Goal: Task Accomplishment & Management: Complete application form

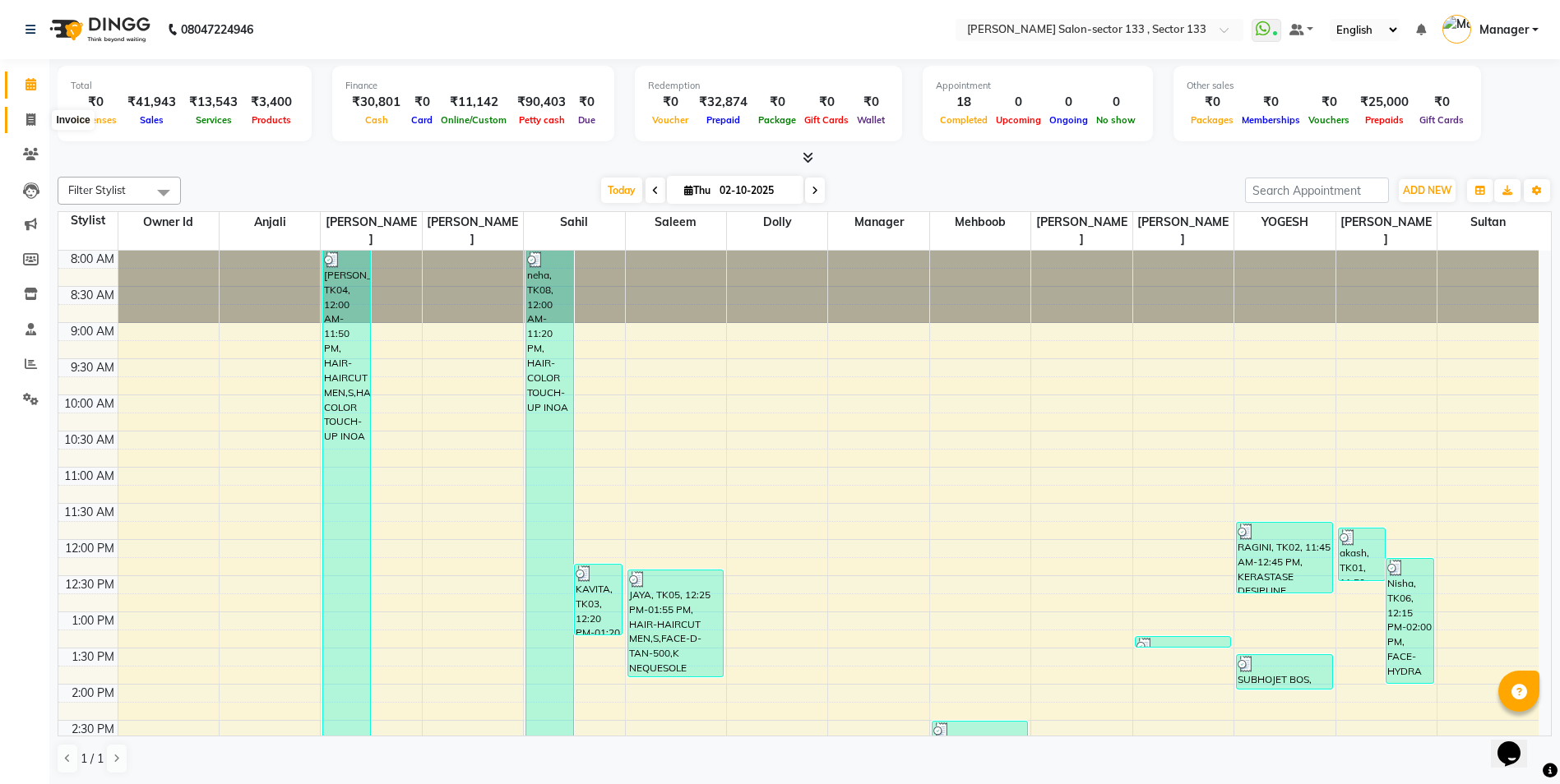
click at [32, 124] on icon at bounding box center [30, 119] width 9 height 13
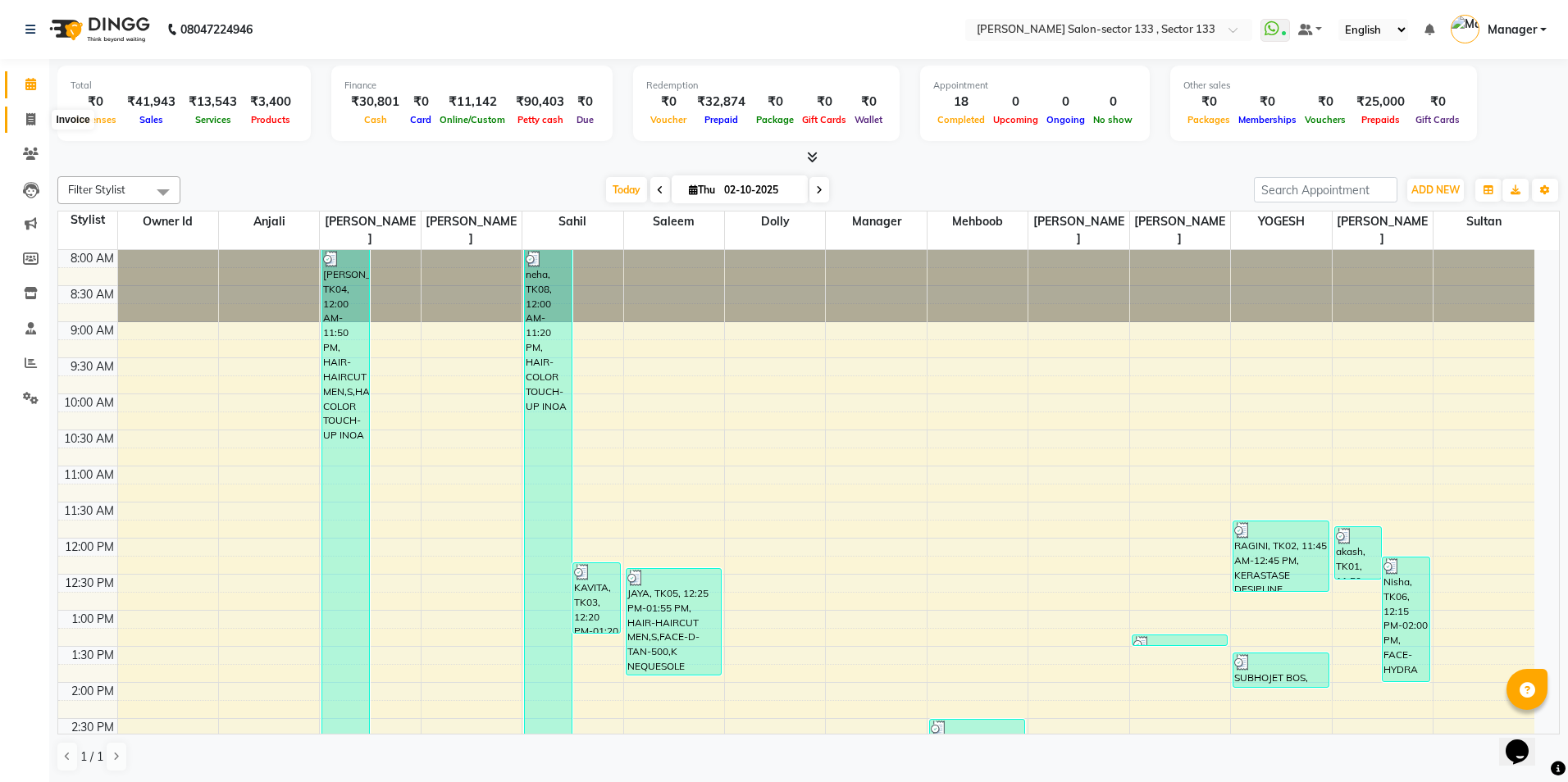
select select "8302"
select select "service"
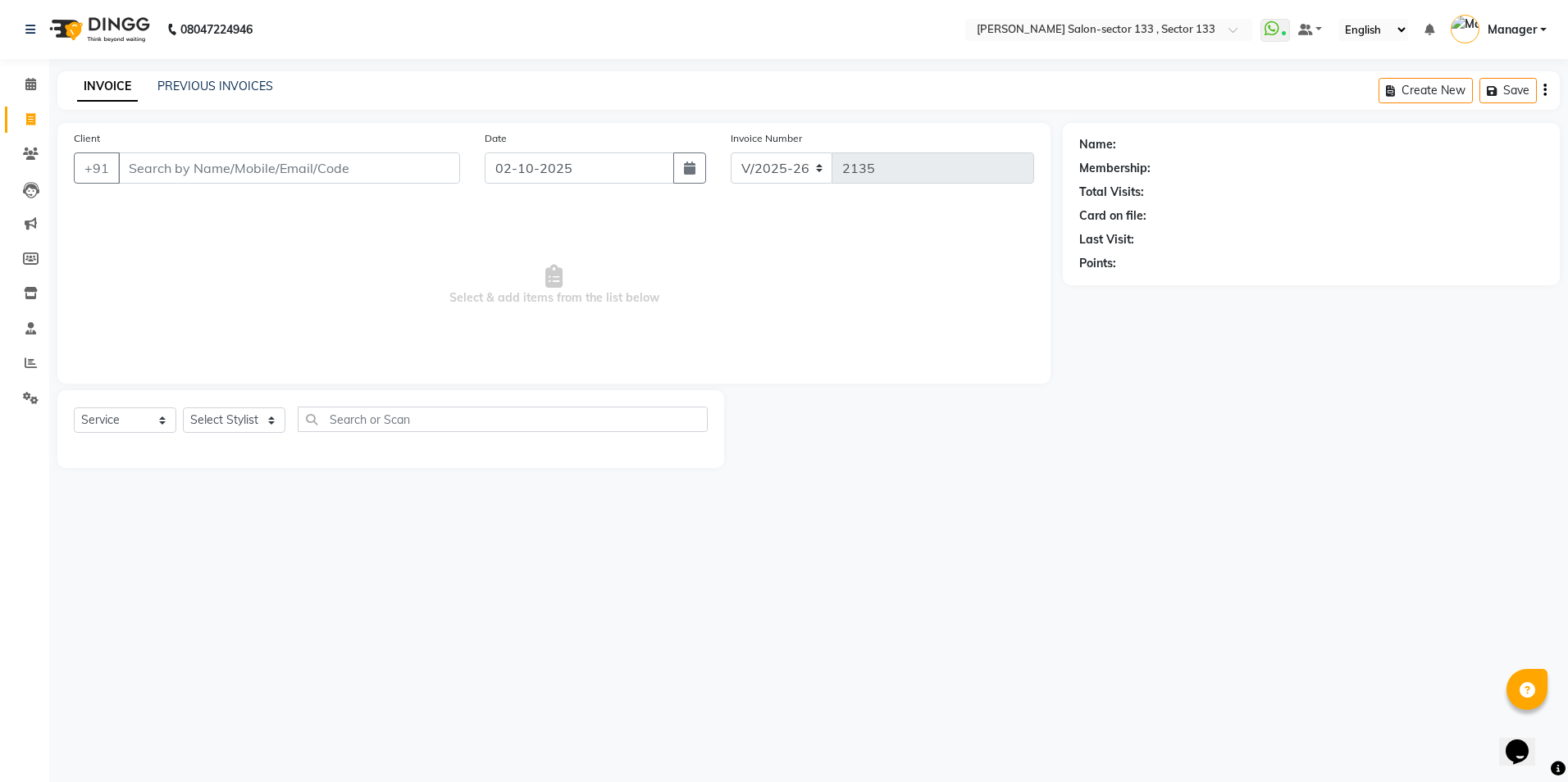
click at [224, 410] on div "Select Service Product Membership Package Voucher Prepaid Gift Card Select Styl…" at bounding box center [391, 429] width 667 height 78
click at [226, 410] on select "Select Stylist Anjali Anwar BUSHRA Dolly jaspal KIRTI Manager Mehboob Owner id …" at bounding box center [234, 421] width 102 height 25
select select "80846"
click at [183, 408] on select "Select Stylist Anjali Anwar BUSHRA Dolly jaspal KIRTI Manager Mehboob Owner id …" at bounding box center [234, 421] width 102 height 25
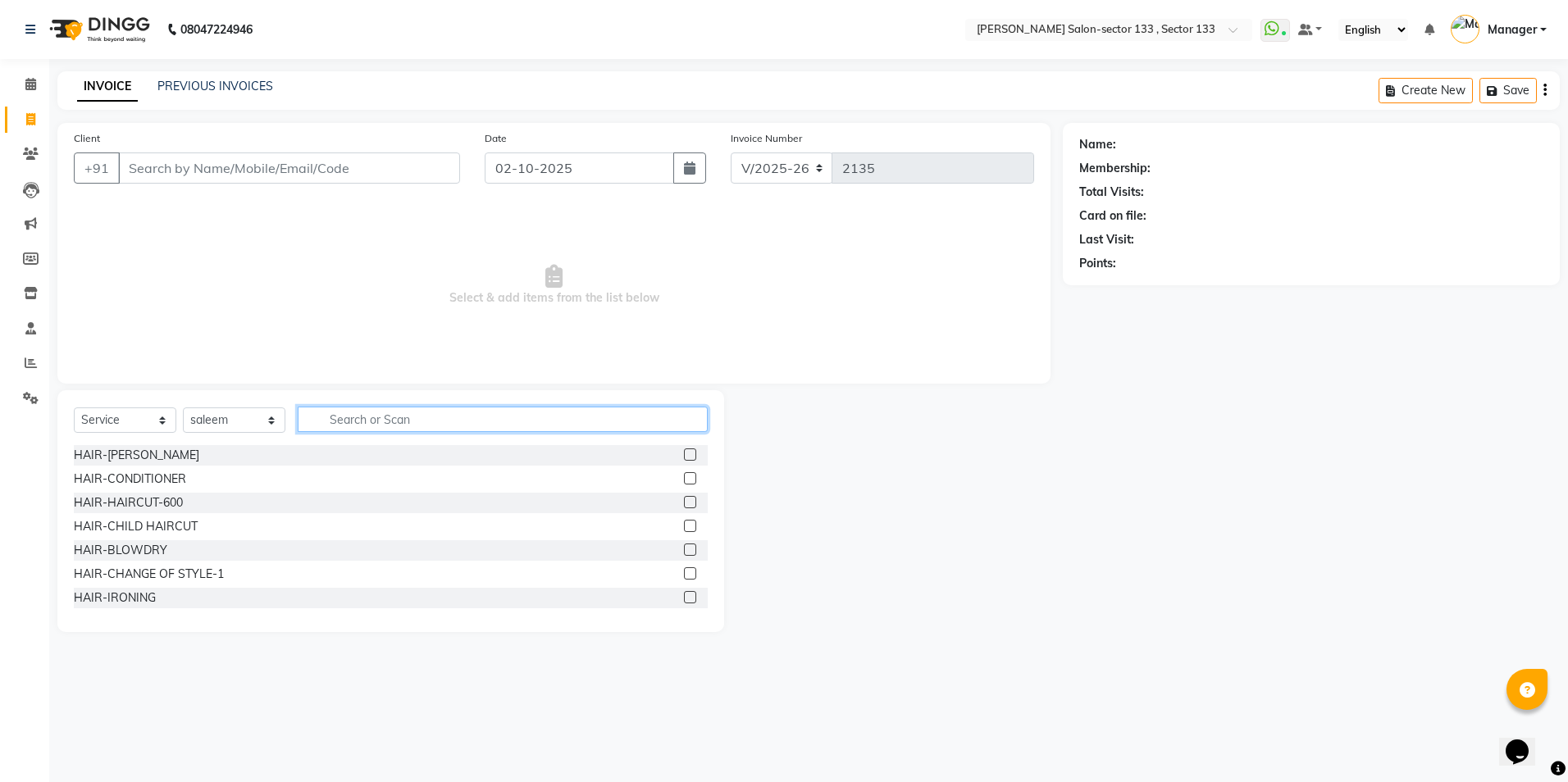
click at [368, 410] on input "text" at bounding box center [503, 420] width 410 height 25
type input "cut"
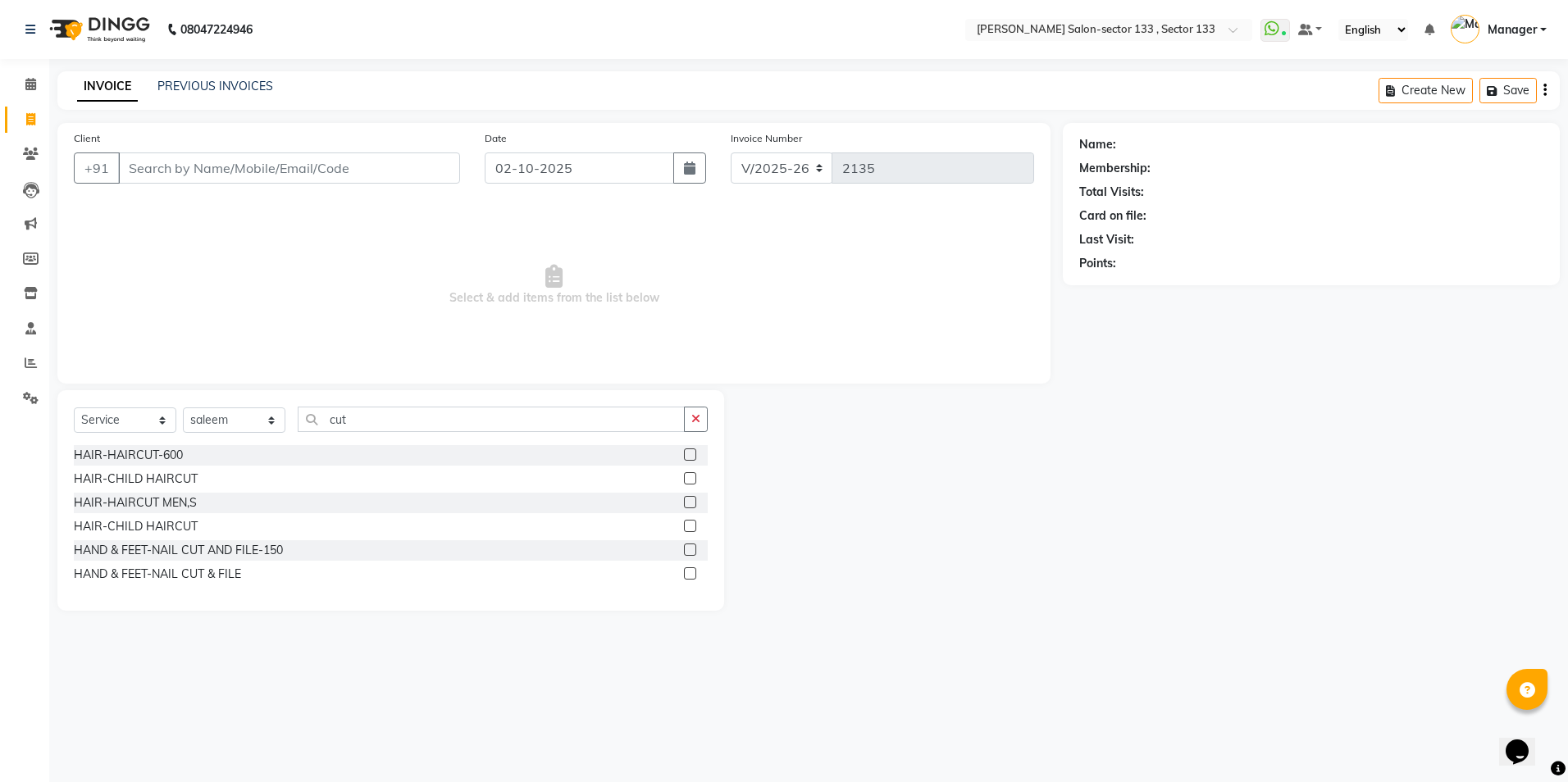
click at [696, 505] on label at bounding box center [690, 502] width 13 height 13
click at [695, 505] on input "checkbox" at bounding box center [689, 502] width 11 height 11
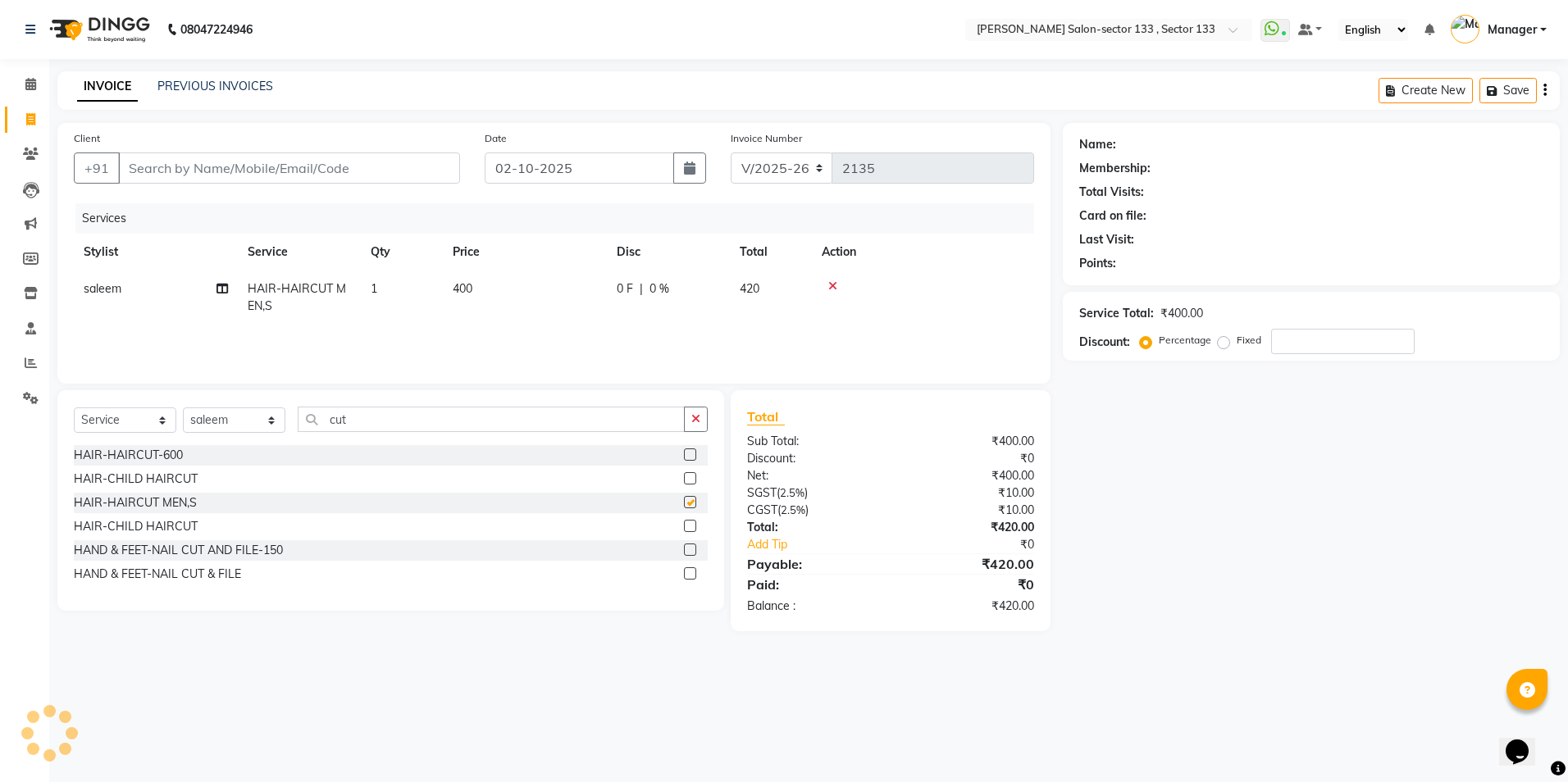
checkbox input "false"
click at [1301, 335] on input "number" at bounding box center [1343, 341] width 144 height 25
type input "25"
click at [1229, 453] on div "Name: Membership: Total Visits: Card on file: Last Visit: Points: Service Total…" at bounding box center [1317, 377] width 509 height 508
click at [293, 156] on input "Client" at bounding box center [289, 168] width 342 height 31
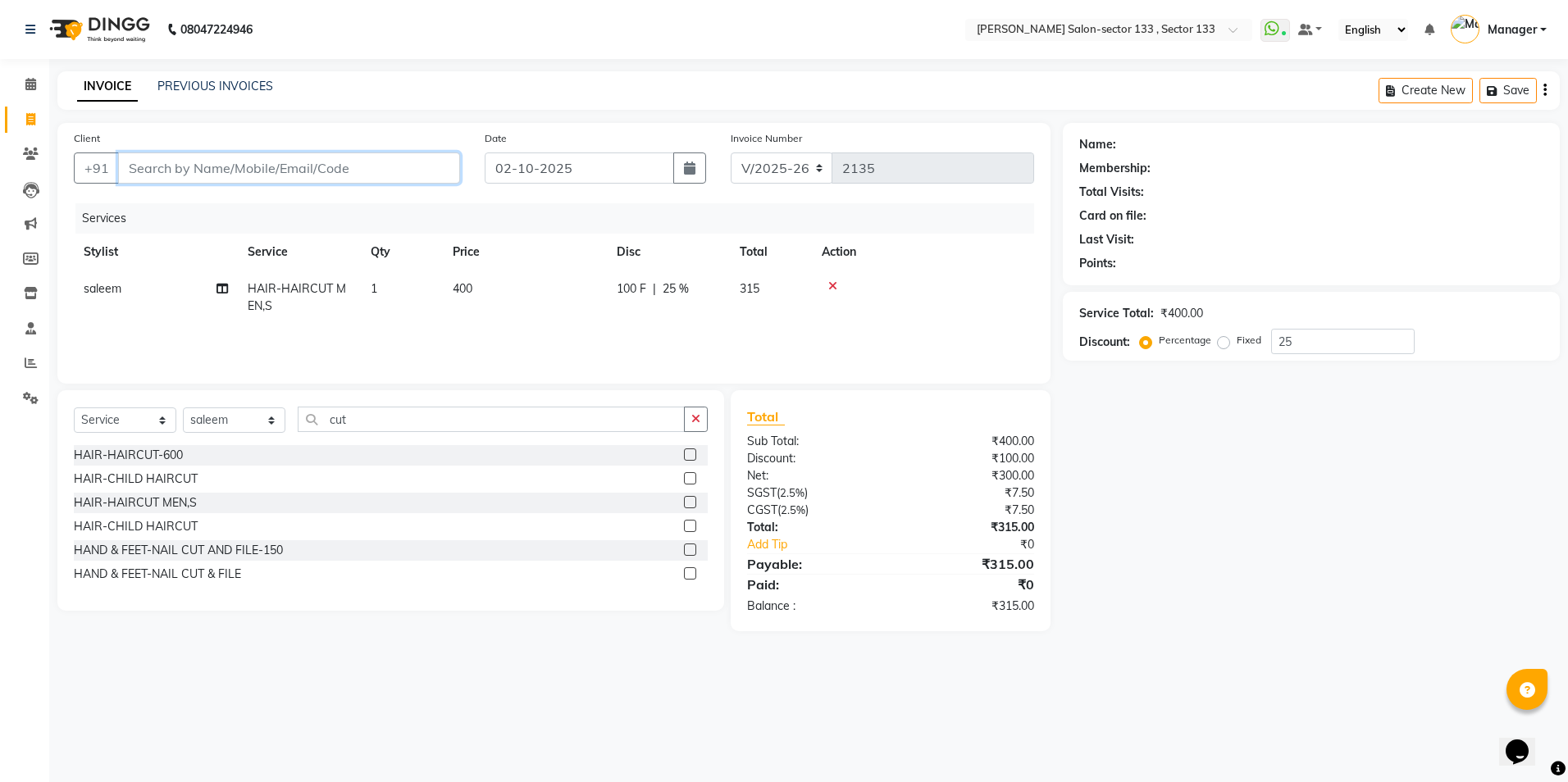
type input "7"
type input "0"
type input "7738667186"
click at [439, 167] on span "Add Client" at bounding box center [417, 167] width 65 height 16
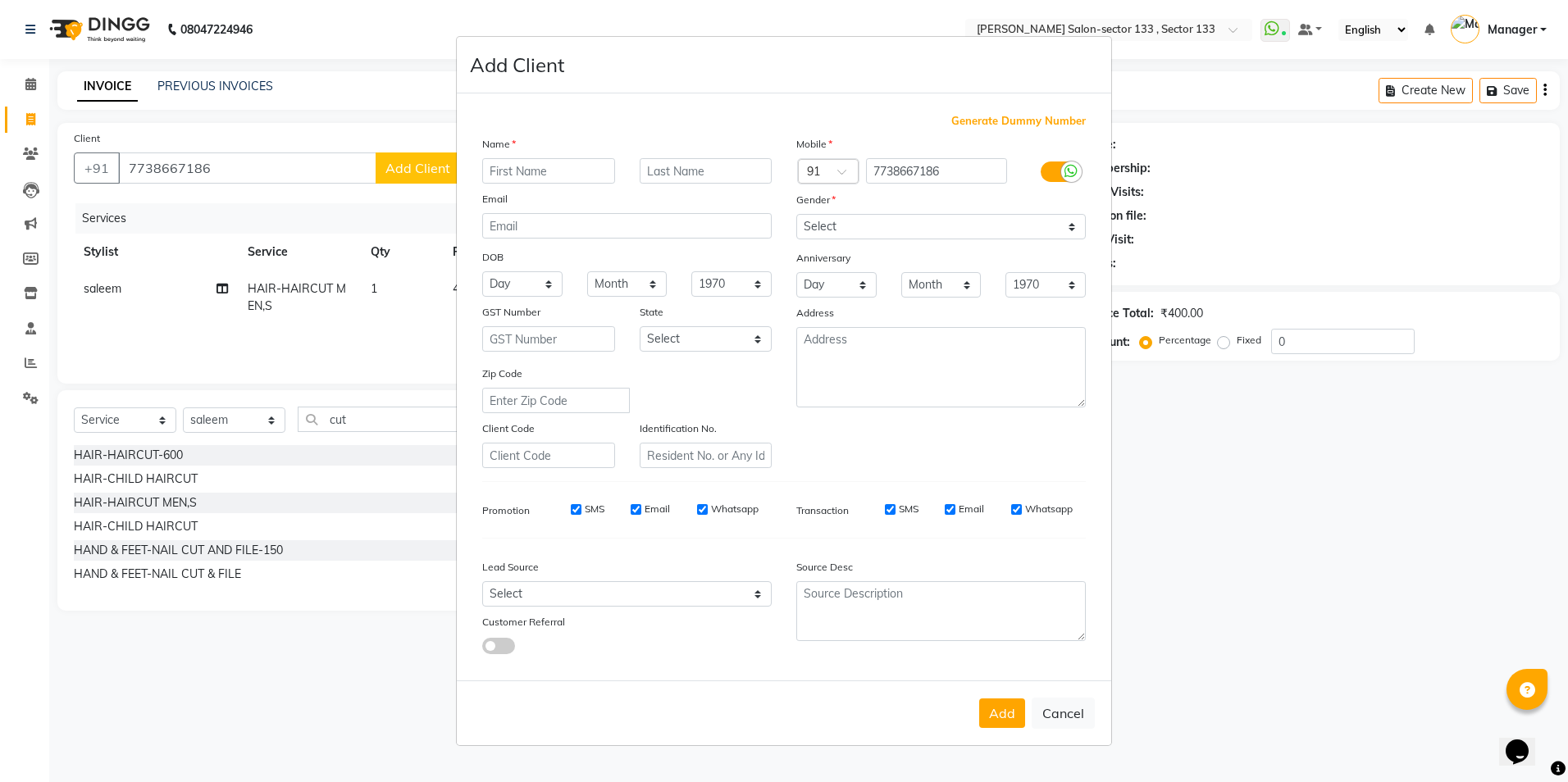
click at [515, 174] on input "text" at bounding box center [548, 171] width 133 height 25
type input "sachin"
click at [826, 223] on select "Select Male Female Other Prefer Not To Say" at bounding box center [941, 226] width 290 height 25
click at [796, 214] on select "Select Male Female Other Prefer Not To Say" at bounding box center [941, 226] width 290 height 25
click at [855, 226] on select "Select Male Female Other Prefer Not To Say" at bounding box center [941, 226] width 290 height 25
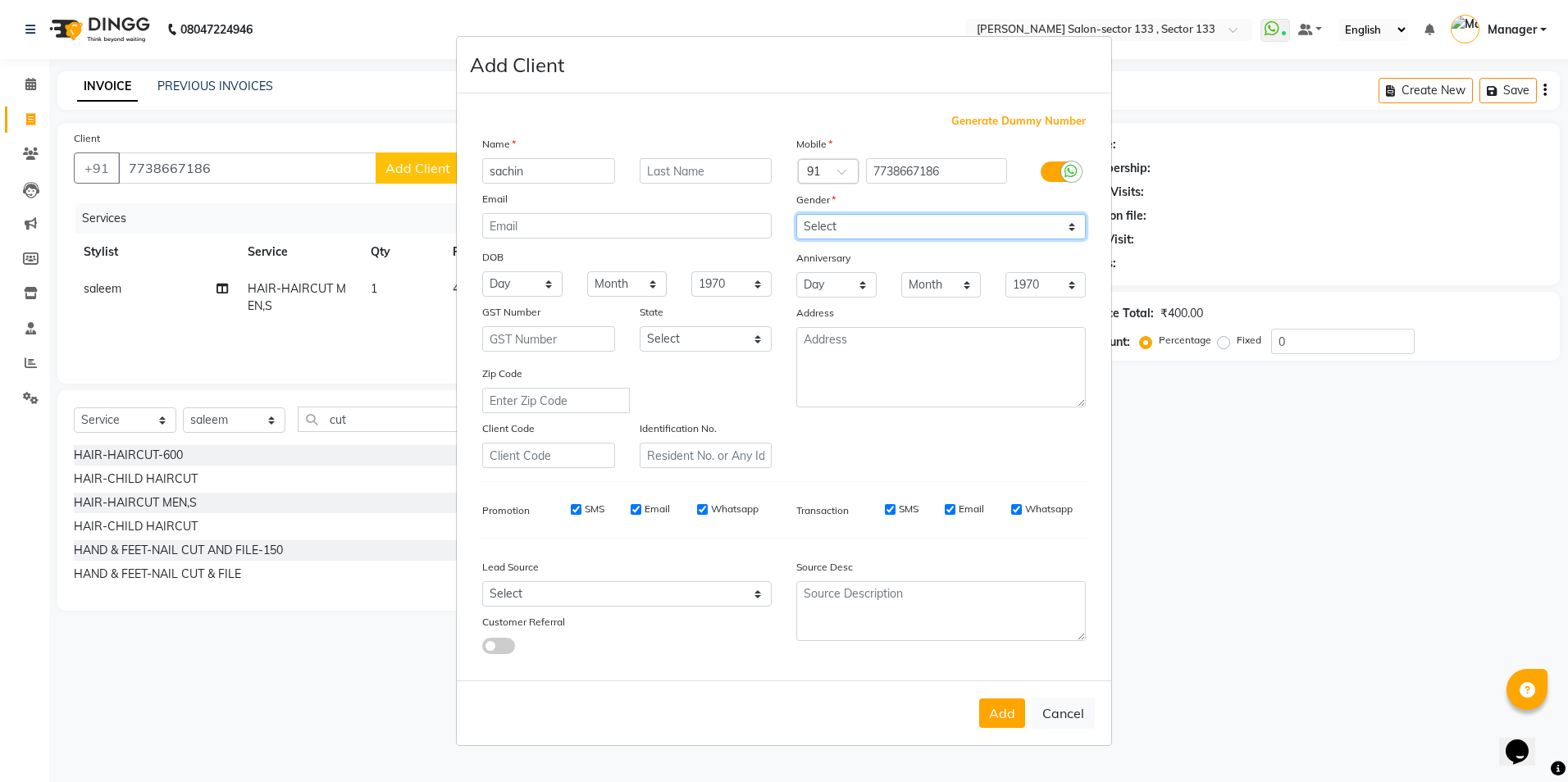
select select "male"
click at [796, 214] on select "Select Male Female Other Prefer Not To Say" at bounding box center [941, 226] width 290 height 25
click at [1005, 703] on button "Add" at bounding box center [1002, 713] width 46 height 30
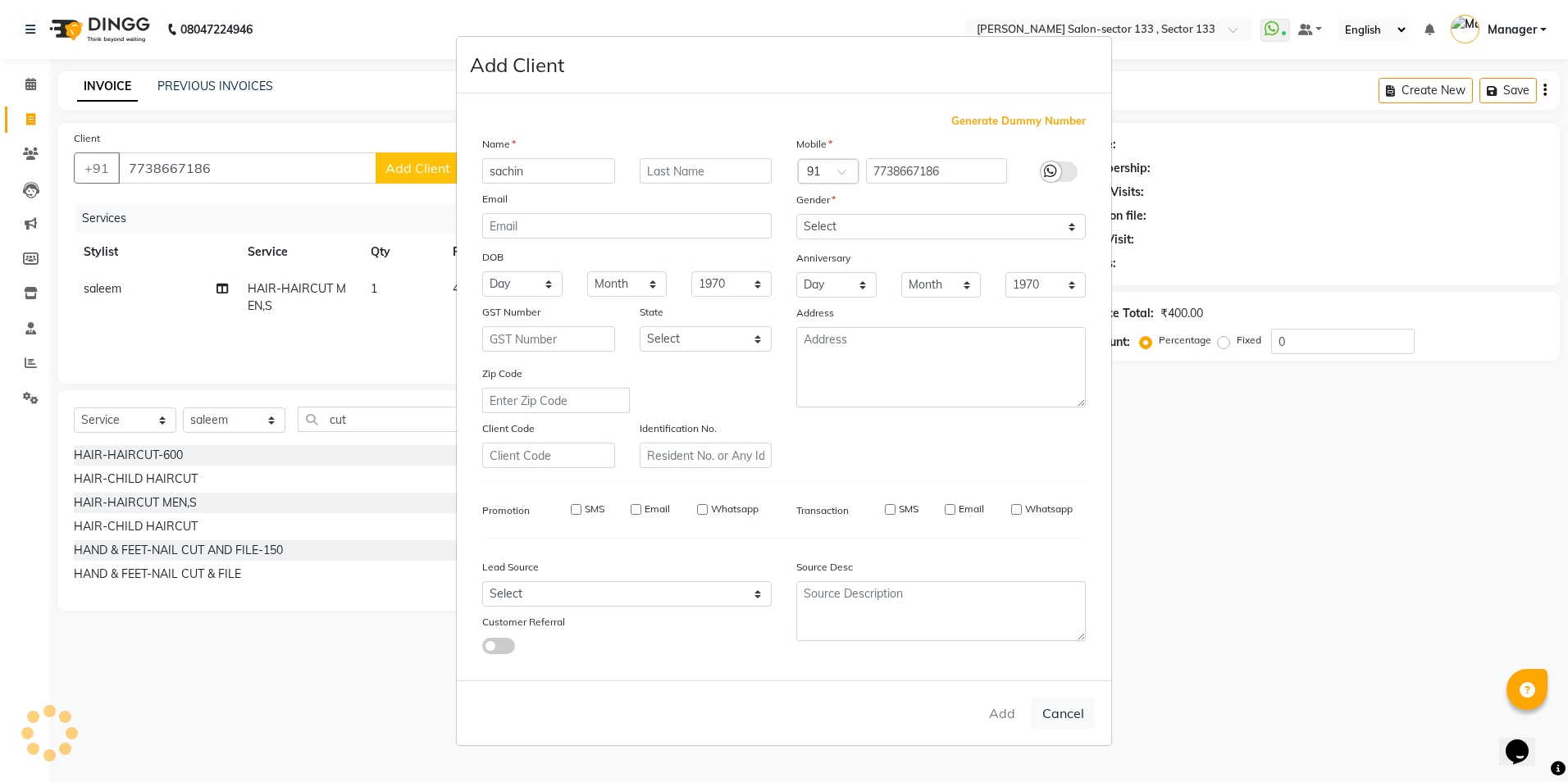
select select
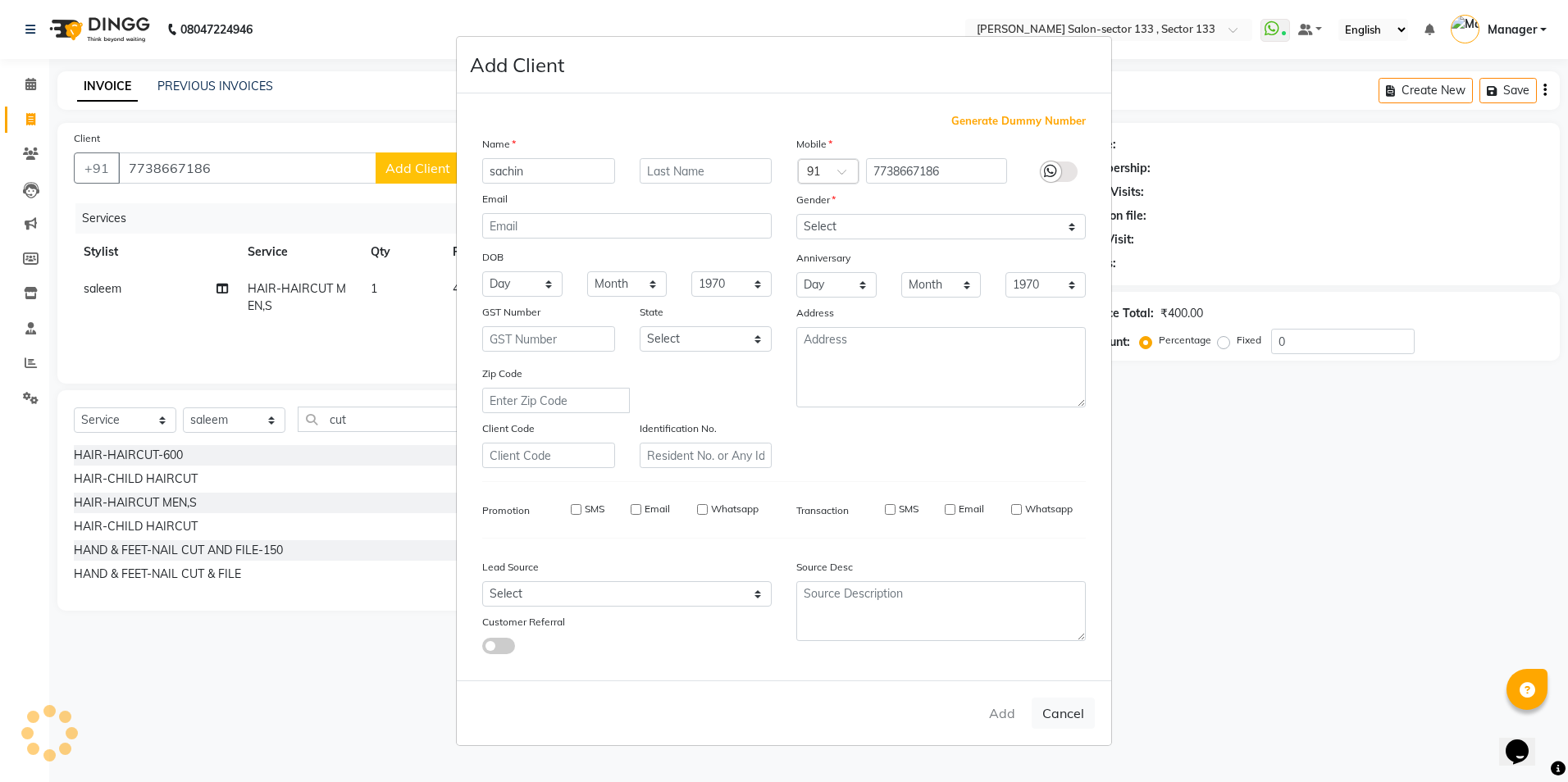
select select
checkbox input "false"
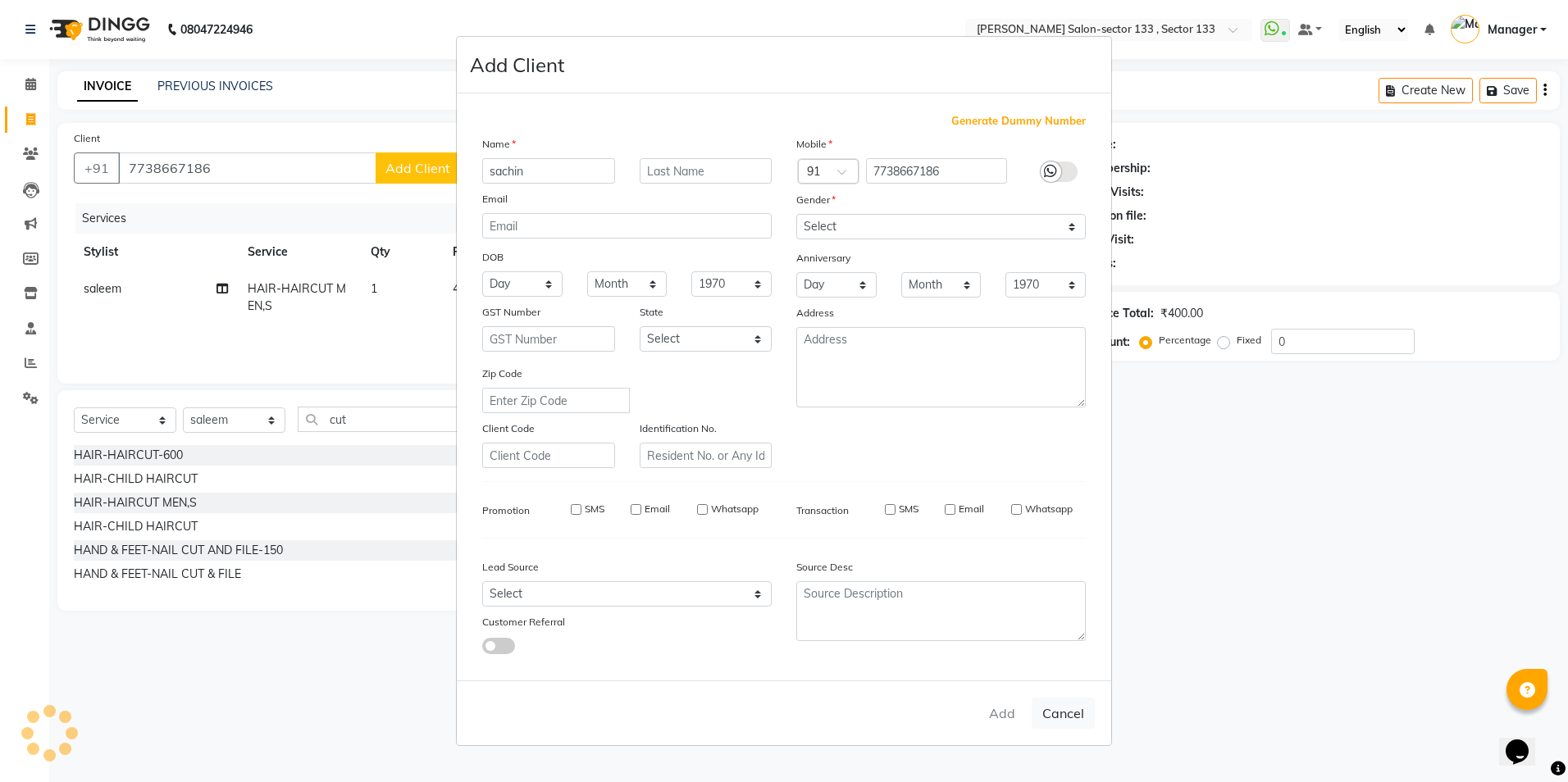
checkbox input "false"
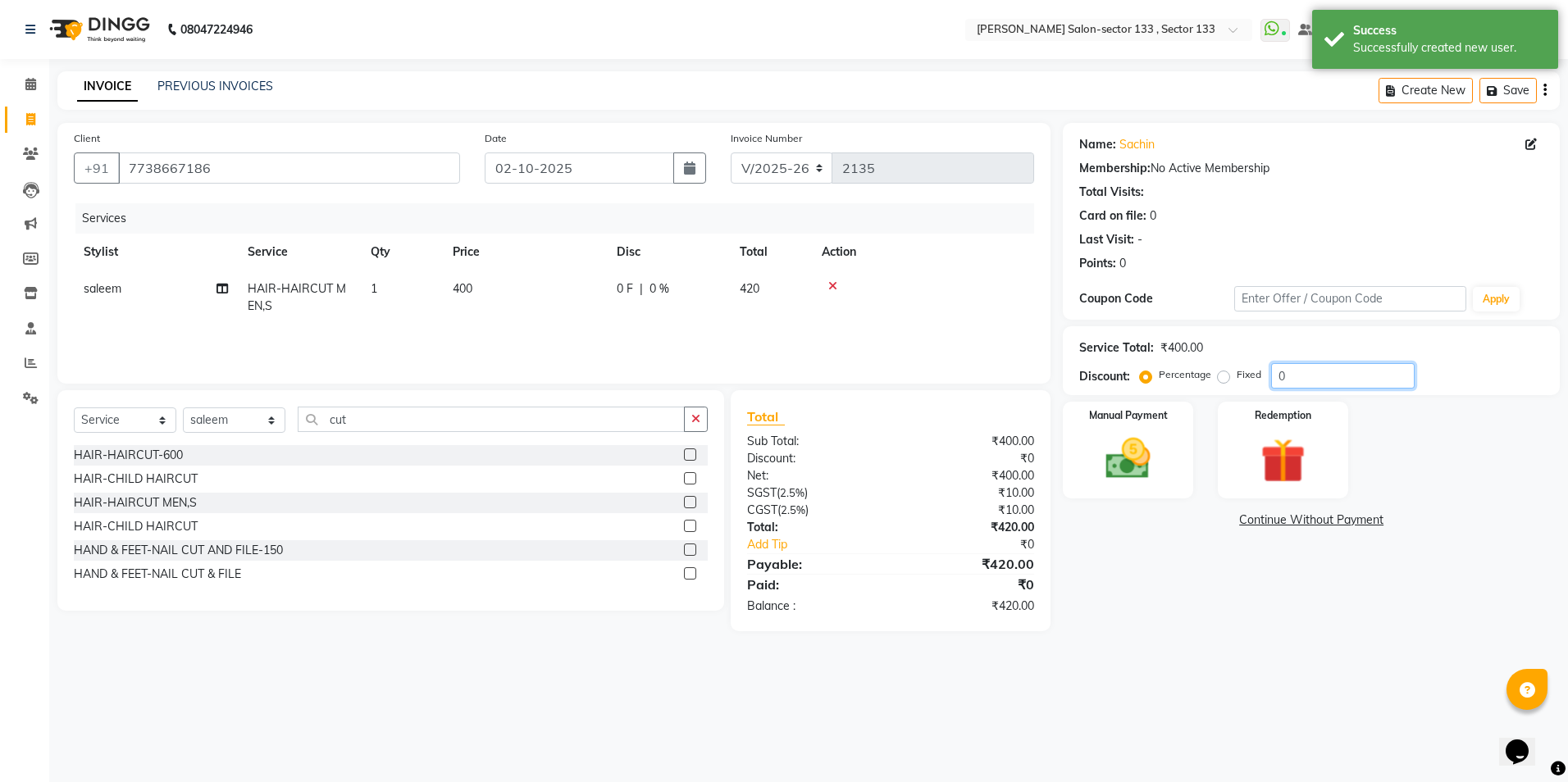
click at [1307, 380] on input "0" at bounding box center [1343, 376] width 144 height 25
click at [1307, 379] on input "0" at bounding box center [1343, 376] width 144 height 25
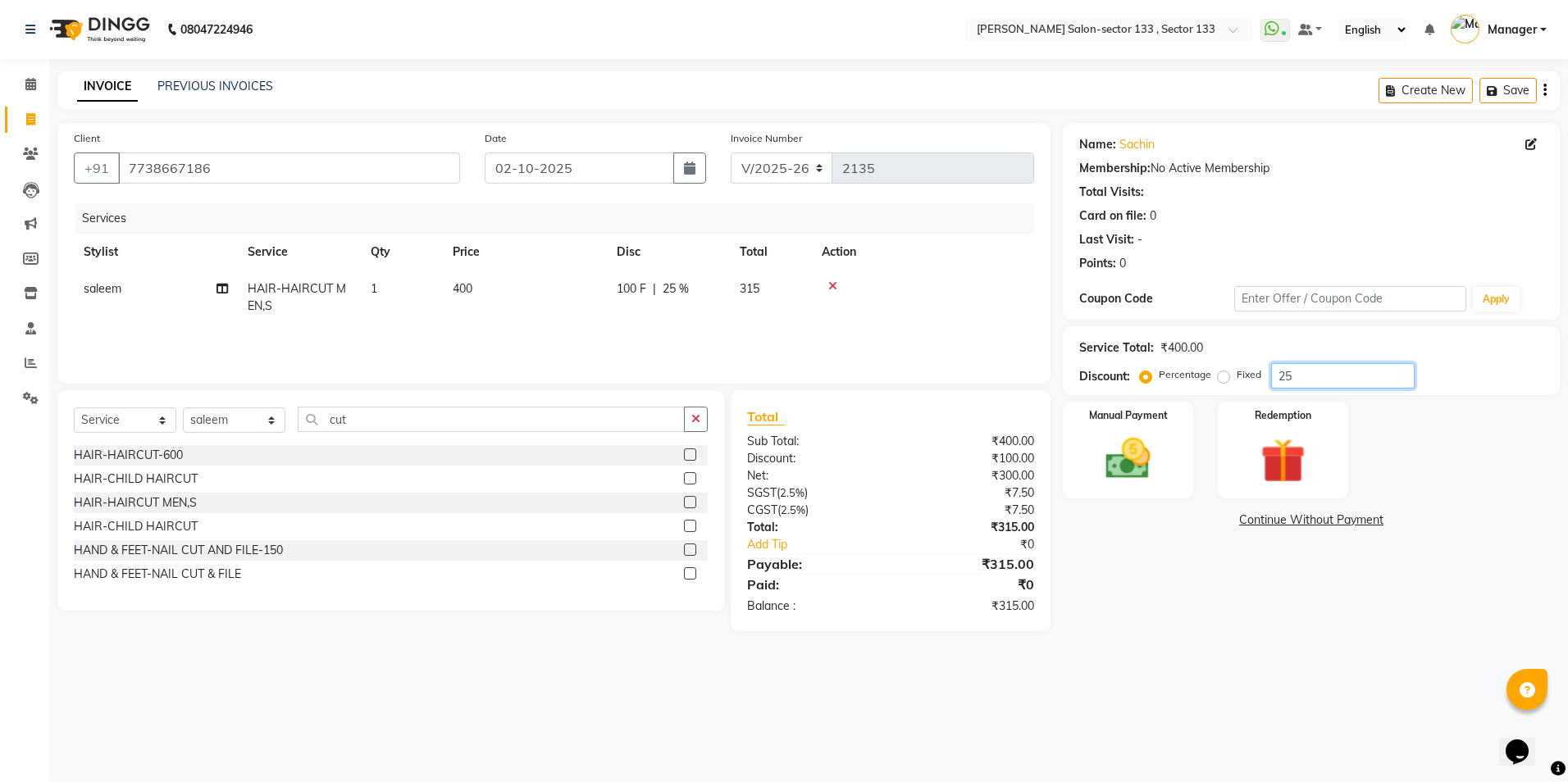
type input "25"
click at [1377, 458] on div "Manual Payment Redemption" at bounding box center [1311, 450] width 522 height 97
click at [1165, 460] on img at bounding box center [1128, 459] width 76 height 54
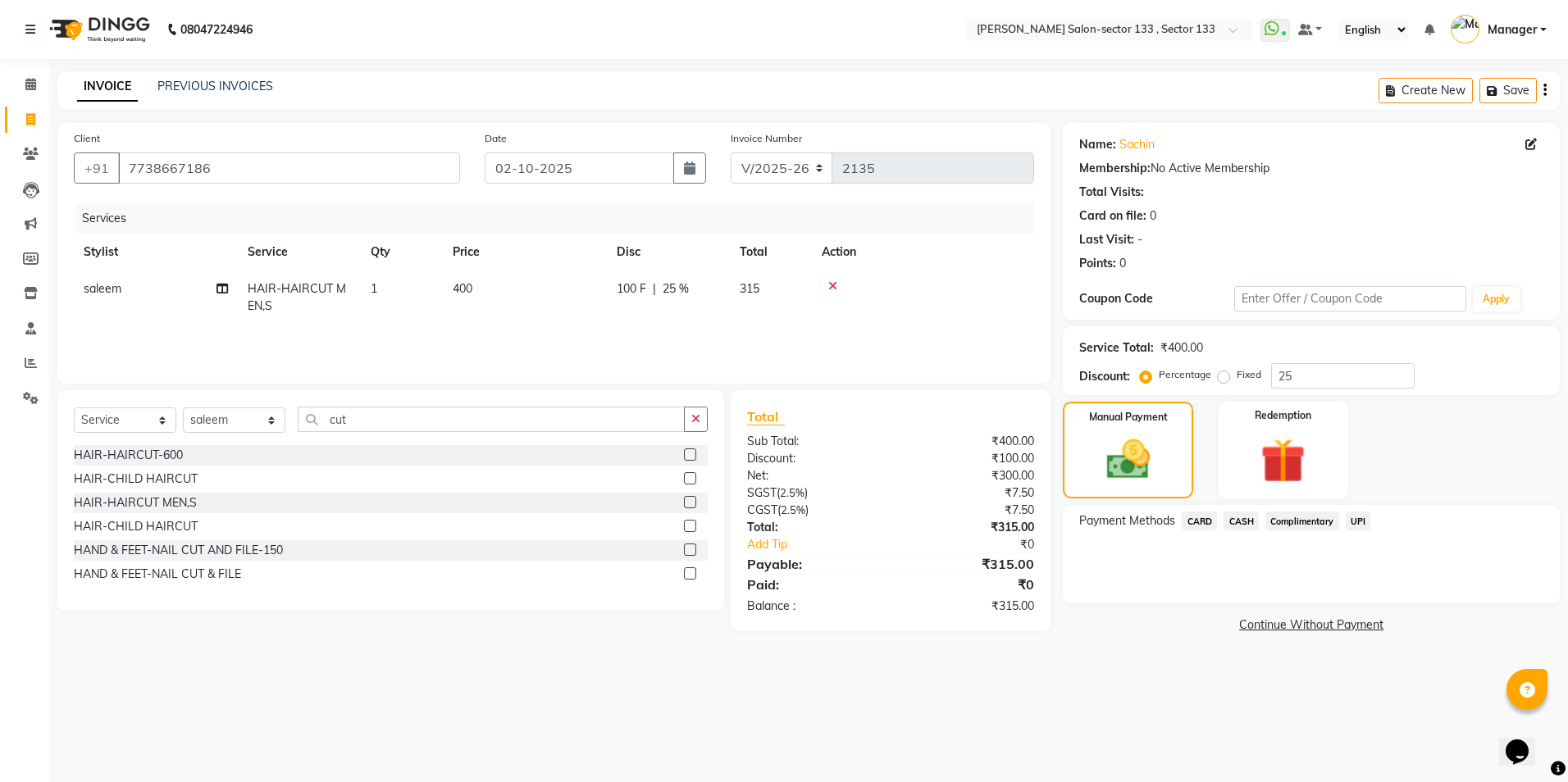
click at [1365, 526] on span "UPI" at bounding box center [1359, 521] width 25 height 19
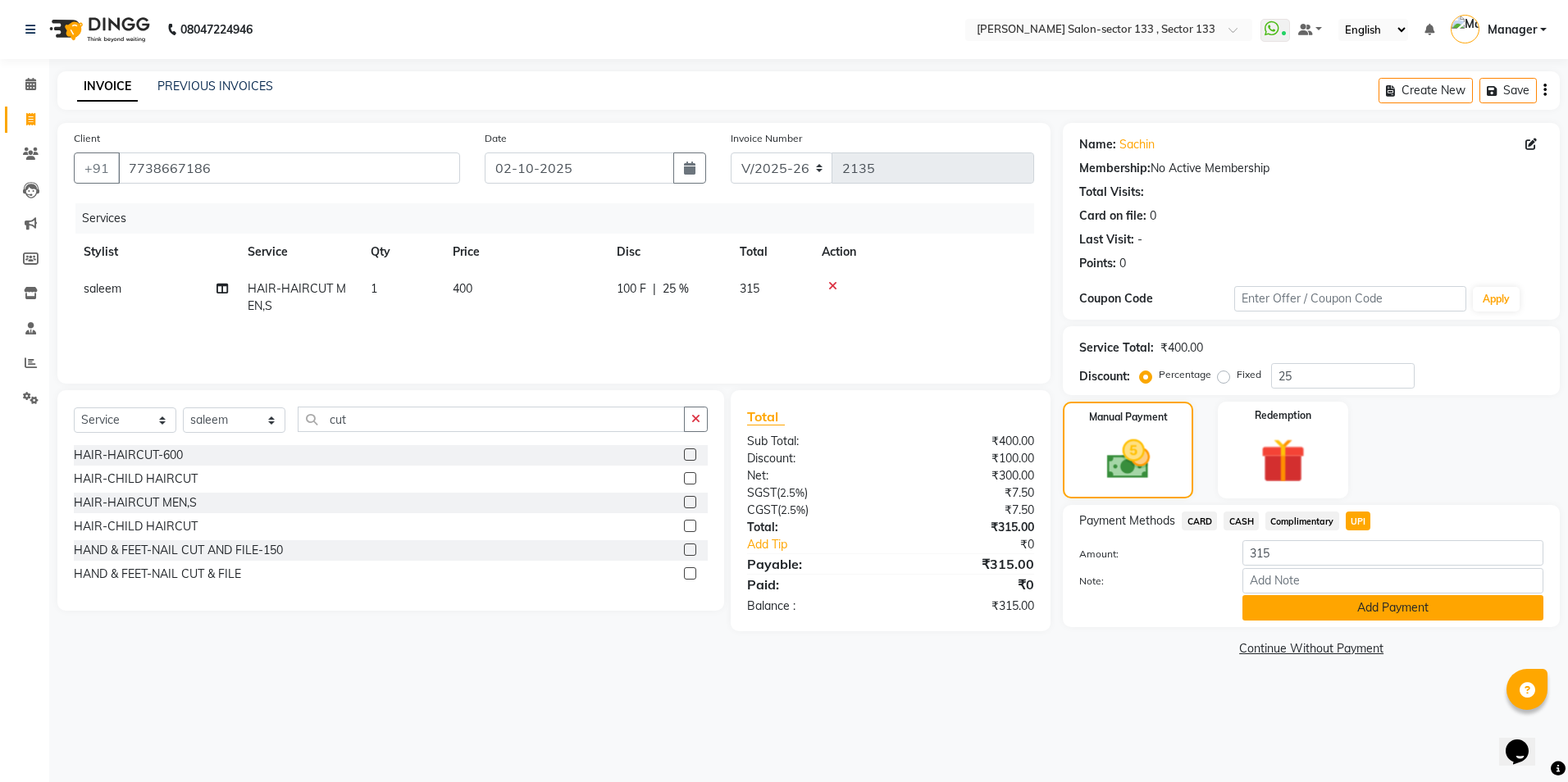
click at [1388, 615] on button "Add Payment" at bounding box center [1392, 608] width 301 height 25
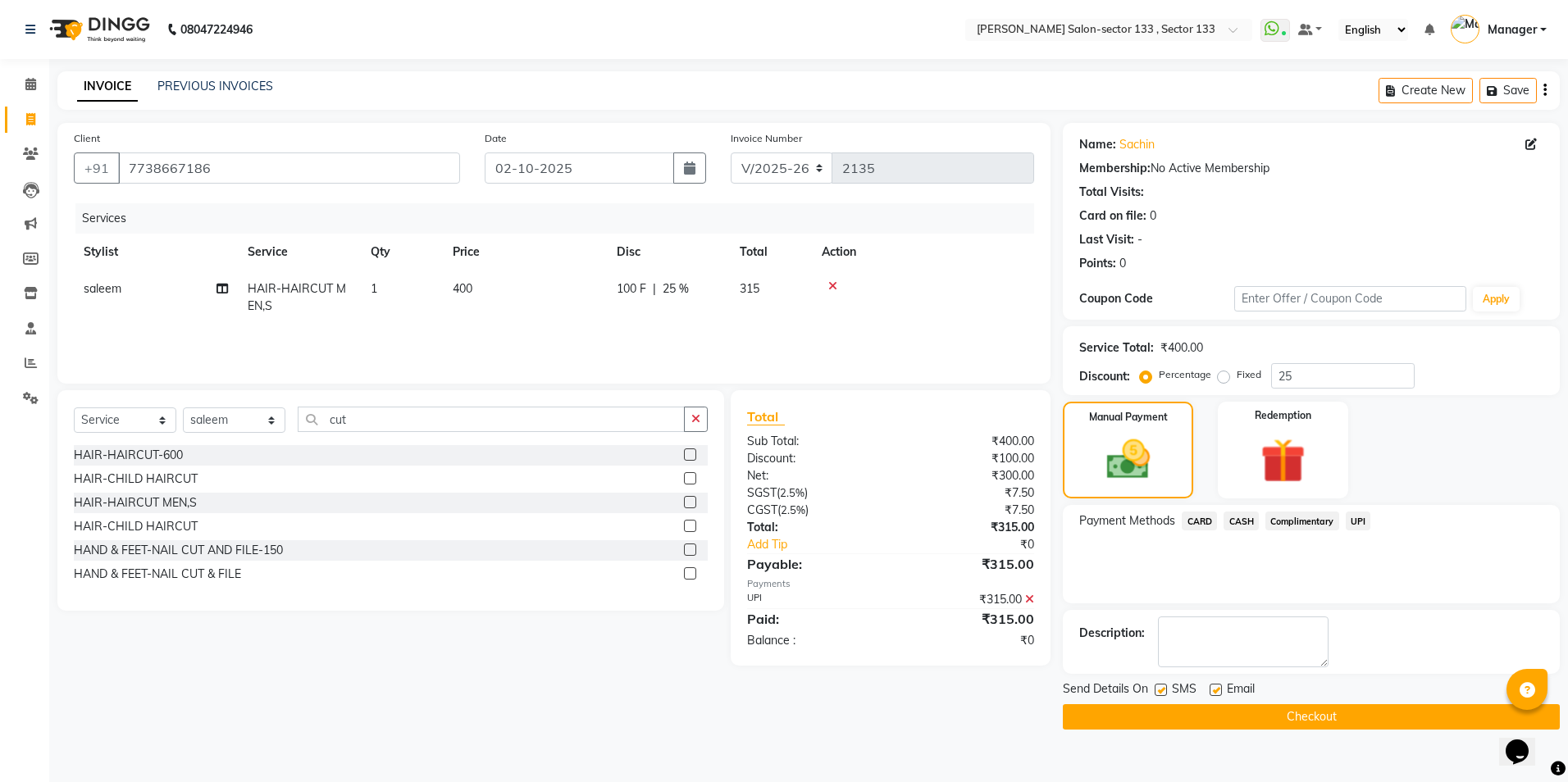
click at [1337, 713] on button "Checkout" at bounding box center [1311, 717] width 497 height 25
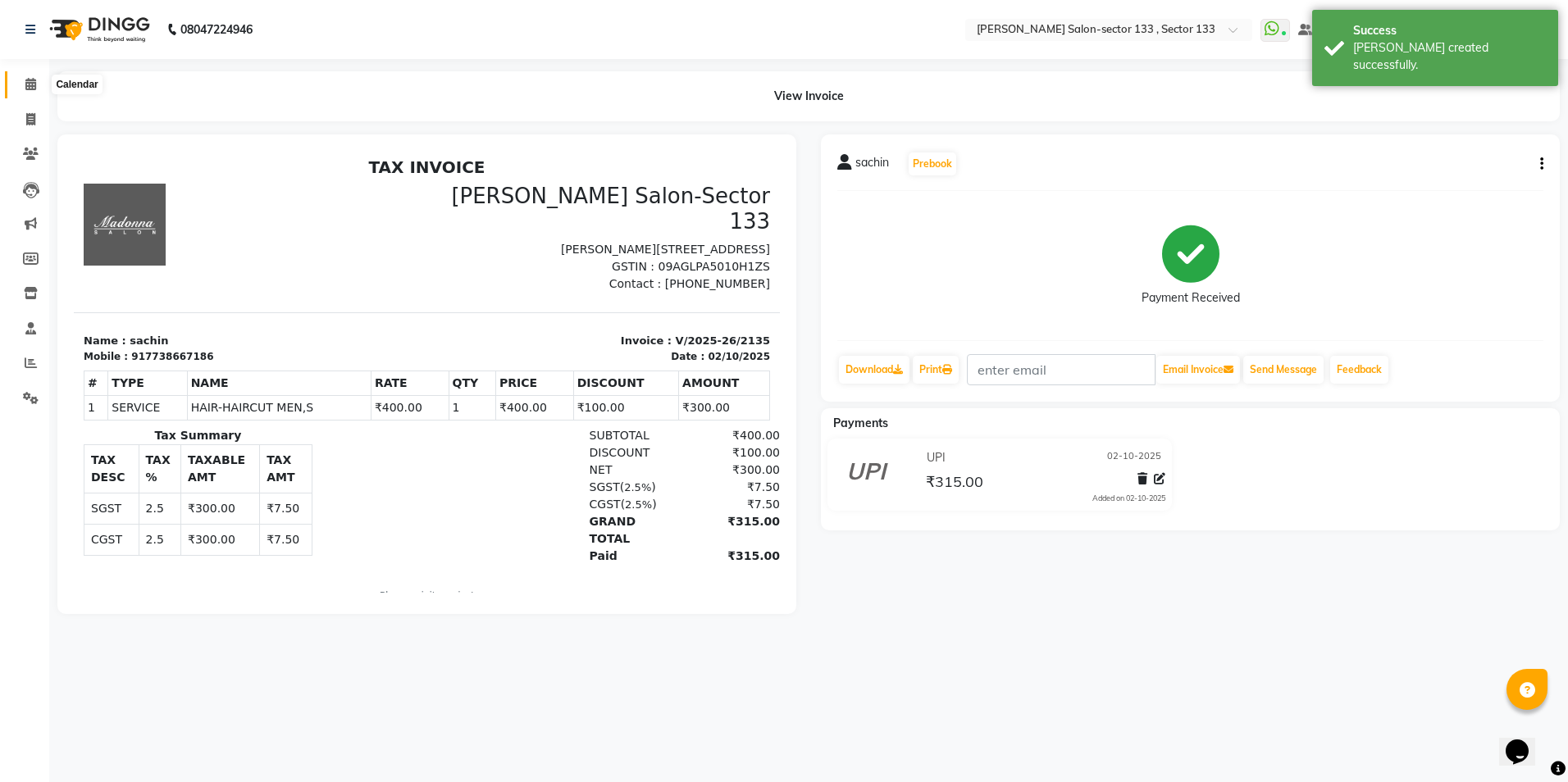
click at [29, 84] on icon at bounding box center [30, 84] width 11 height 13
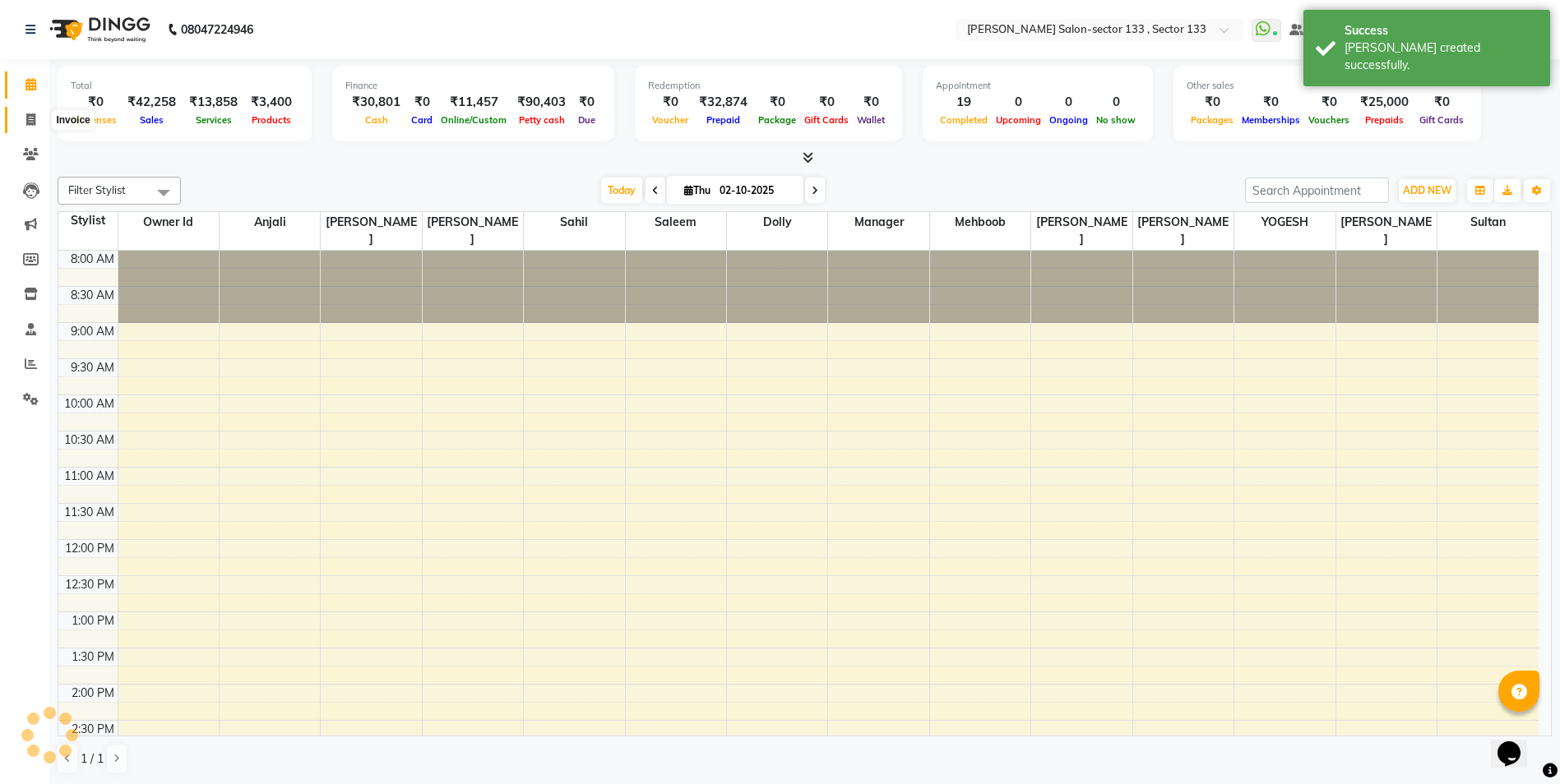
click at [28, 119] on icon at bounding box center [30, 119] width 9 height 13
select select "service"
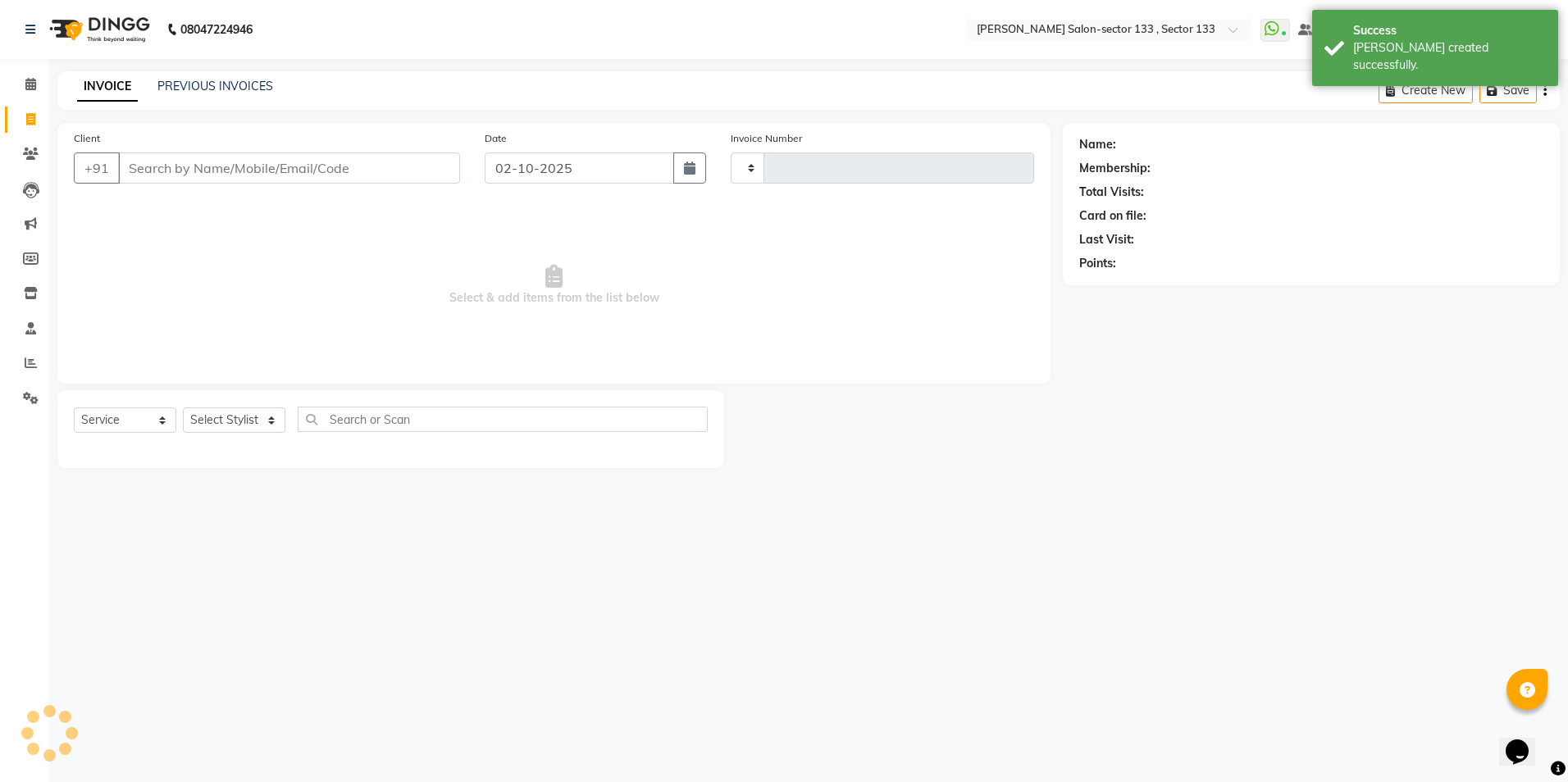
type input "2136"
select select "8302"
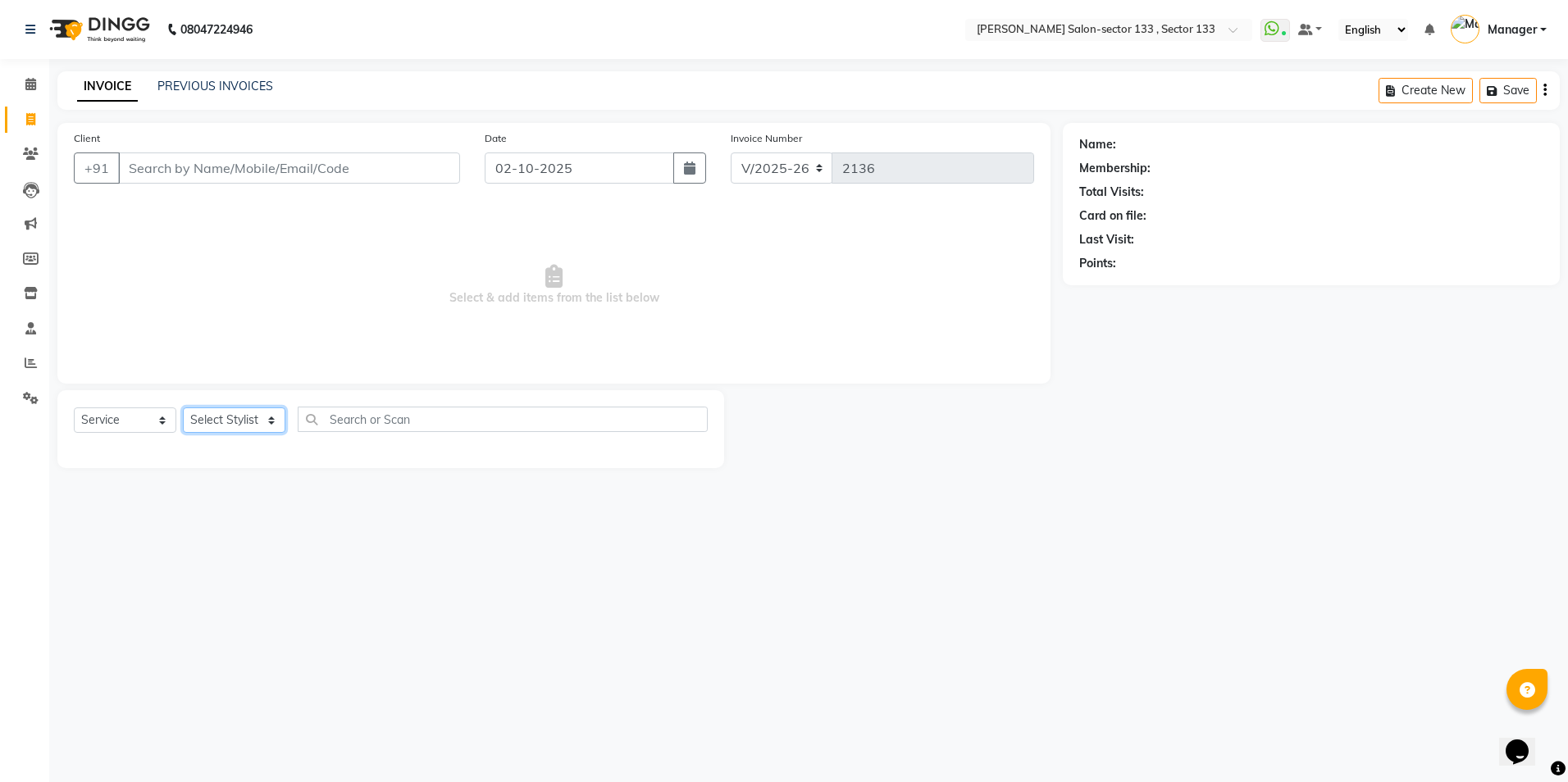
click at [225, 412] on select "Select Stylist Anjali Anwar BUSHRA Dolly jaspal KIRTI Manager Mehboob Owner id …" at bounding box center [234, 421] width 102 height 25
select select "80845"
click at [183, 408] on select "Select Stylist Anjali Anwar BUSHRA Dolly jaspal KIRTI Manager Mehboob Owner id …" at bounding box center [234, 421] width 102 height 25
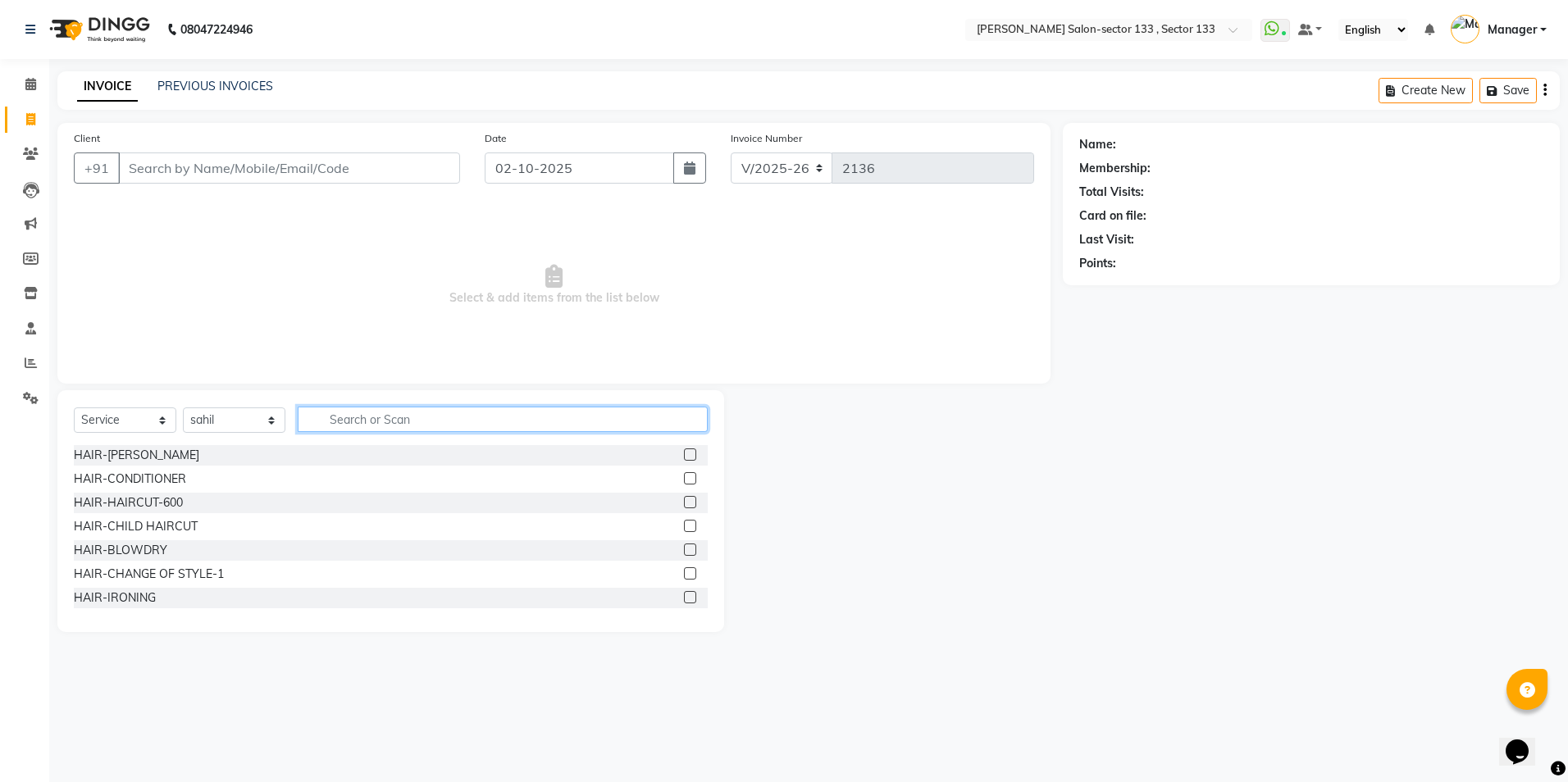
click at [412, 410] on input "text" at bounding box center [503, 420] width 410 height 25
click at [684, 502] on label at bounding box center [690, 502] width 13 height 13
click at [684, 502] on input "checkbox" at bounding box center [689, 502] width 11 height 11
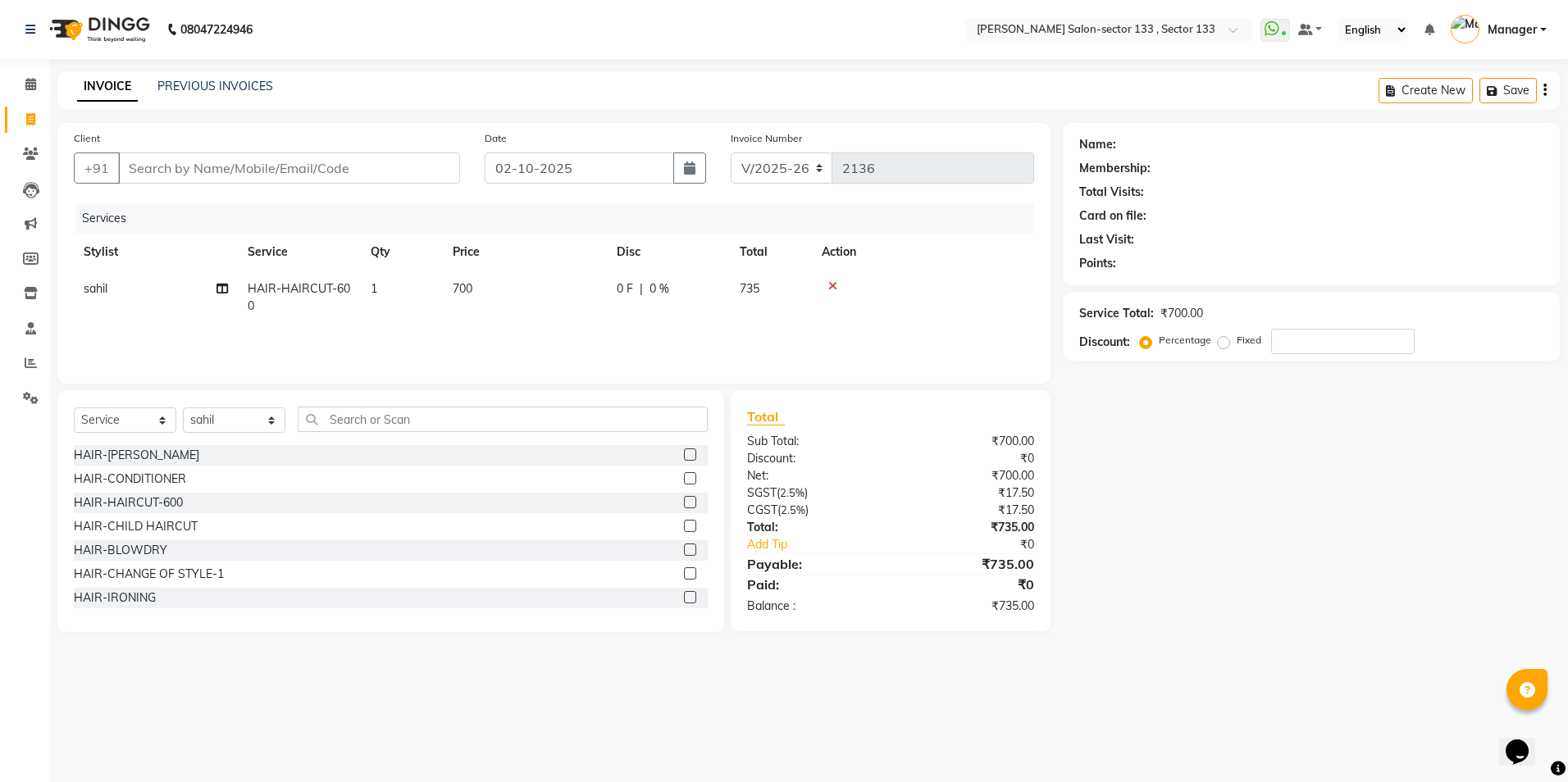
click at [684, 500] on label at bounding box center [690, 502] width 13 height 13
click at [684, 500] on input "checkbox" at bounding box center [689, 502] width 11 height 11
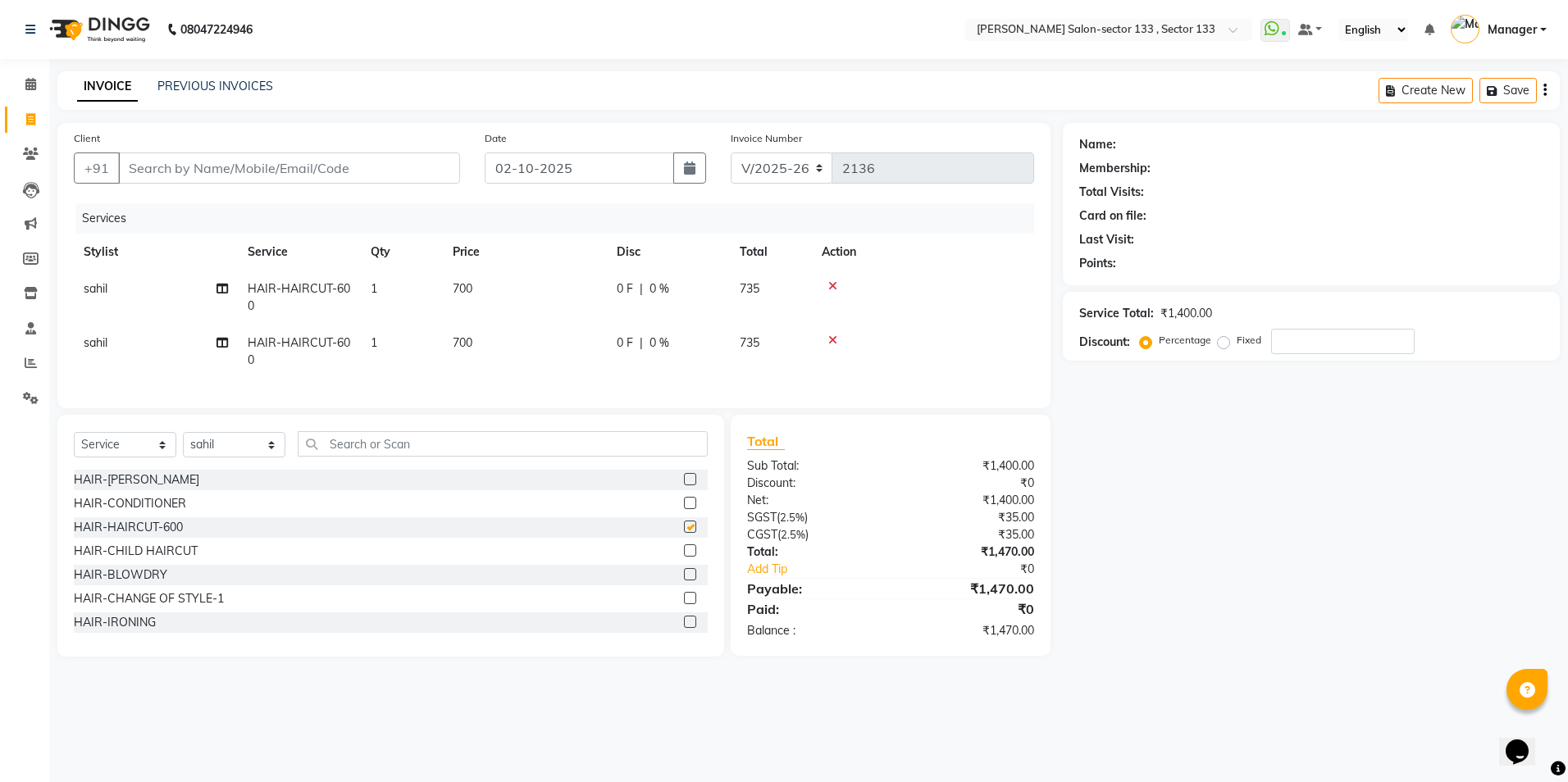
checkbox input "false"
click at [497, 328] on td "700" at bounding box center [524, 352] width 164 height 54
select select "80845"
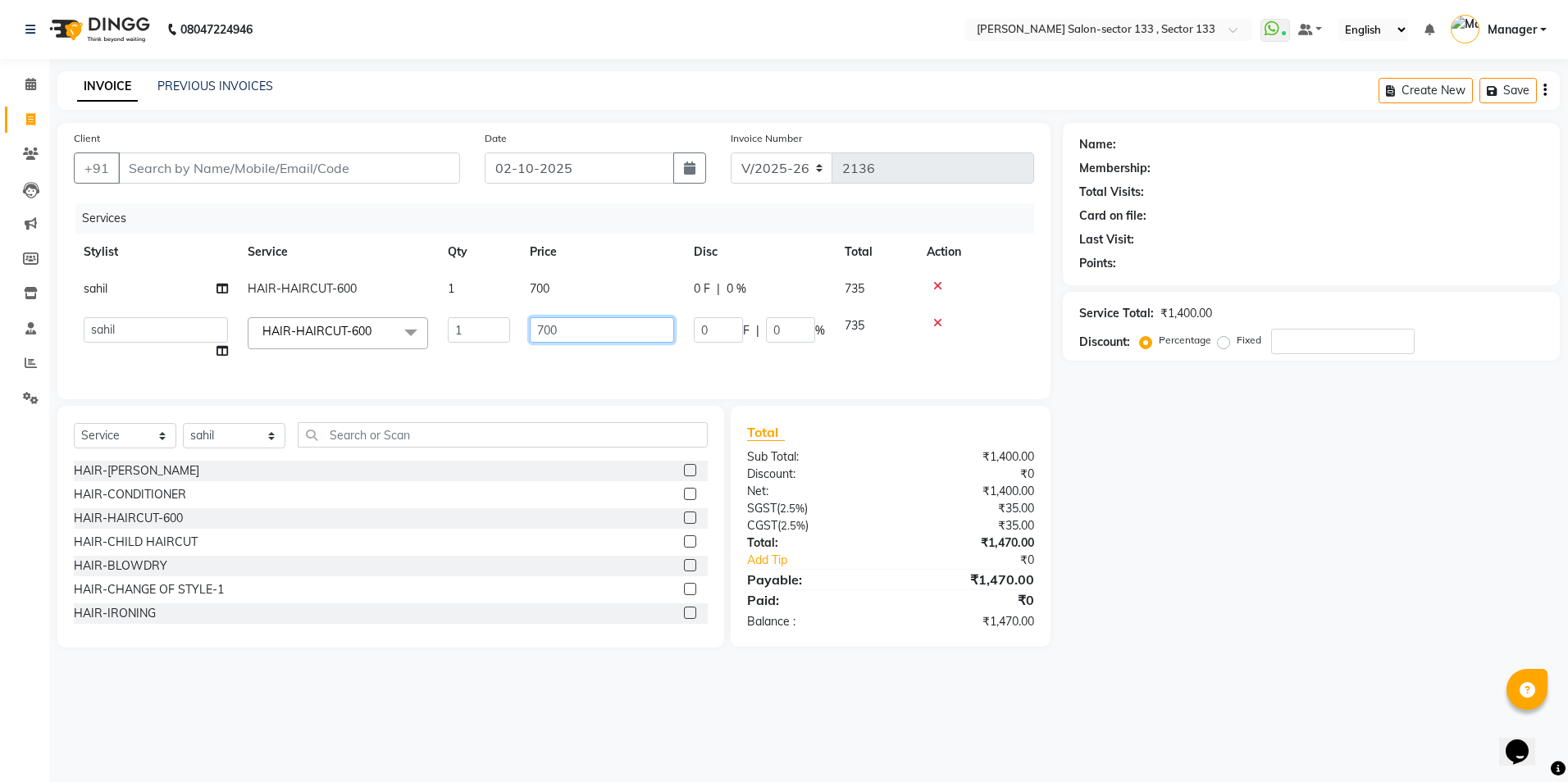
click at [556, 333] on input "700" at bounding box center [601, 330] width 144 height 25
type input "900"
click at [359, 169] on input "Client" at bounding box center [289, 168] width 342 height 31
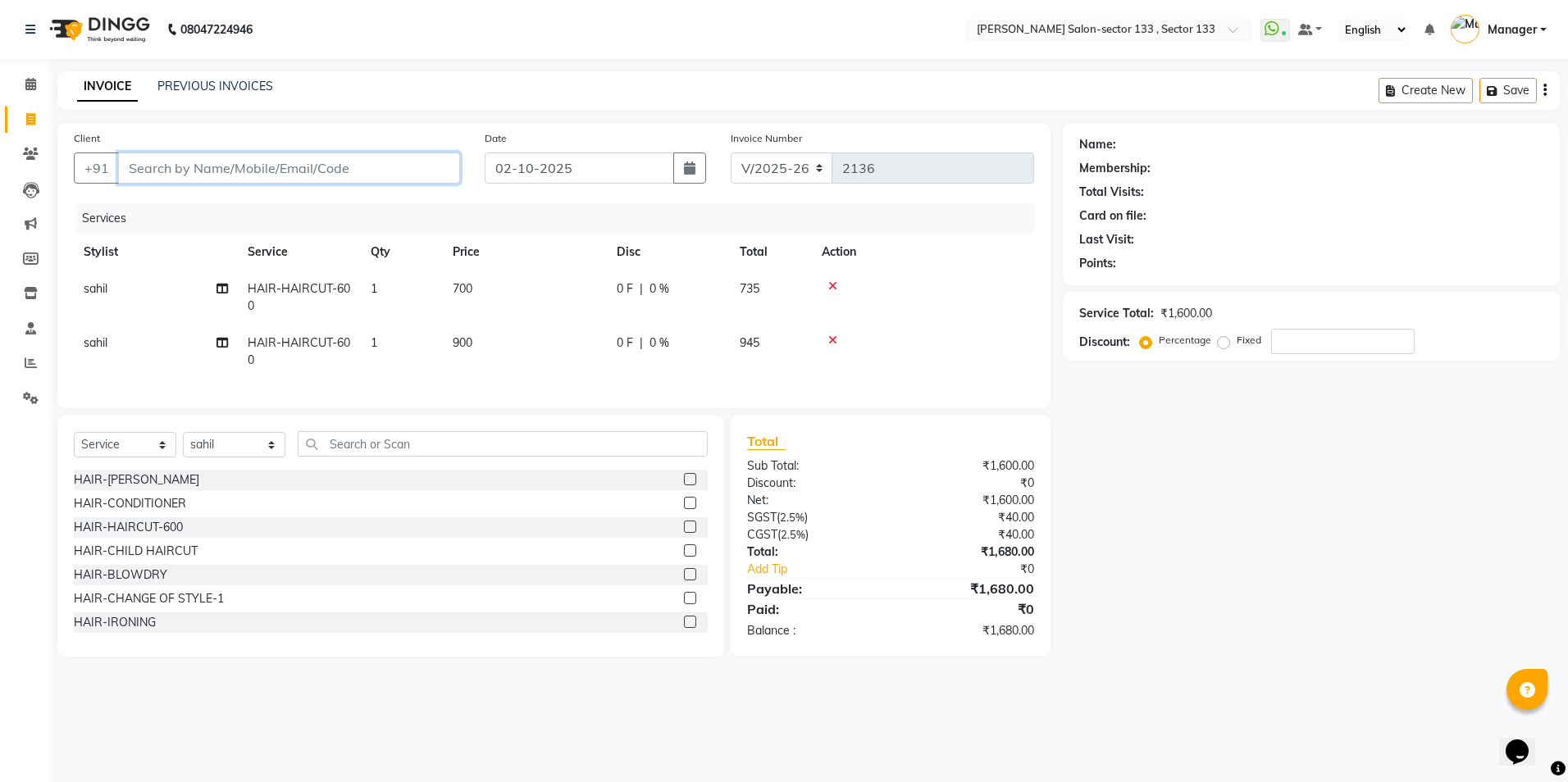
click at [206, 169] on input "Client" at bounding box center [289, 168] width 342 height 31
type input "8"
type input "0"
type input "8826935052"
click at [428, 158] on button "Add Client" at bounding box center [418, 168] width 84 height 31
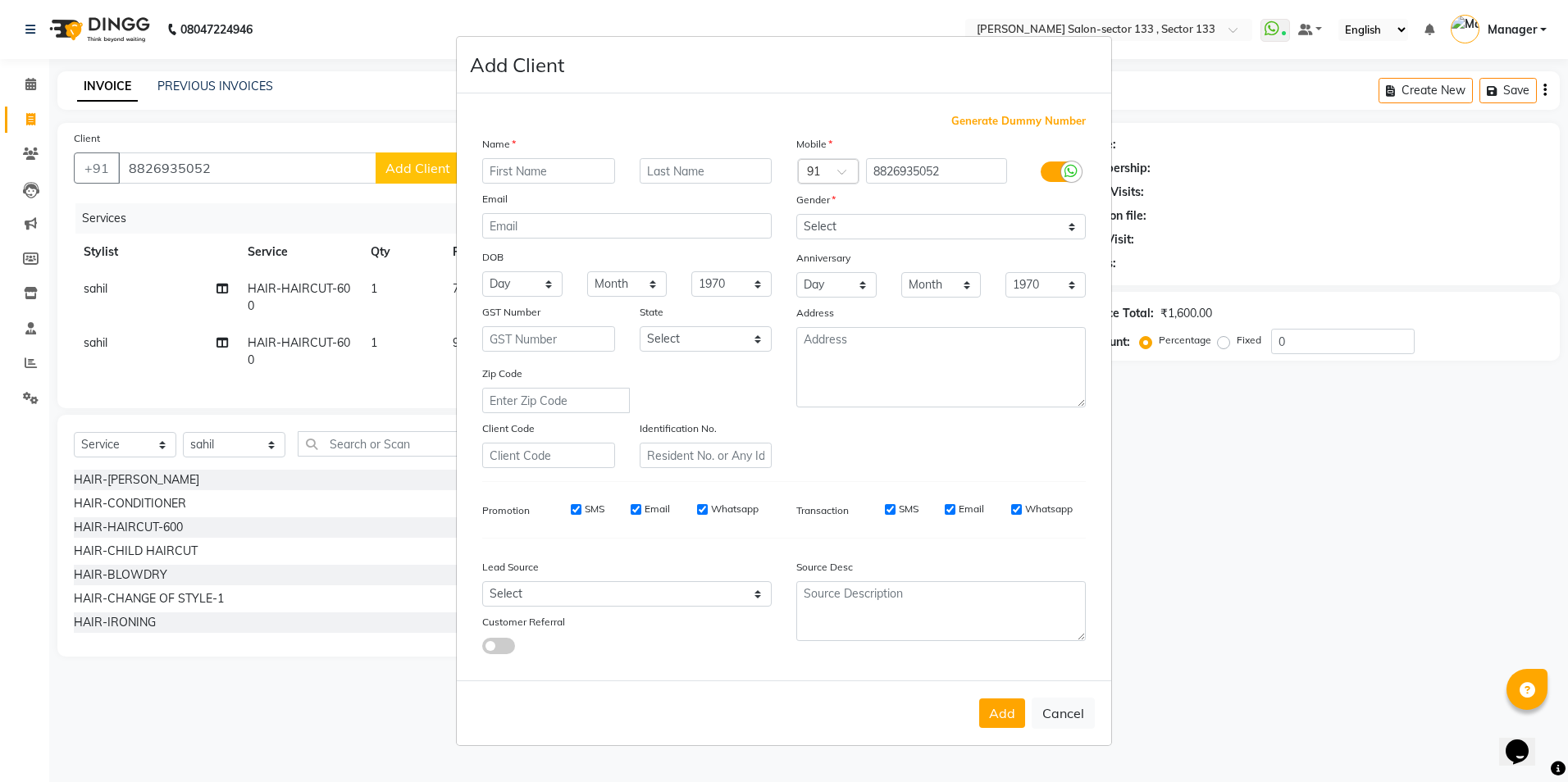
click at [519, 162] on input "text" at bounding box center [548, 171] width 133 height 25
type input "Sameena"
click at [844, 215] on select "Select Male Female Other Prefer Not To Say" at bounding box center [941, 226] width 290 height 25
select select "female"
click at [796, 214] on select "Select Male Female Other Prefer Not To Say" at bounding box center [941, 226] width 290 height 25
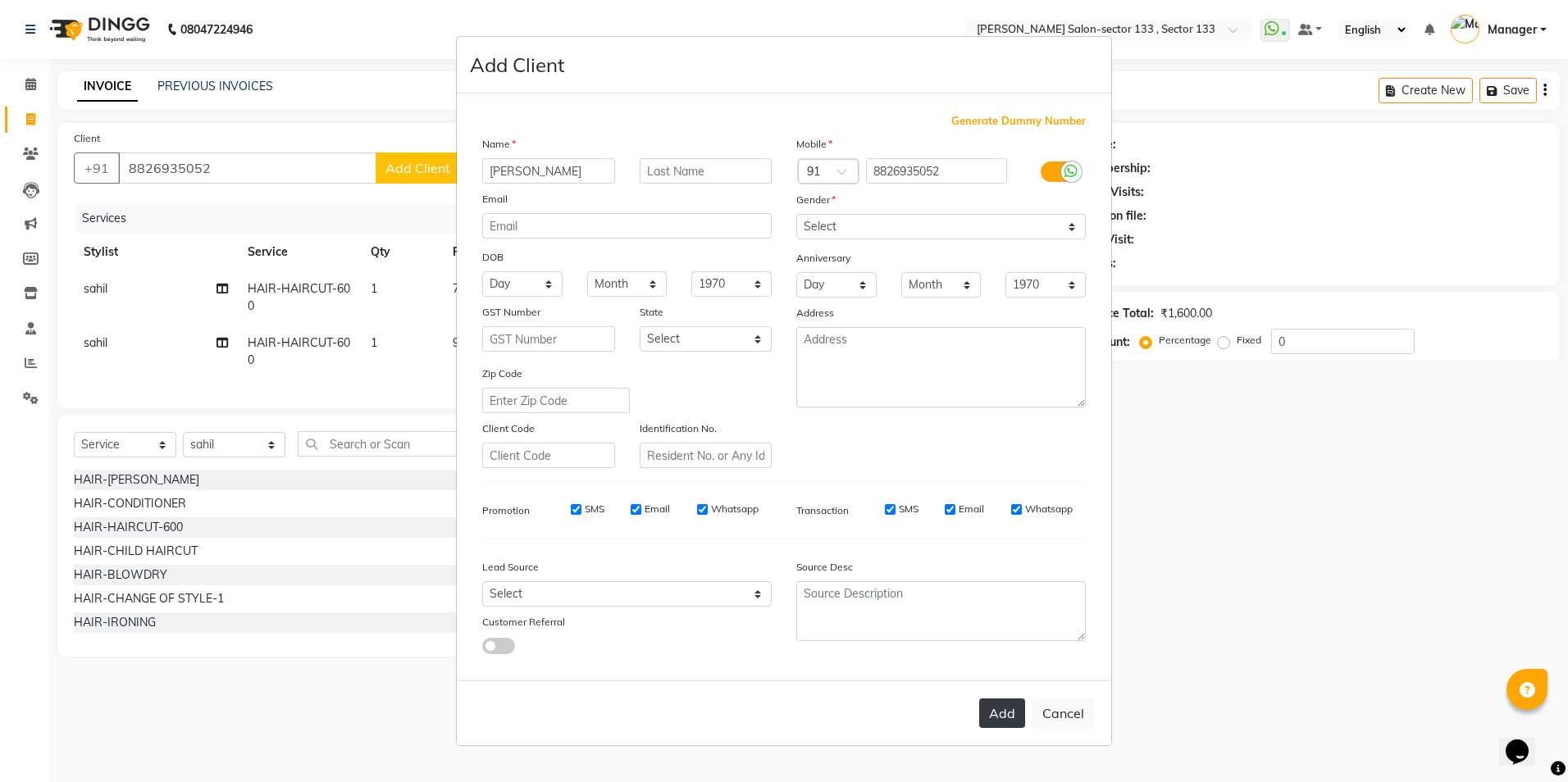
click at [1007, 707] on button "Add" at bounding box center [1002, 713] width 46 height 30
select select
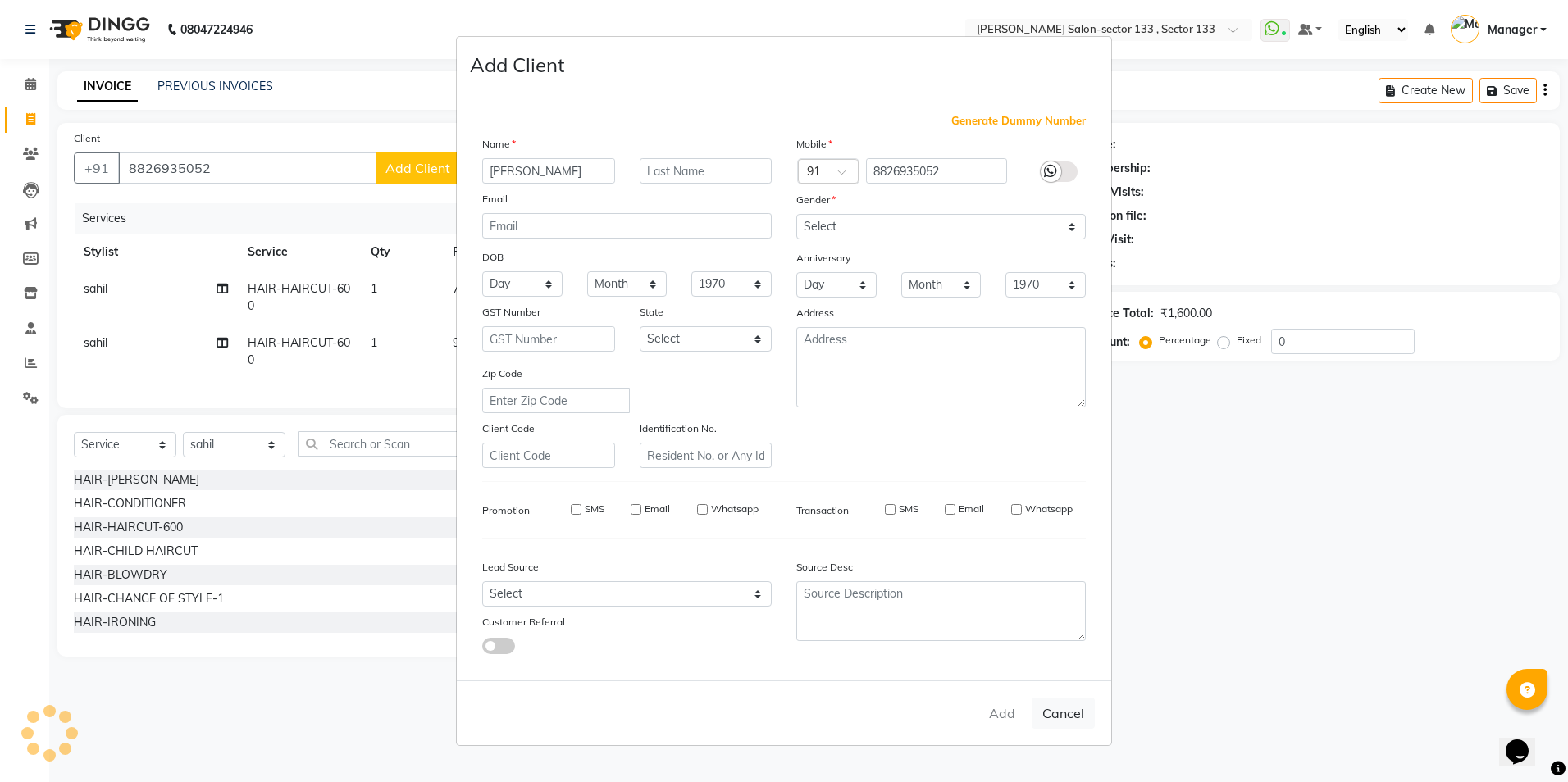
select select
checkbox input "false"
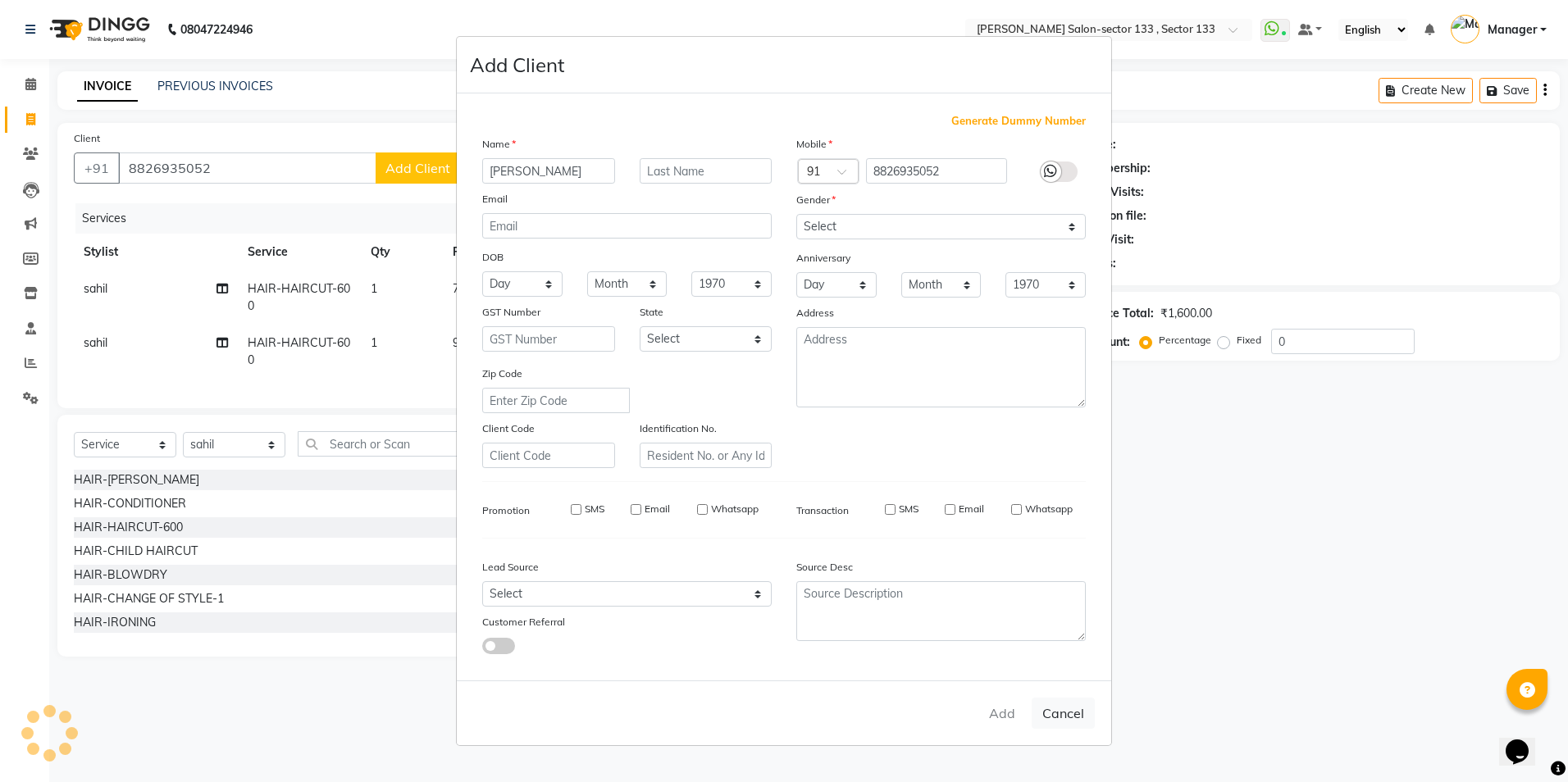
checkbox input "false"
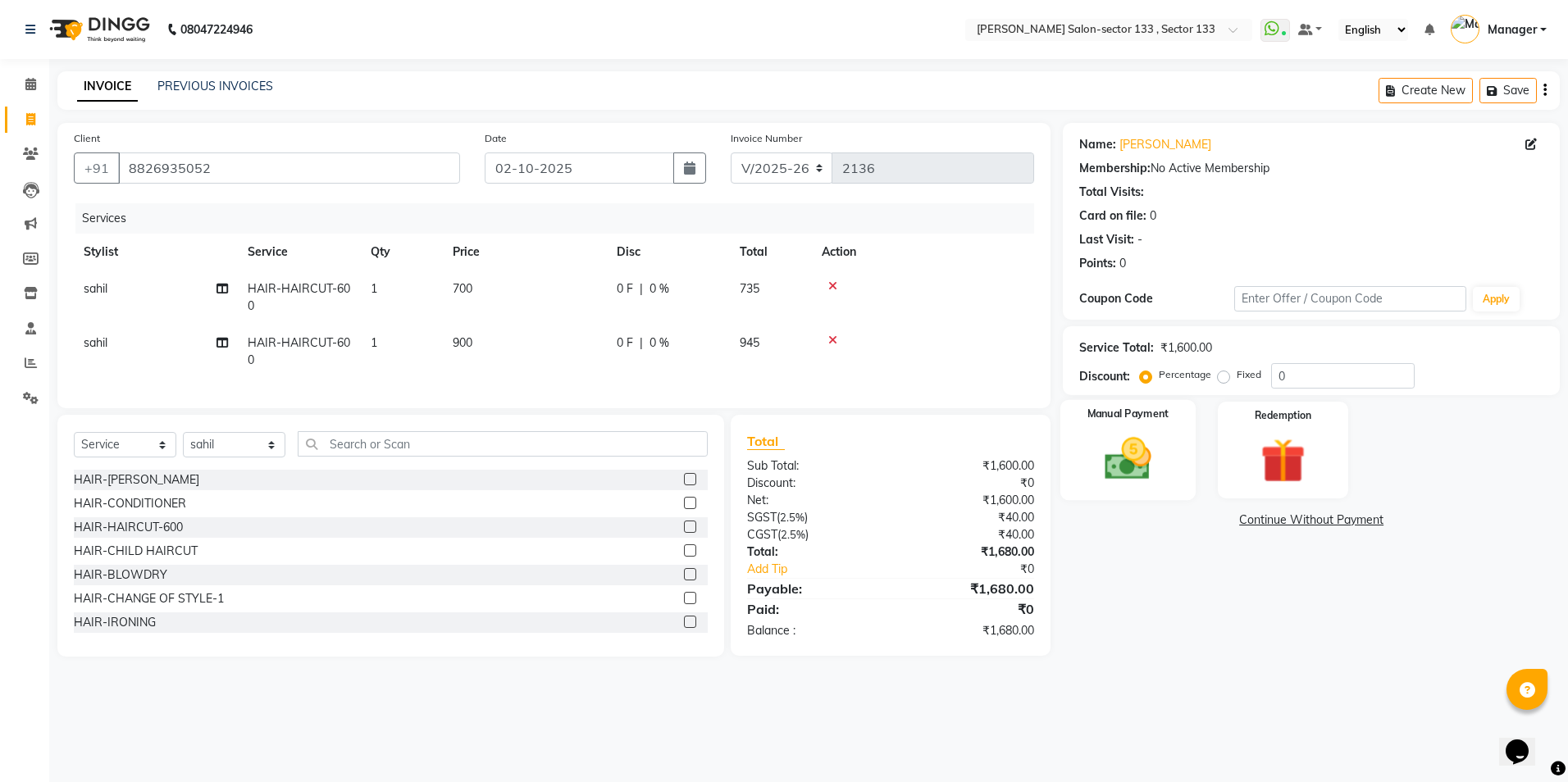
click at [1161, 475] on img at bounding box center [1128, 459] width 76 height 54
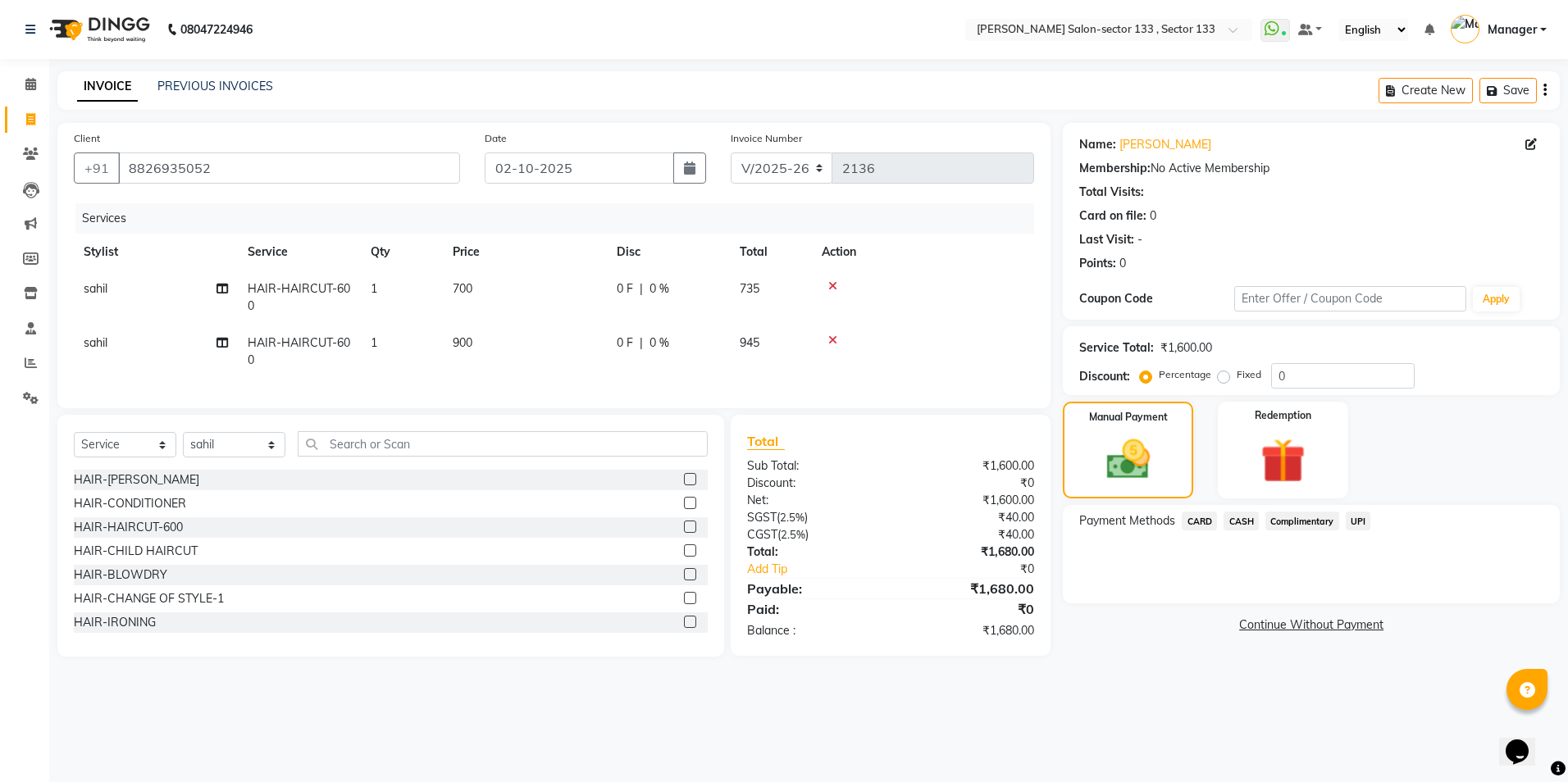
click at [1367, 521] on span "UPI" at bounding box center [1359, 521] width 25 height 19
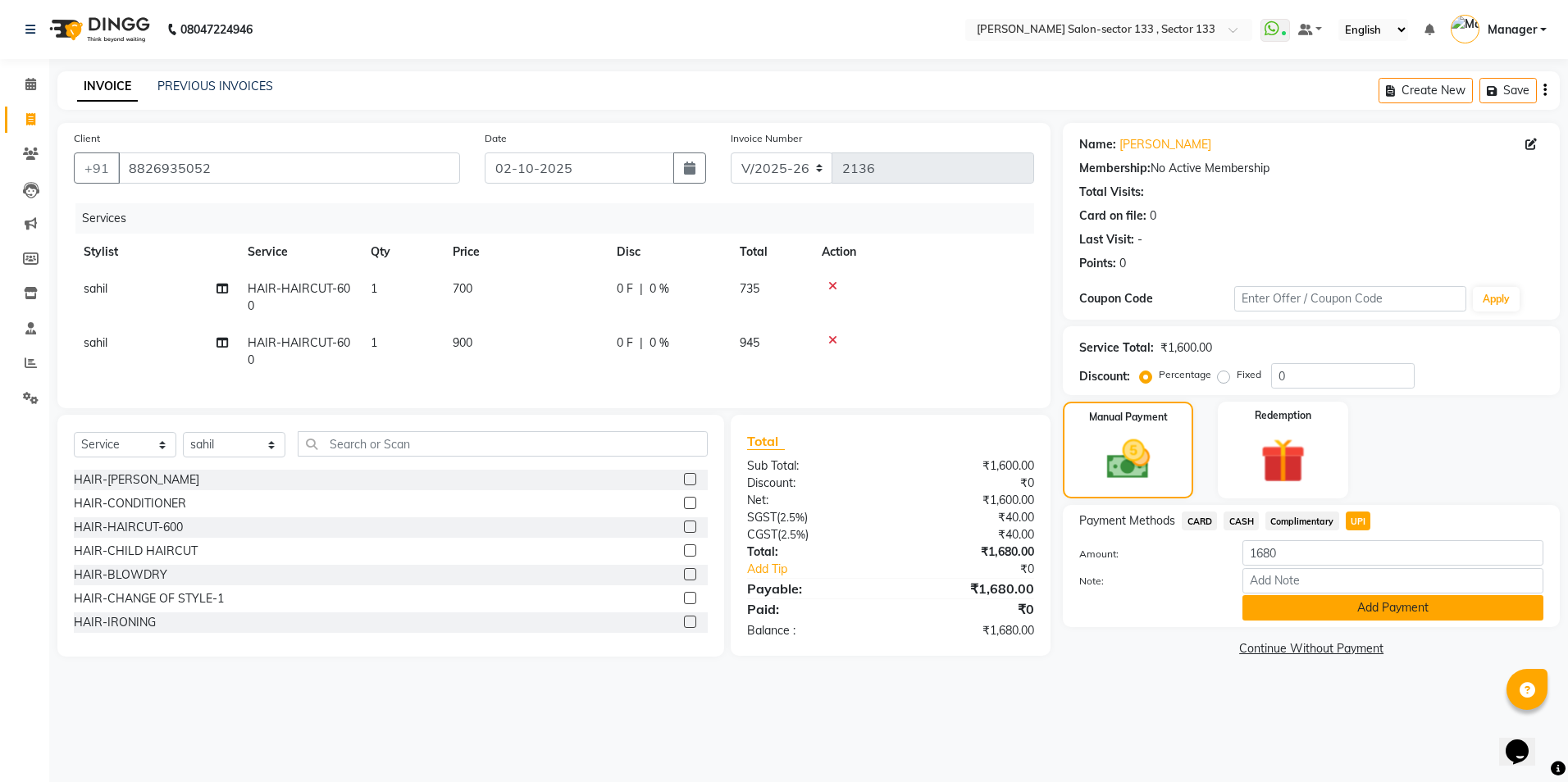
click at [1383, 608] on button "Add Payment" at bounding box center [1392, 608] width 301 height 25
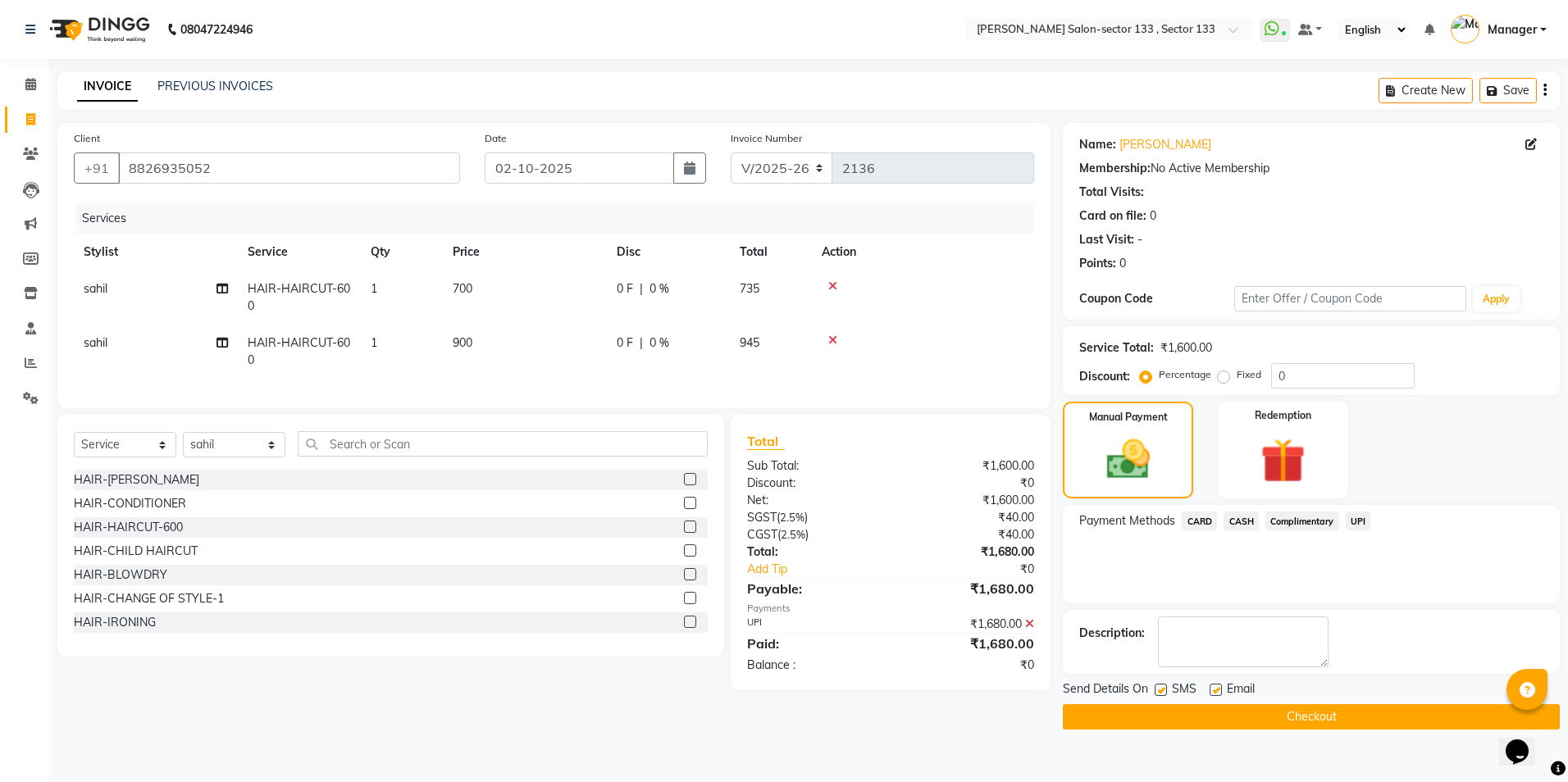
click at [1376, 713] on button "Checkout" at bounding box center [1311, 717] width 497 height 25
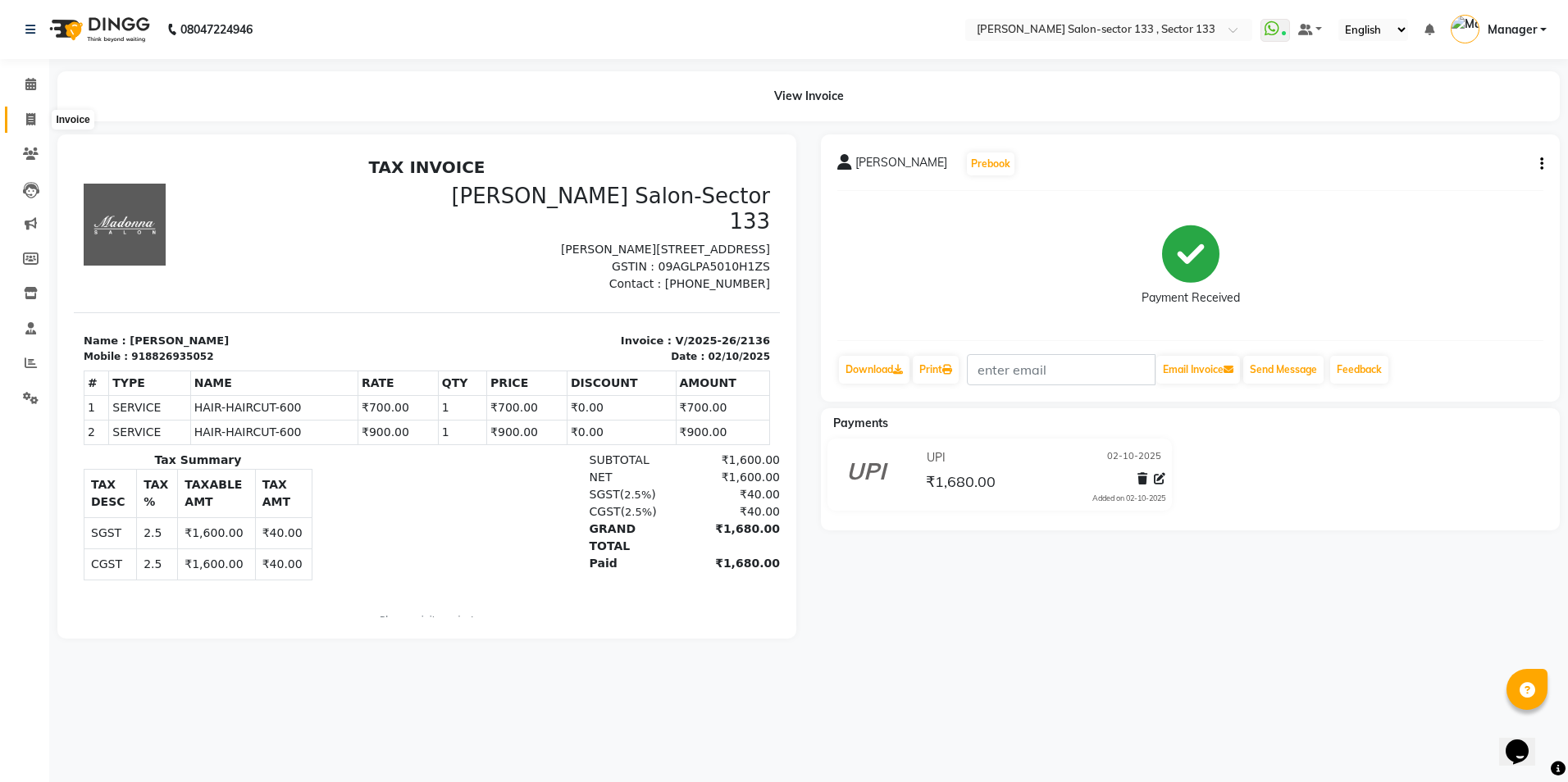
click at [34, 116] on icon at bounding box center [30, 119] width 9 height 13
select select "service"
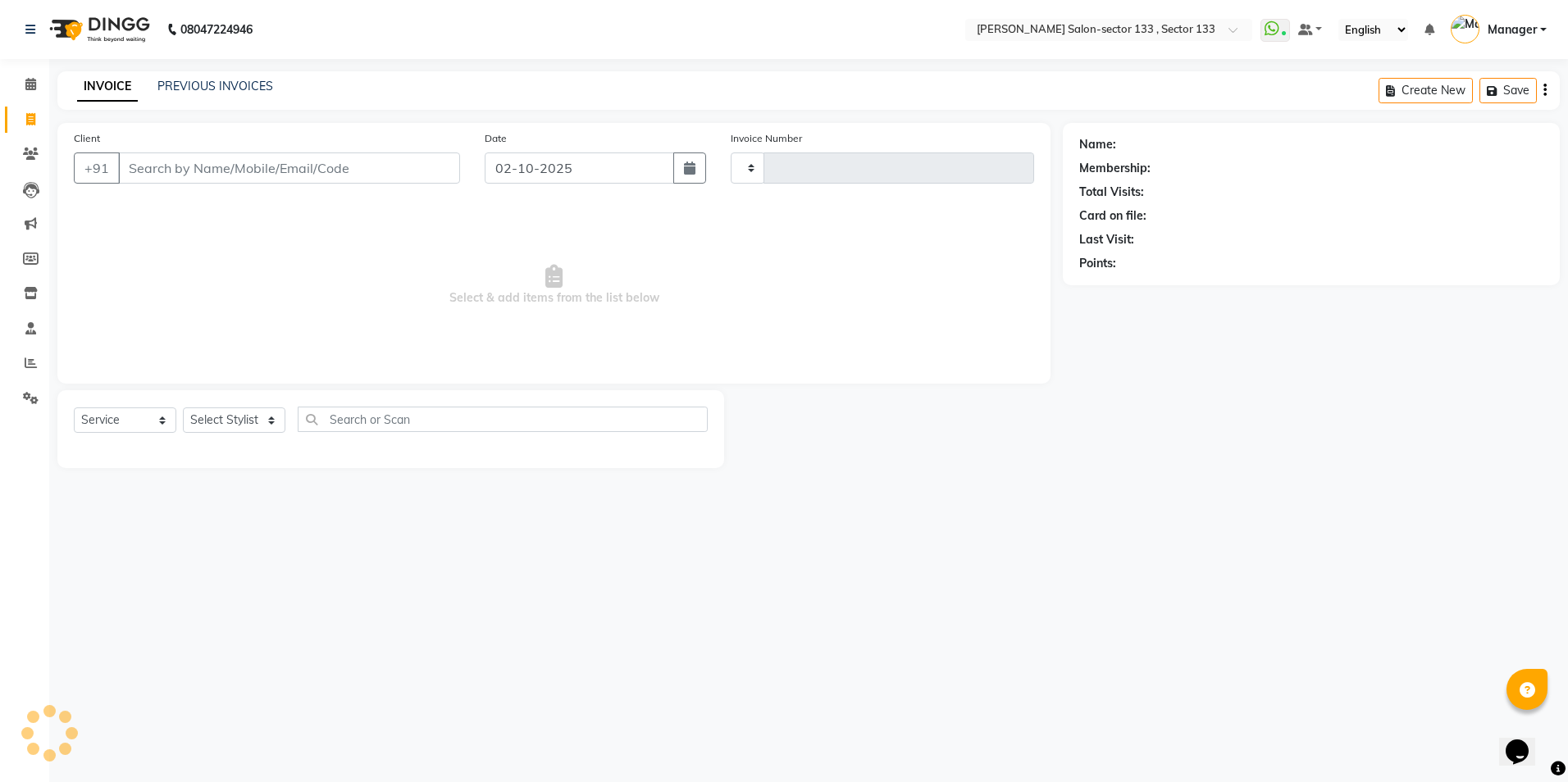
type input "2137"
select select "8302"
click at [241, 416] on select "Select Stylist Anjali Anwar BUSHRA Dolly jaspal KIRTI Manager Mehboob Owner id …" at bounding box center [234, 421] width 102 height 25
select select "92684"
click at [183, 408] on select "Select Stylist Anjali Anwar BUSHRA Dolly jaspal KIRTI Manager Mehboob Owner id …" at bounding box center [234, 421] width 102 height 25
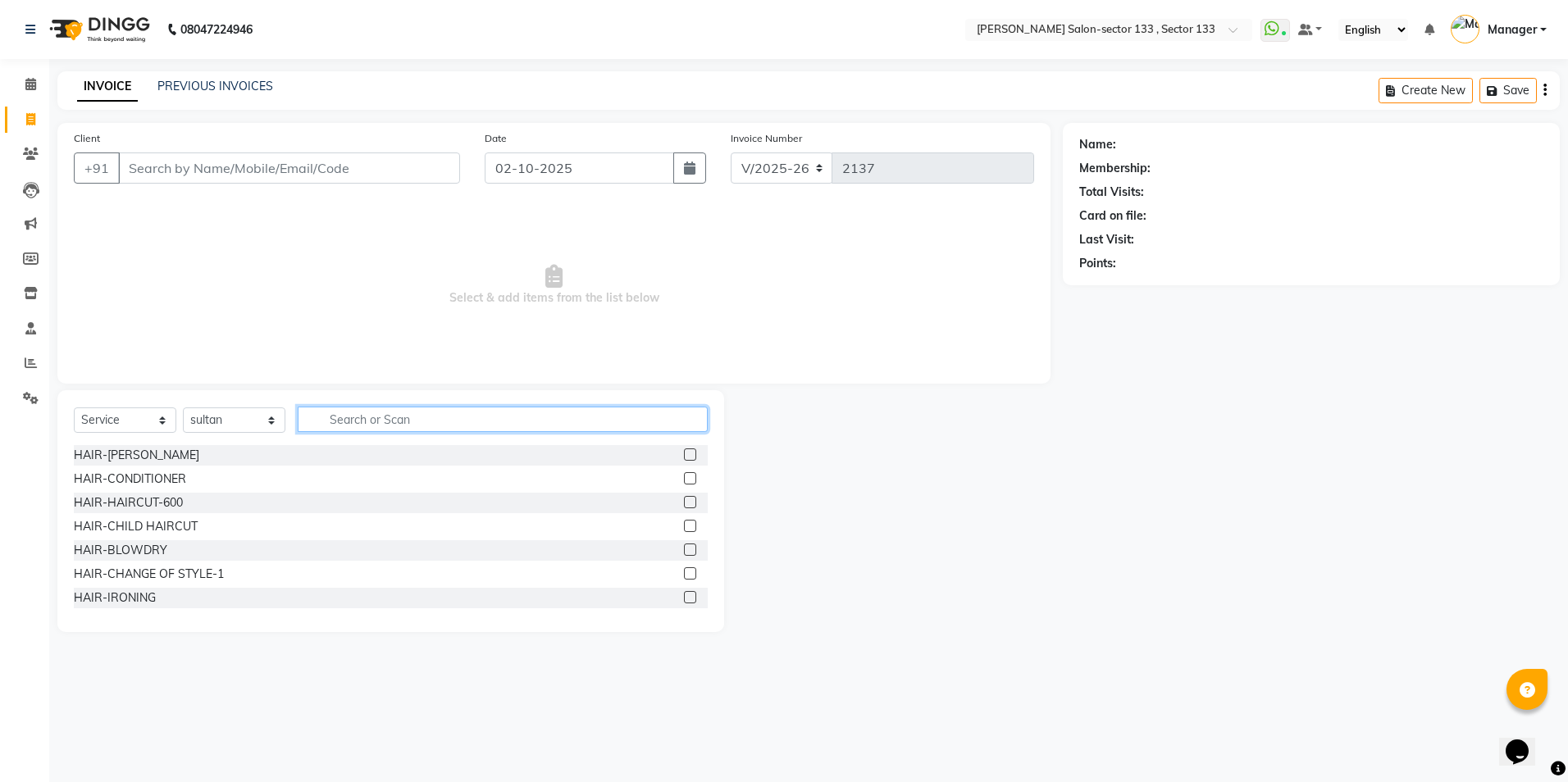
click at [411, 424] on input "text" at bounding box center [503, 420] width 410 height 25
type input "ple"
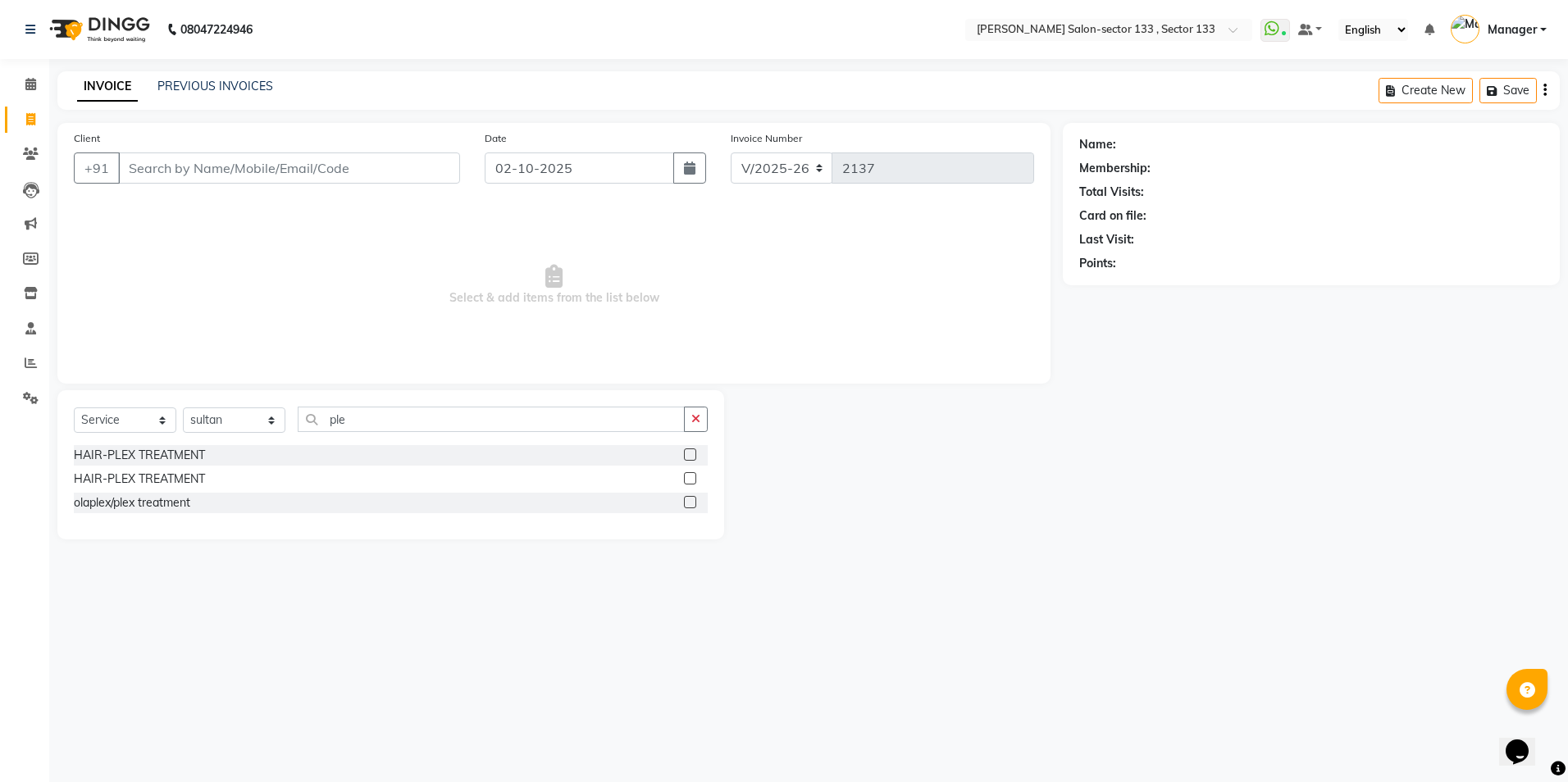
click at [684, 504] on label at bounding box center [690, 502] width 13 height 13
click at [684, 504] on input "checkbox" at bounding box center [689, 502] width 11 height 11
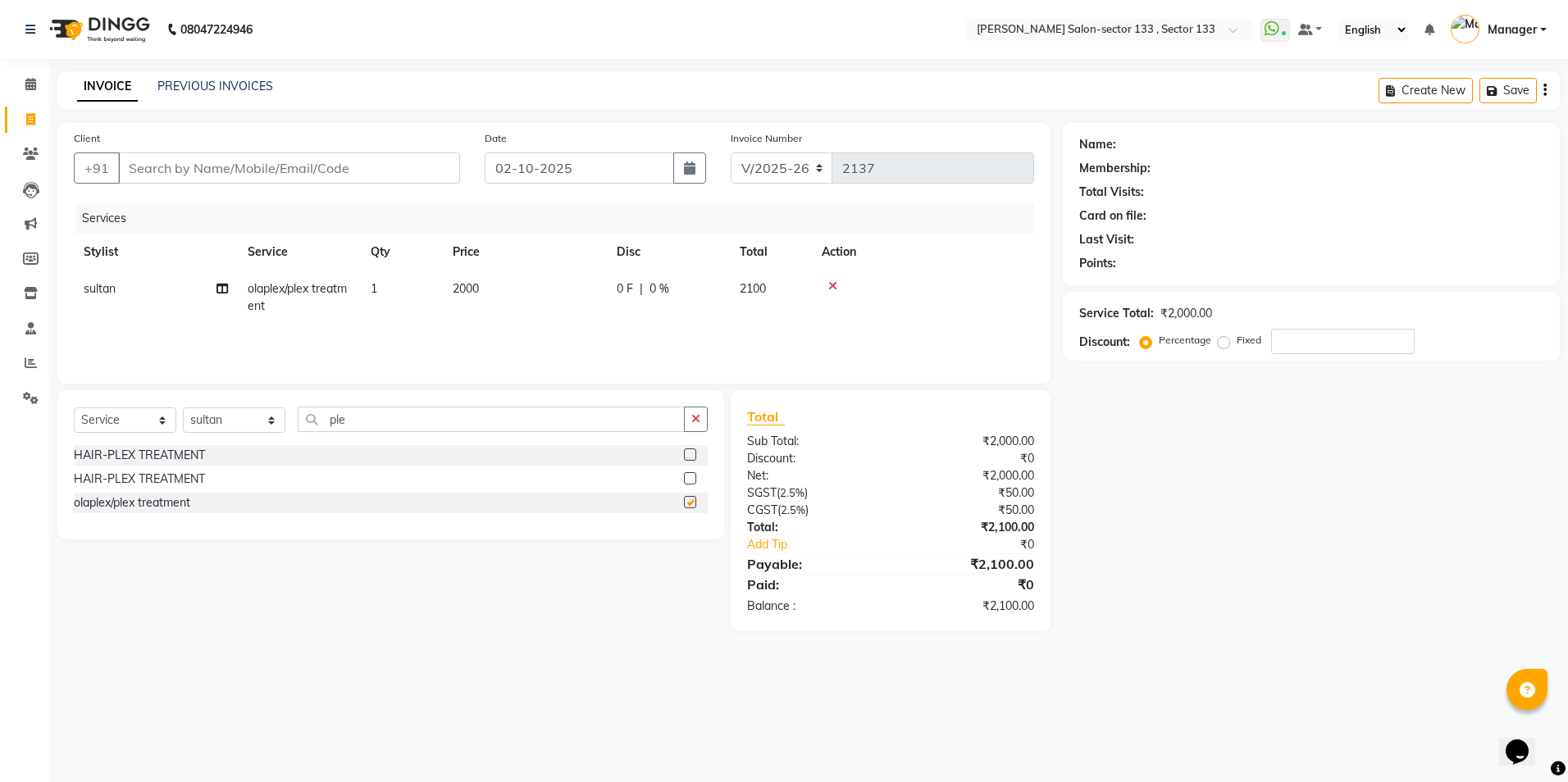
checkbox input "false"
click at [500, 293] on td "2000" at bounding box center [524, 297] width 164 height 54
select select "92684"
click at [584, 307] on td "2000" at bounding box center [602, 301] width 164 height 62
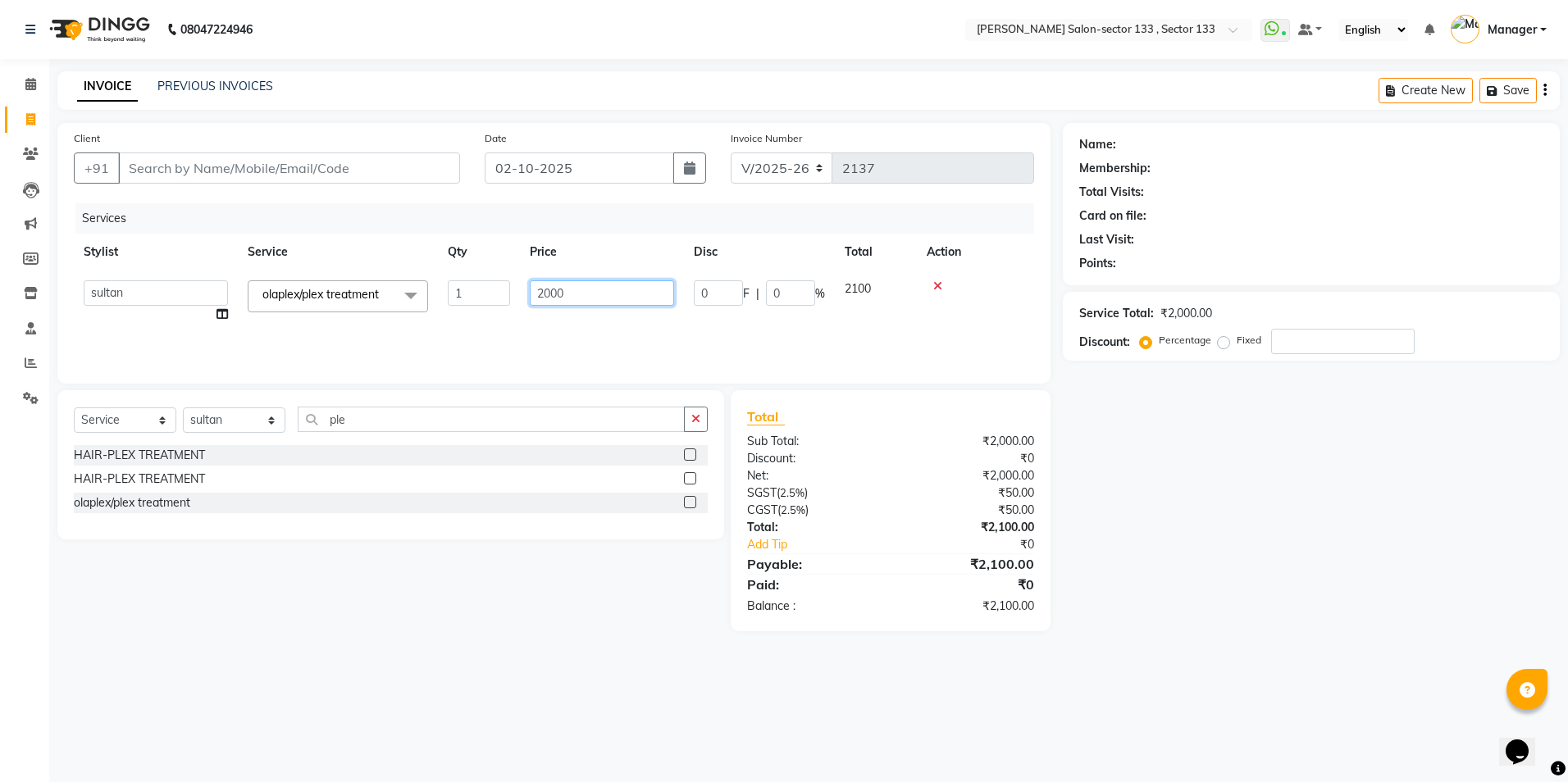
click at [584, 294] on input "2000" at bounding box center [601, 293] width 144 height 25
type input "3500"
click at [589, 321] on td "3500" at bounding box center [524, 297] width 164 height 54
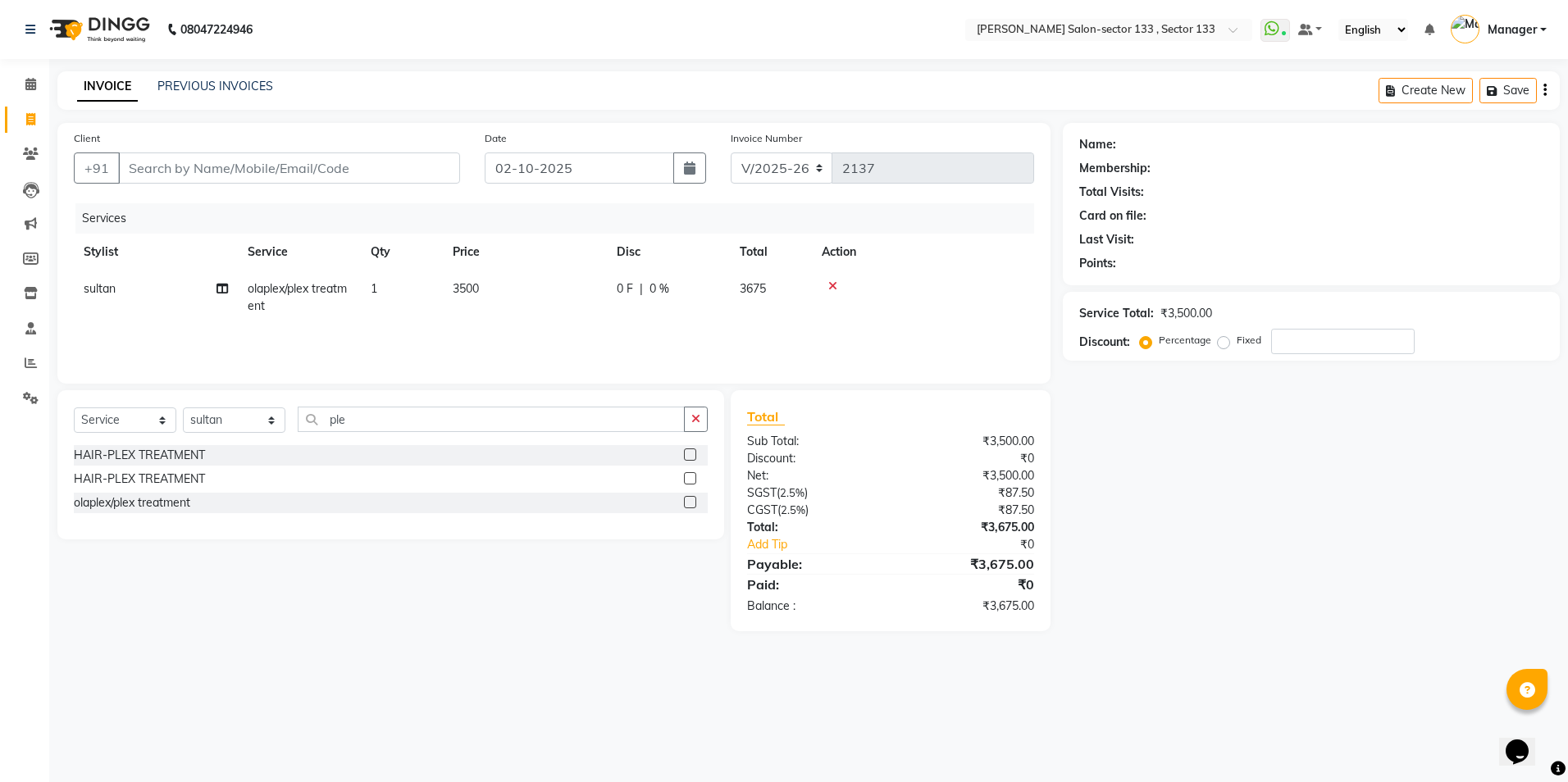
select select "92684"
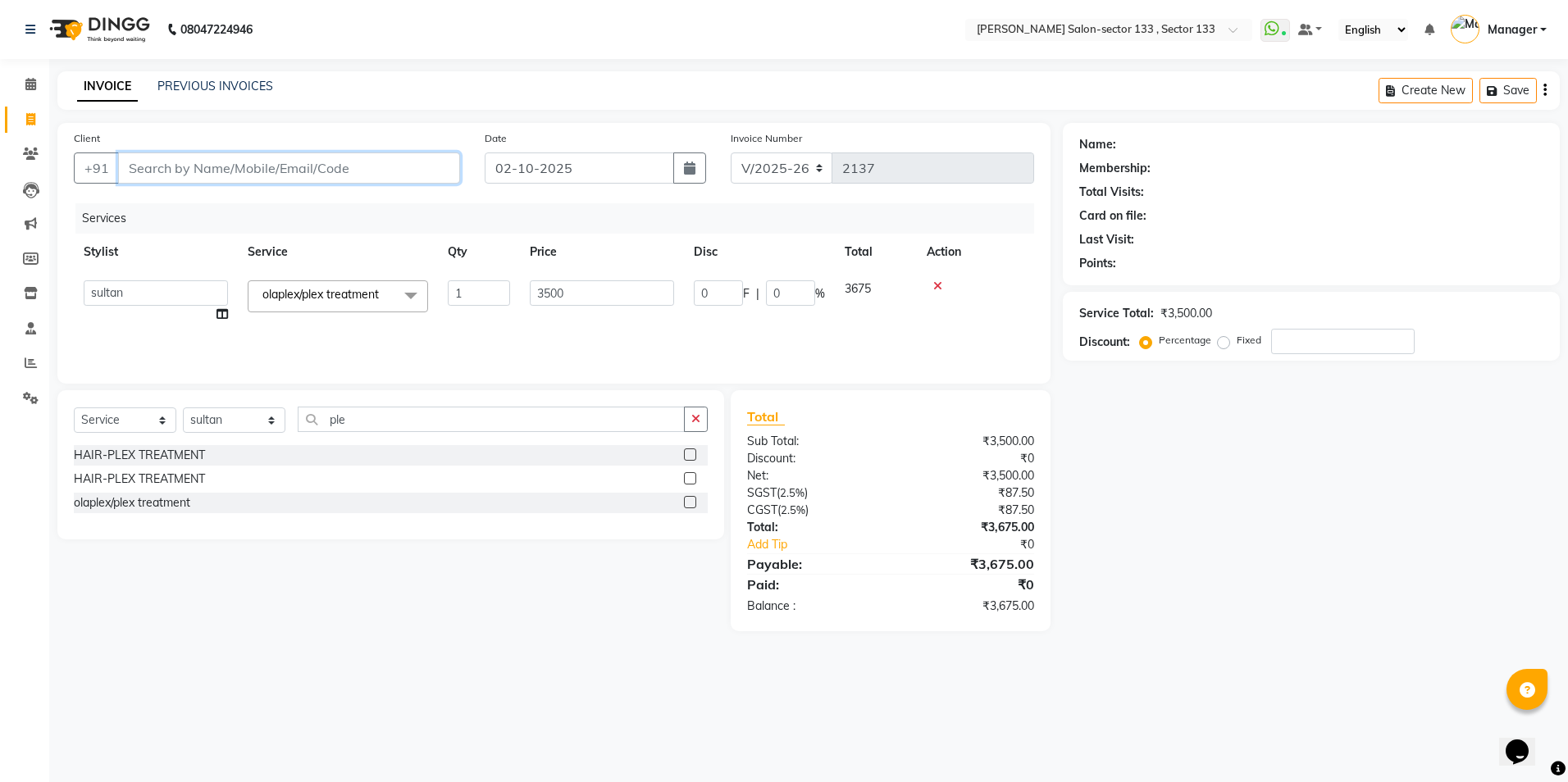
click at [284, 156] on input "Client" at bounding box center [289, 168] width 342 height 31
click at [285, 158] on input "Client" at bounding box center [289, 168] width 342 height 31
click at [138, 421] on select "Select Service Product Membership Package Voucher Prepaid Gift Card" at bounding box center [124, 421] width 102 height 25
click at [73, 408] on select "Select Service Product Membership Package Voucher Prepaid Gift Card" at bounding box center [124, 421] width 102 height 25
click at [129, 478] on div "HAIR-PLEX TREATMENT" at bounding box center [138, 479] width 131 height 17
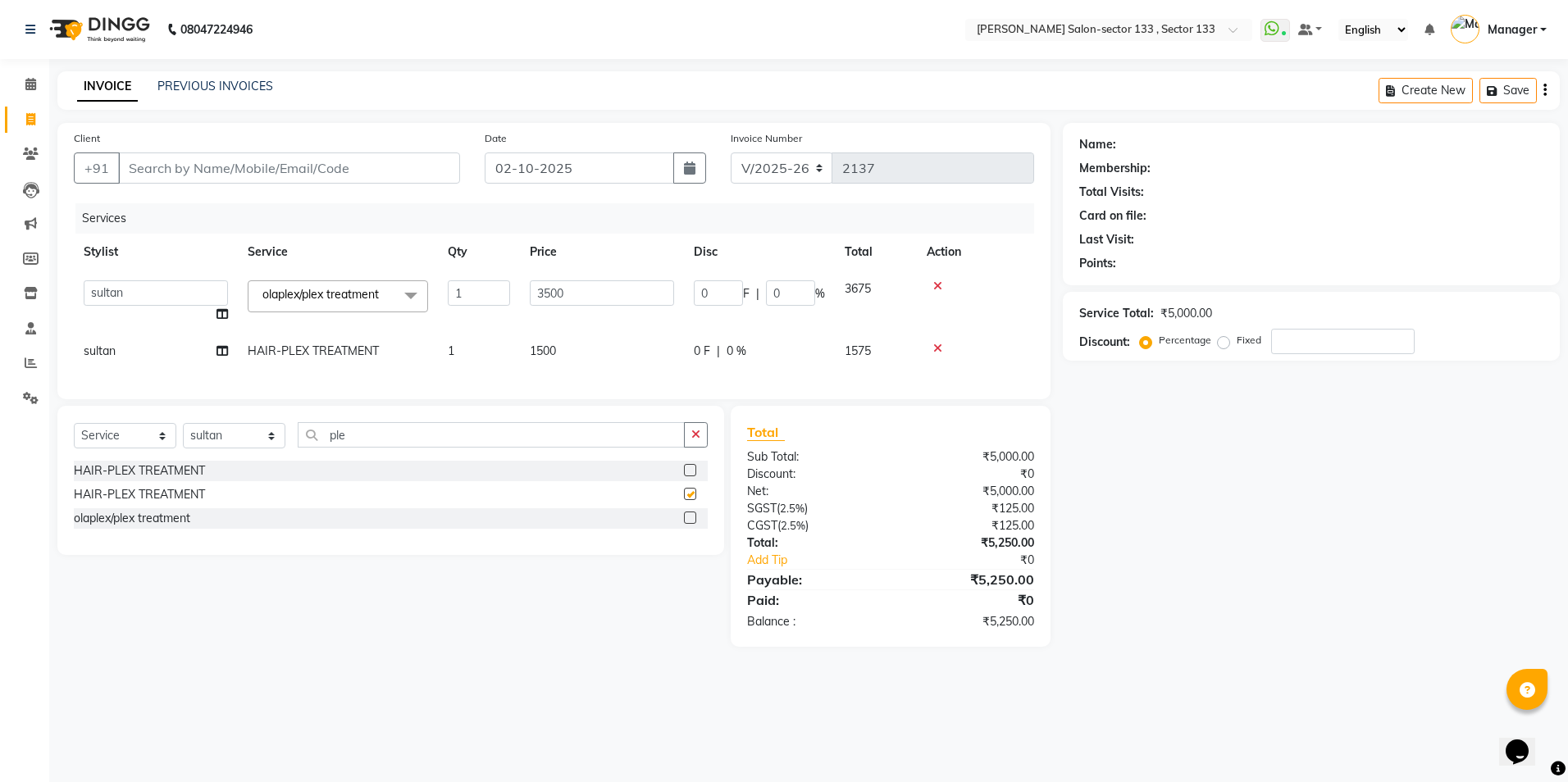
checkbox input "false"
click at [131, 437] on select "Select Service Product Membership Package Voucher Prepaid Gift Card" at bounding box center [124, 436] width 102 height 25
select select "product"
click at [73, 436] on select "Select Service Product Membership Package Voucher Prepaid Gift Card" at bounding box center [124, 436] width 102 height 25
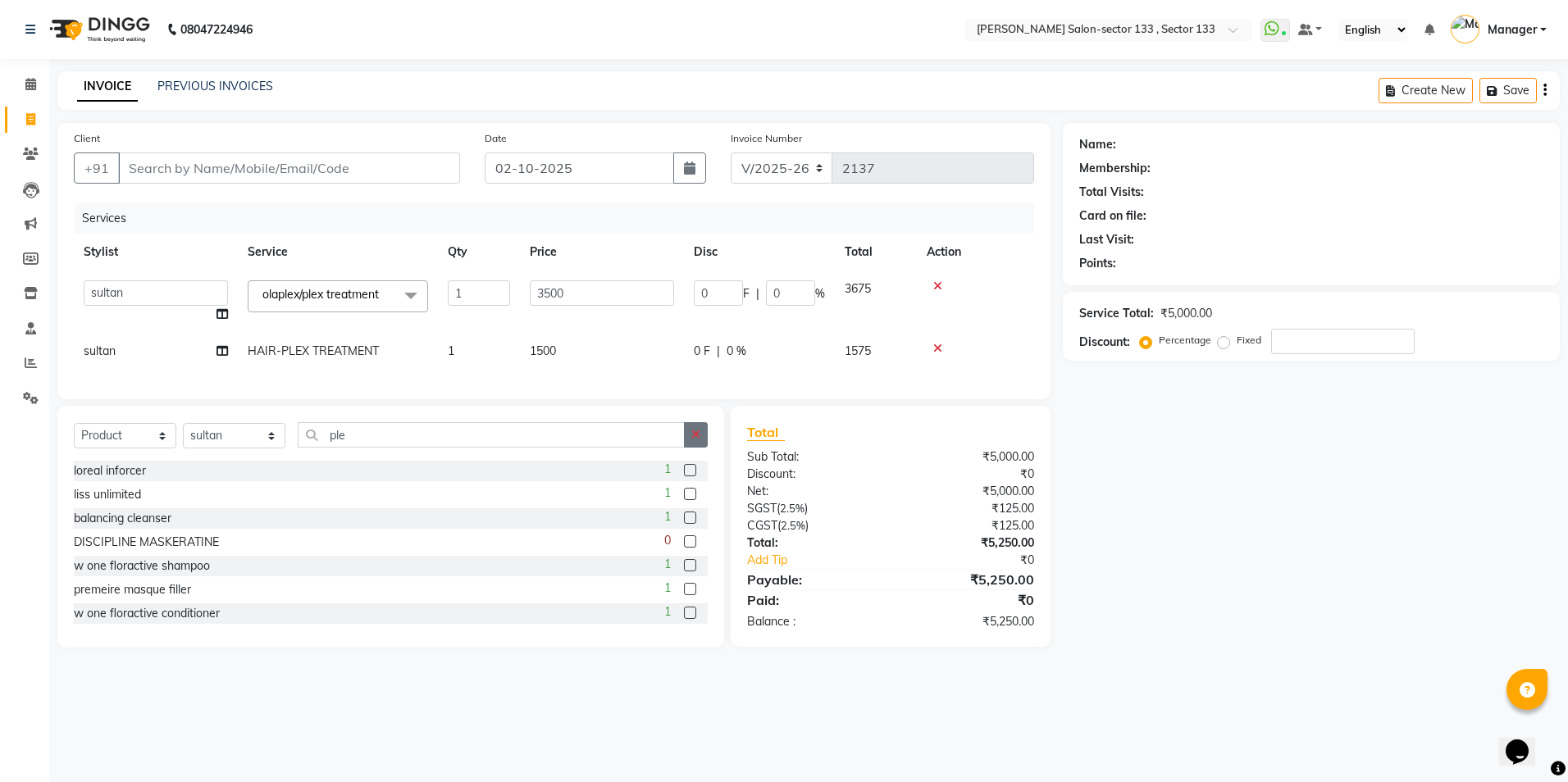
click at [706, 448] on button "button" at bounding box center [696, 435] width 24 height 25
click at [640, 448] on input "text" at bounding box center [503, 435] width 410 height 25
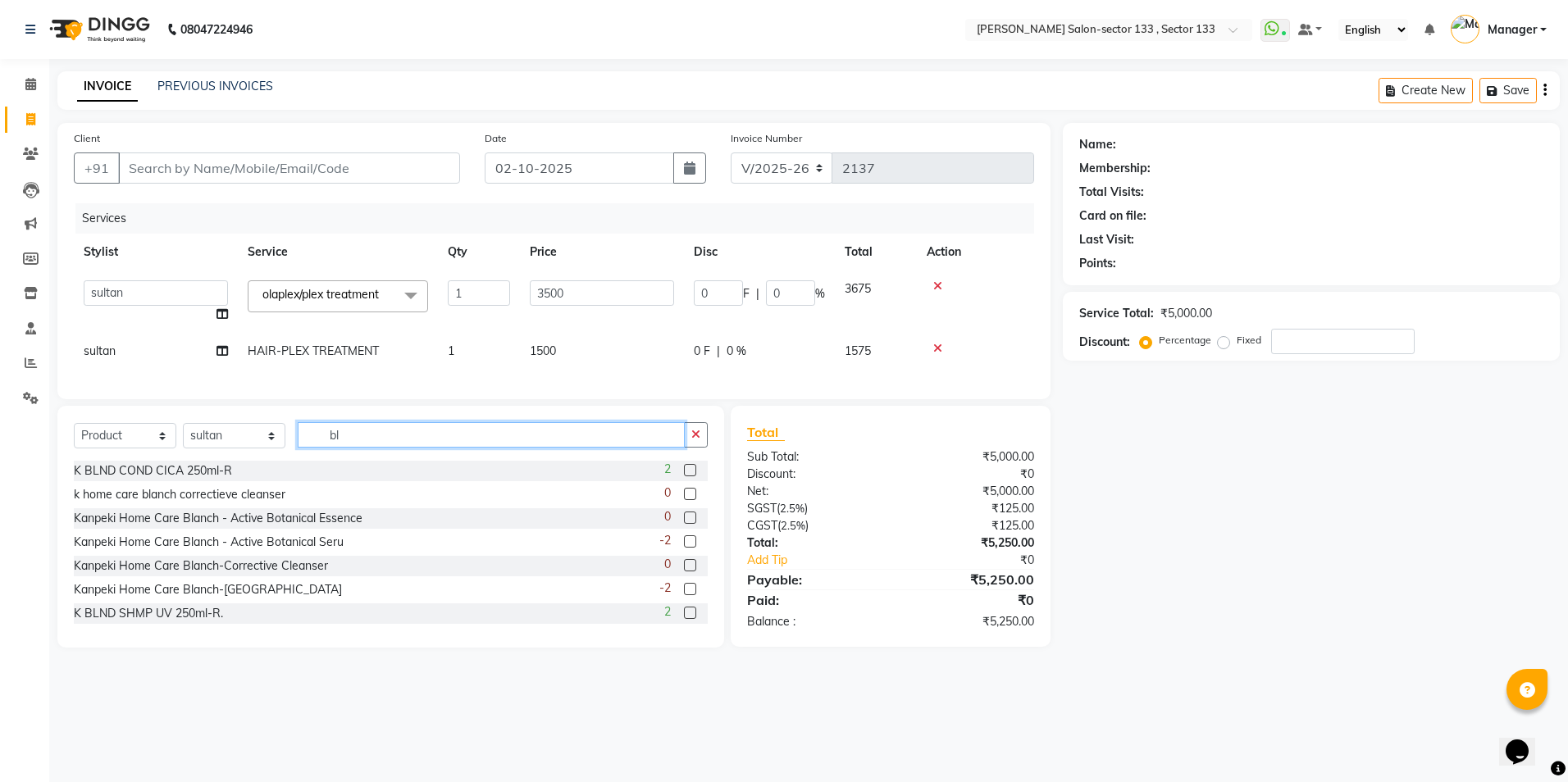
type input "b"
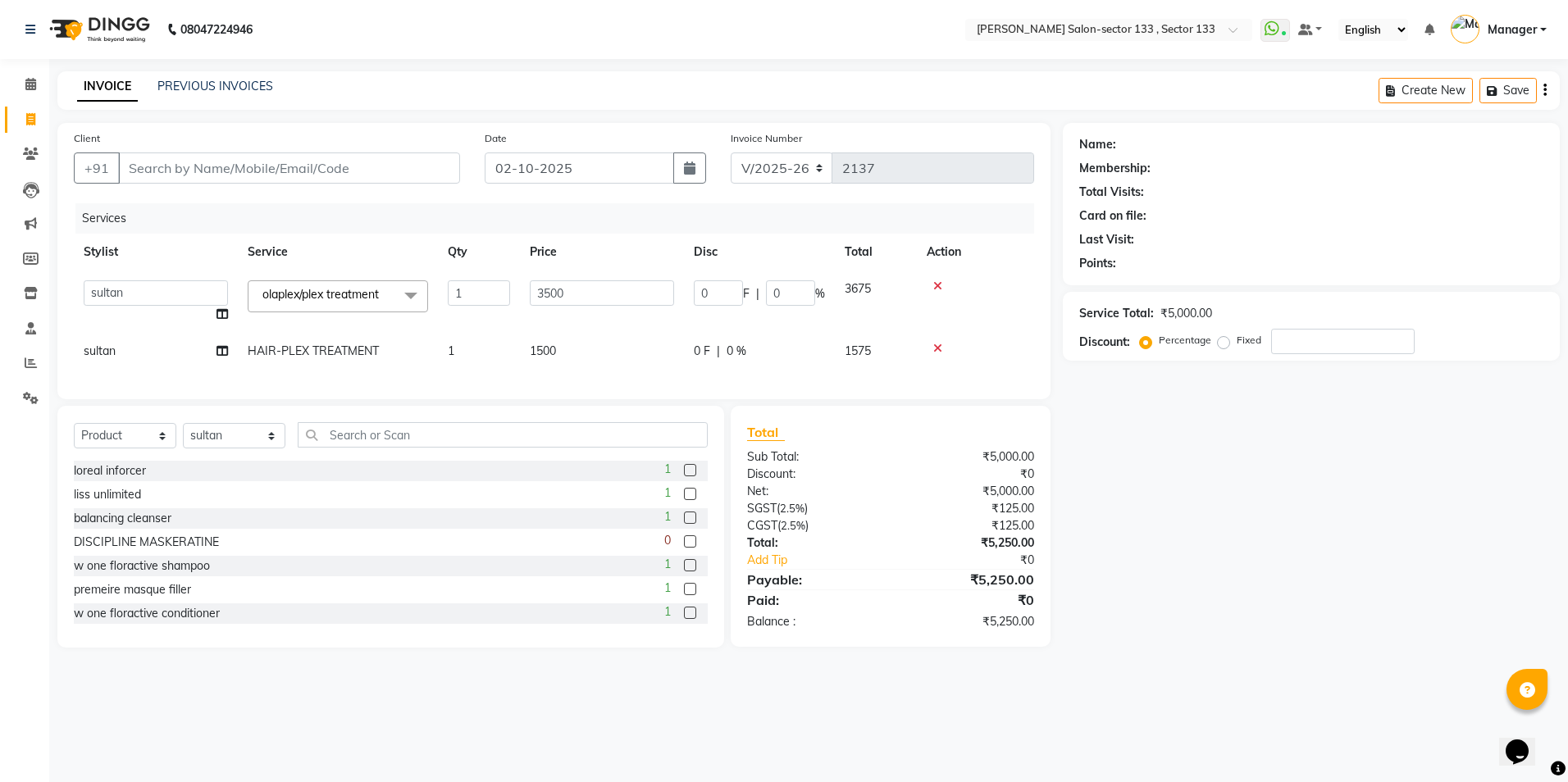
click at [939, 344] on icon at bounding box center [937, 349] width 9 height 12
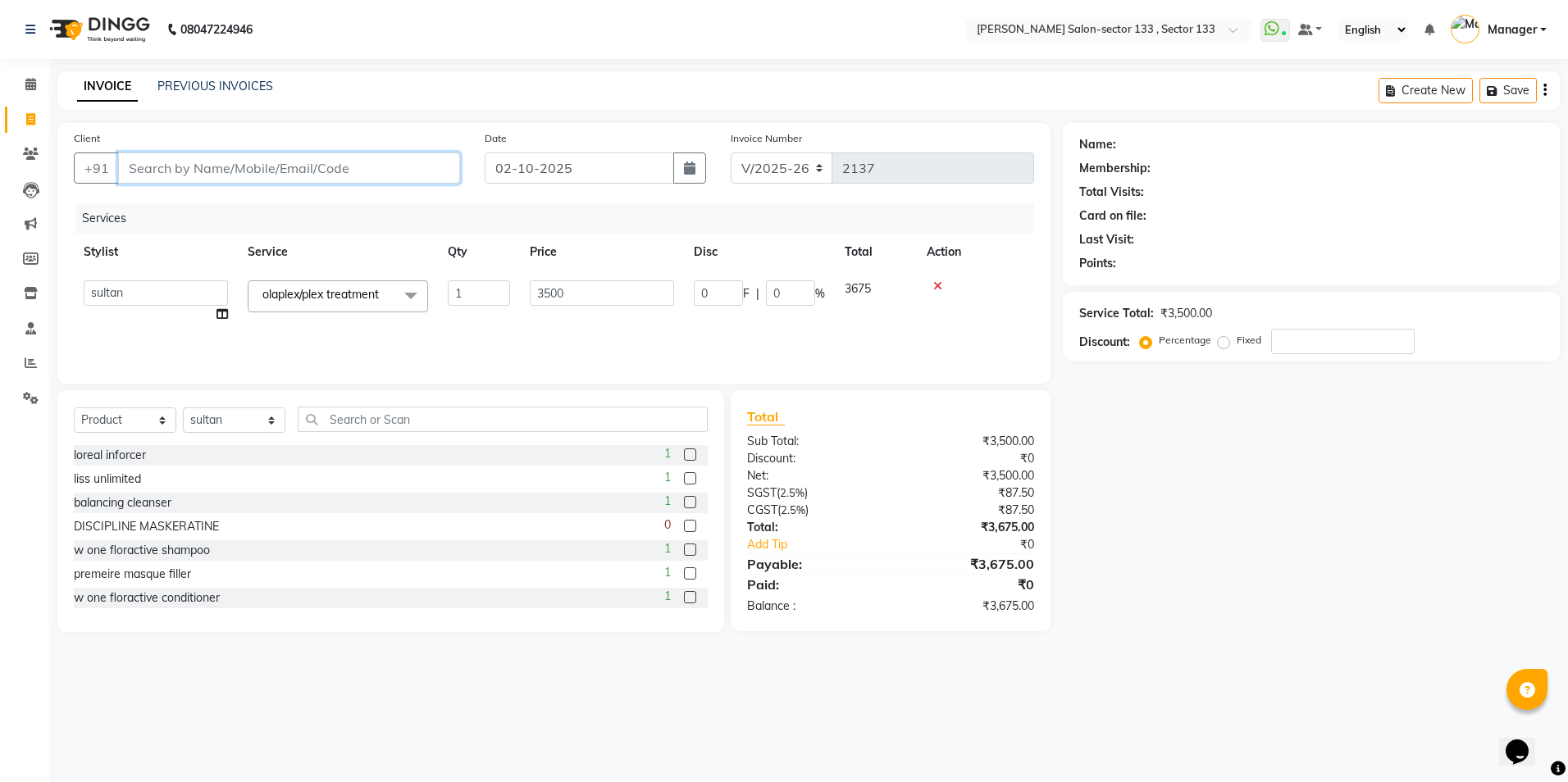
click at [334, 175] on input "Client" at bounding box center [289, 168] width 342 height 31
click at [930, 286] on div at bounding box center [975, 286] width 98 height 12
click at [936, 286] on icon at bounding box center [937, 286] width 9 height 12
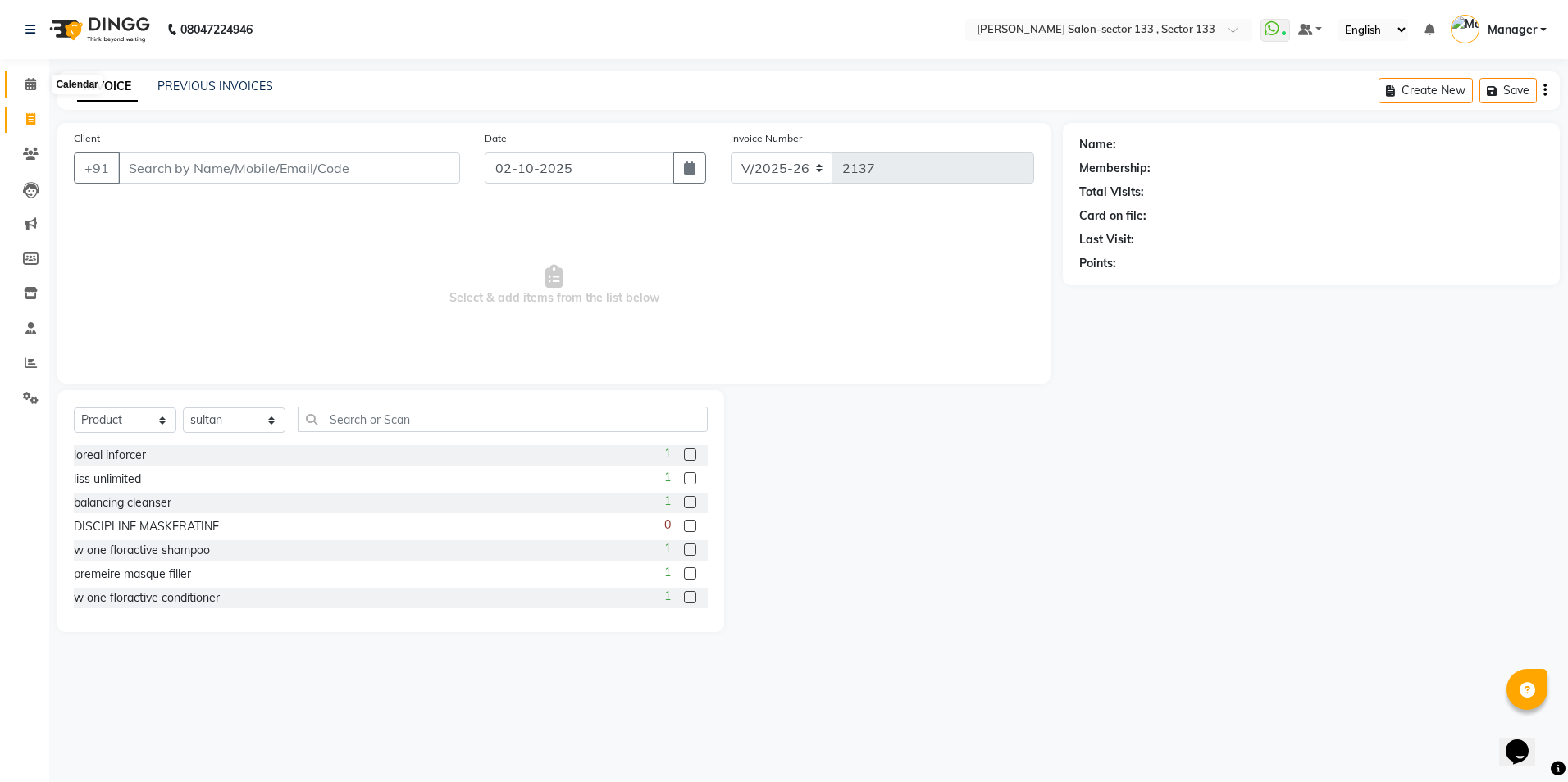
click at [22, 82] on span at bounding box center [30, 84] width 29 height 19
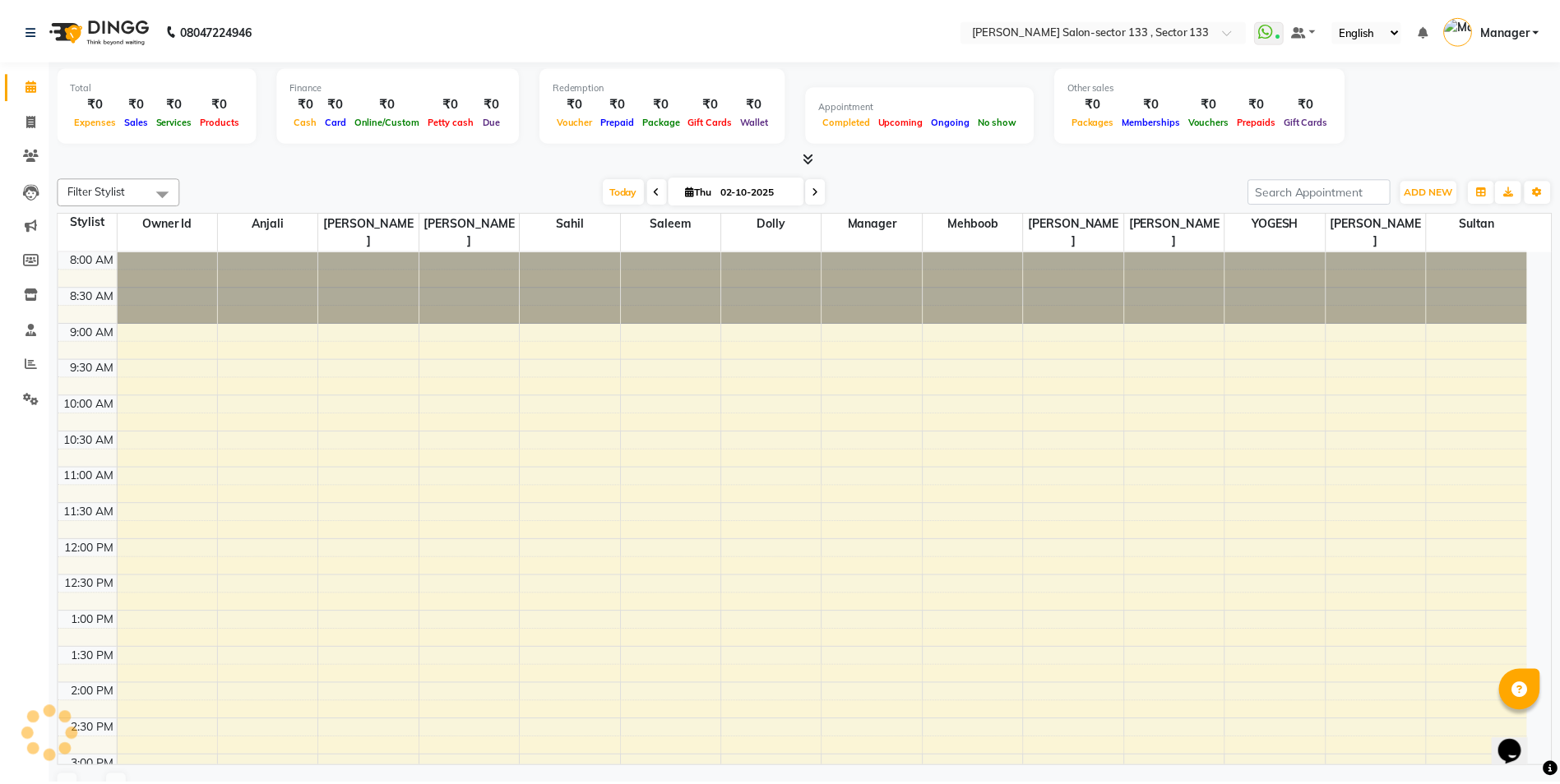
scroll to position [551, 0]
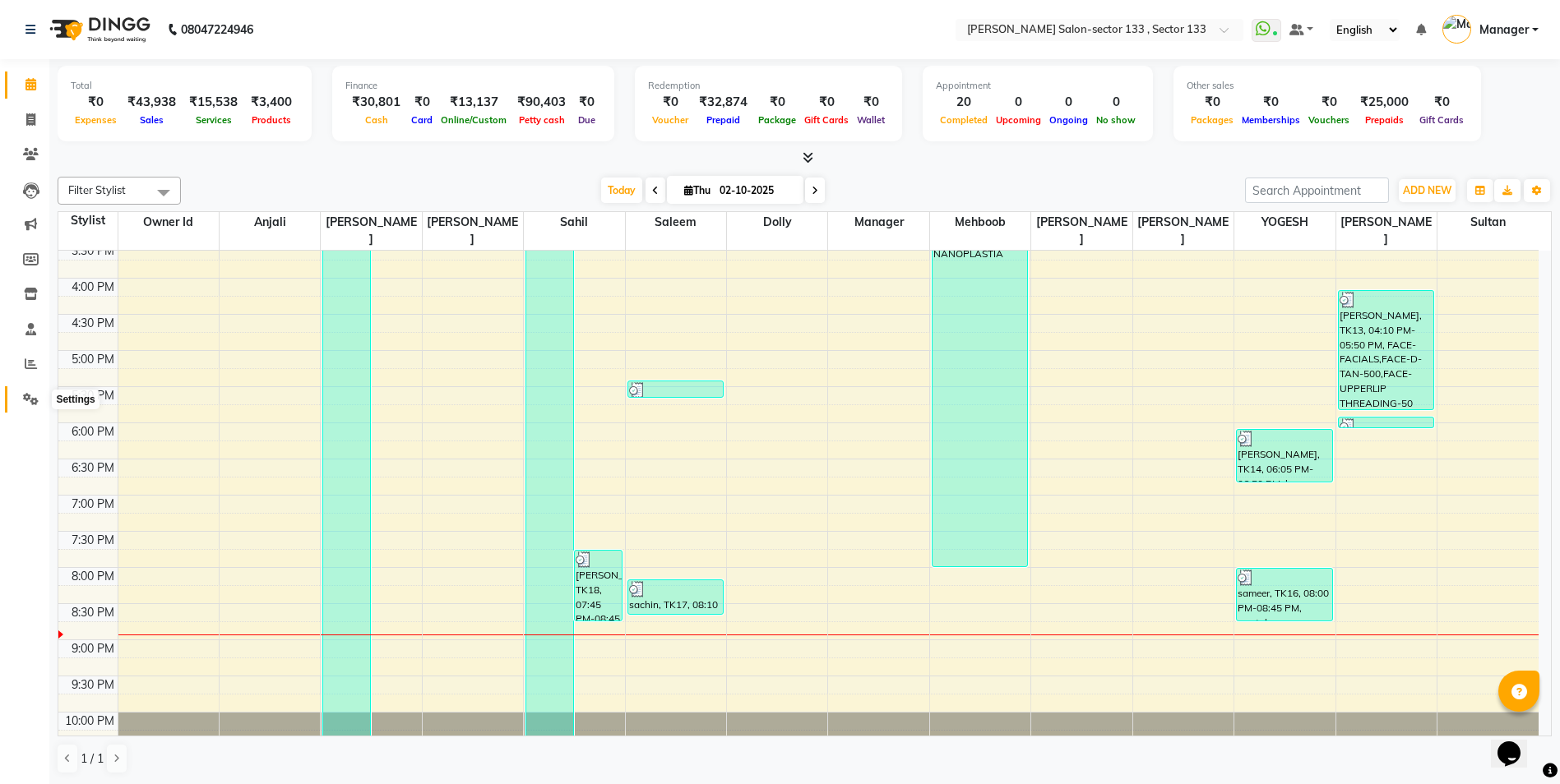
click at [33, 398] on icon at bounding box center [30, 399] width 15 height 13
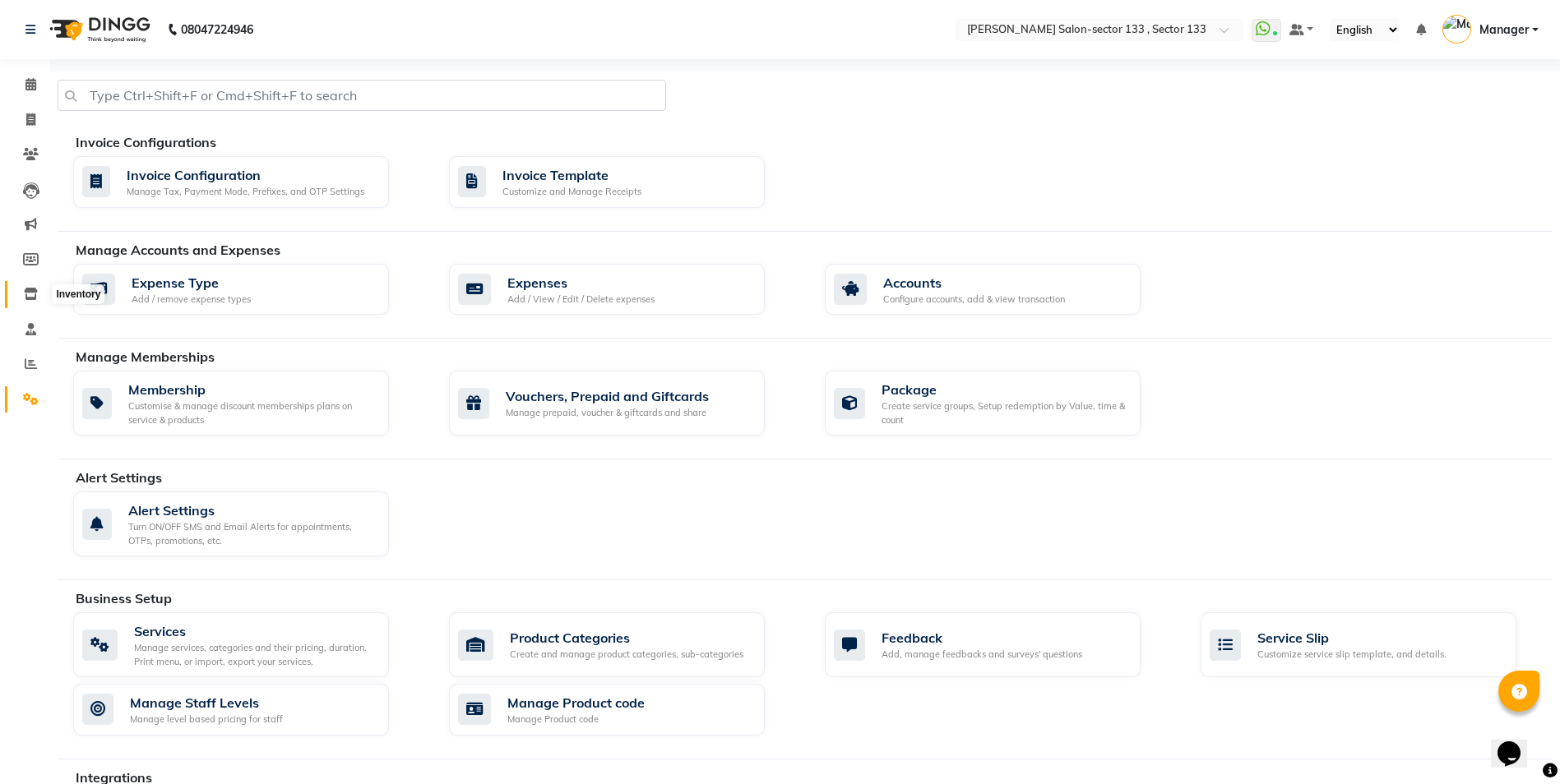
click at [34, 290] on icon at bounding box center [30, 294] width 14 height 13
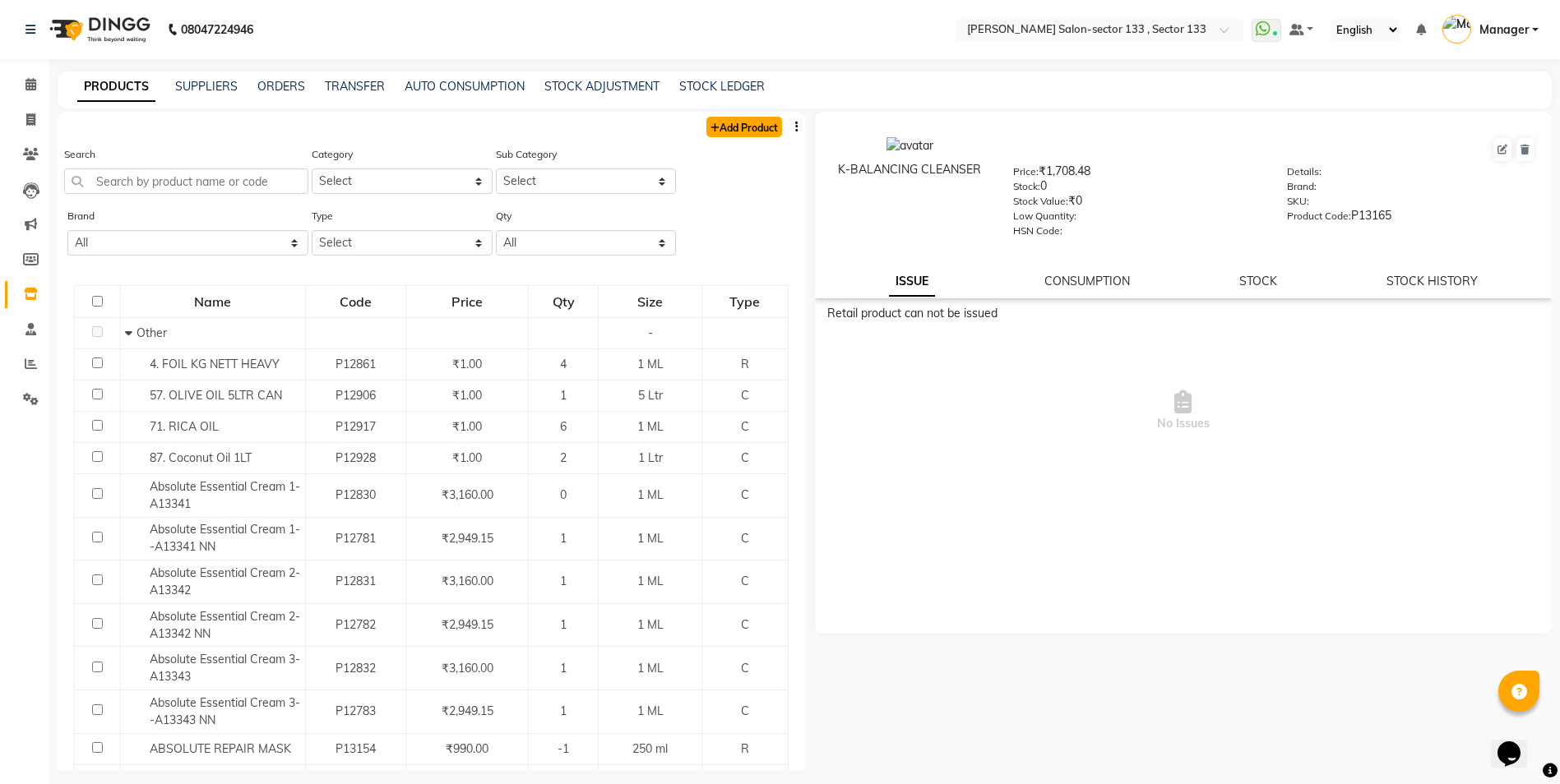
click at [717, 127] on link "Add Product" at bounding box center [744, 127] width 75 height 20
select select "true"
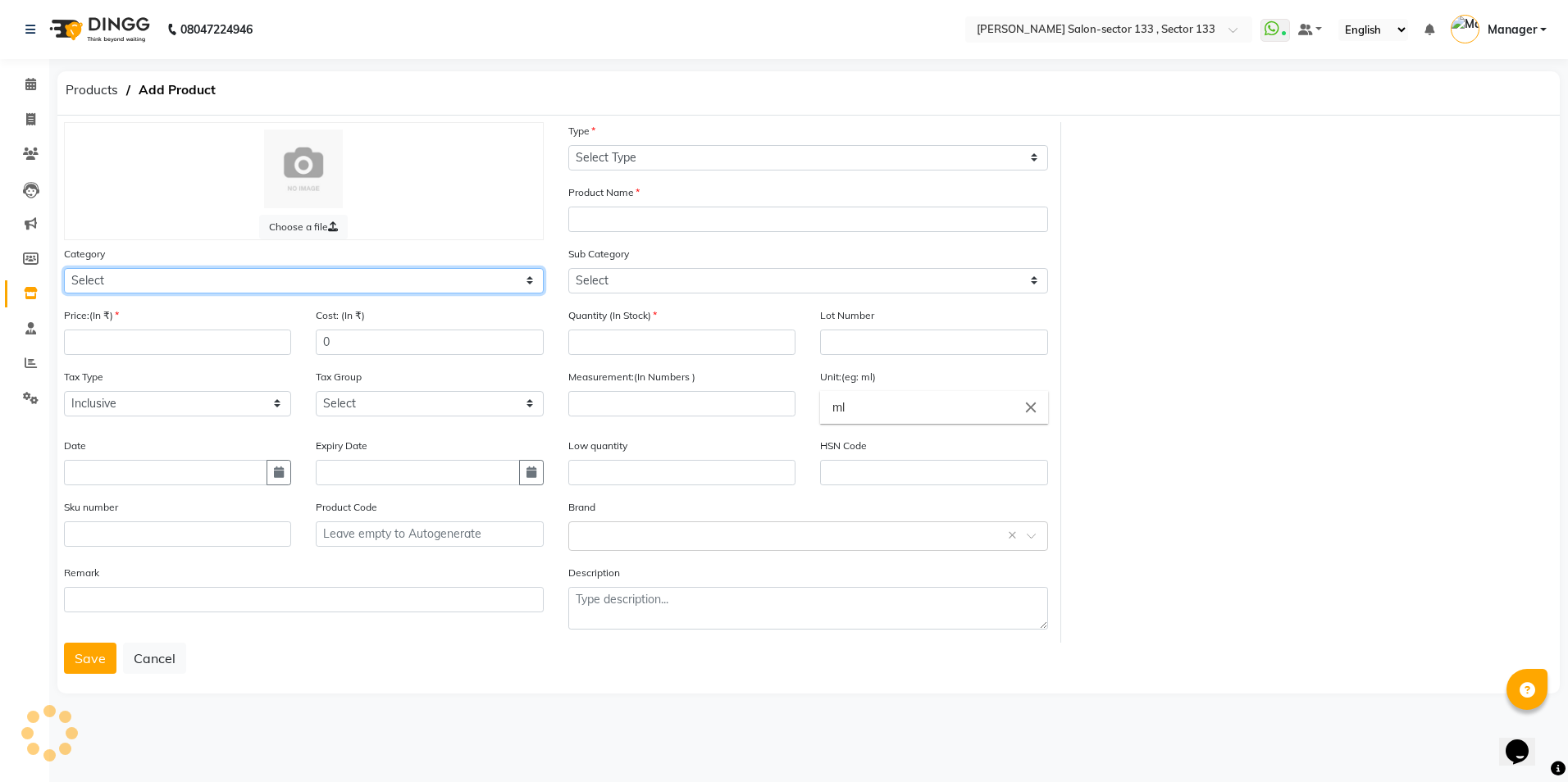
click at [189, 275] on select "Select Hair Skin Makeup Personal Care Appliances Beard Waxing Disposable Thread…" at bounding box center [304, 281] width 480 height 25
select select "880302150"
click at [64, 269] on select "Select Hair Skin Makeup Personal Care Appliances Beard Waxing Disposable Thread…" at bounding box center [304, 281] width 480 height 25
click at [138, 348] on input "number" at bounding box center [177, 342] width 227 height 25
type input "2950"
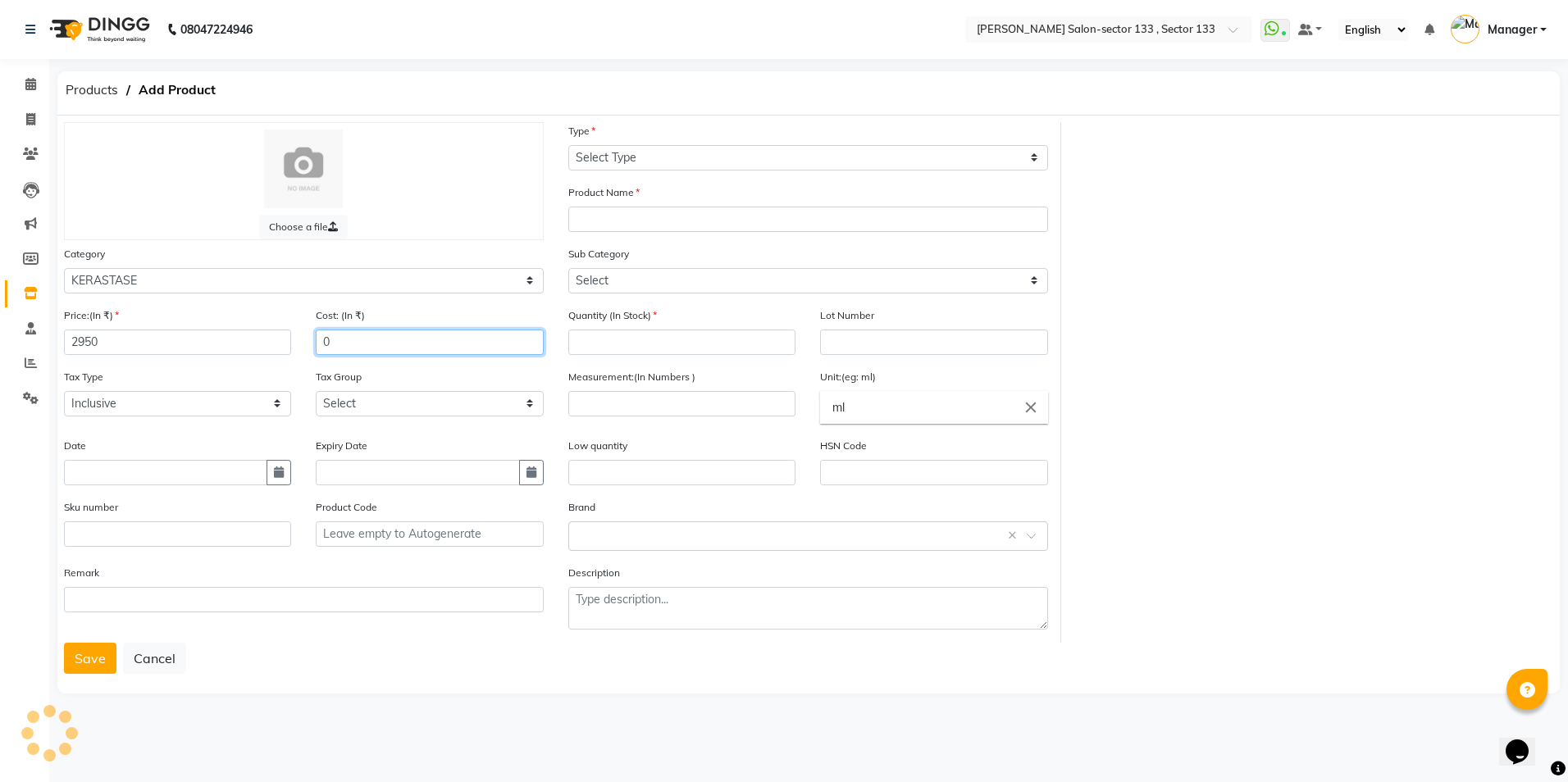
click at [348, 337] on input "0" at bounding box center [429, 342] width 227 height 25
type input "2950"
click at [136, 591] on input "text" at bounding box center [304, 600] width 480 height 25
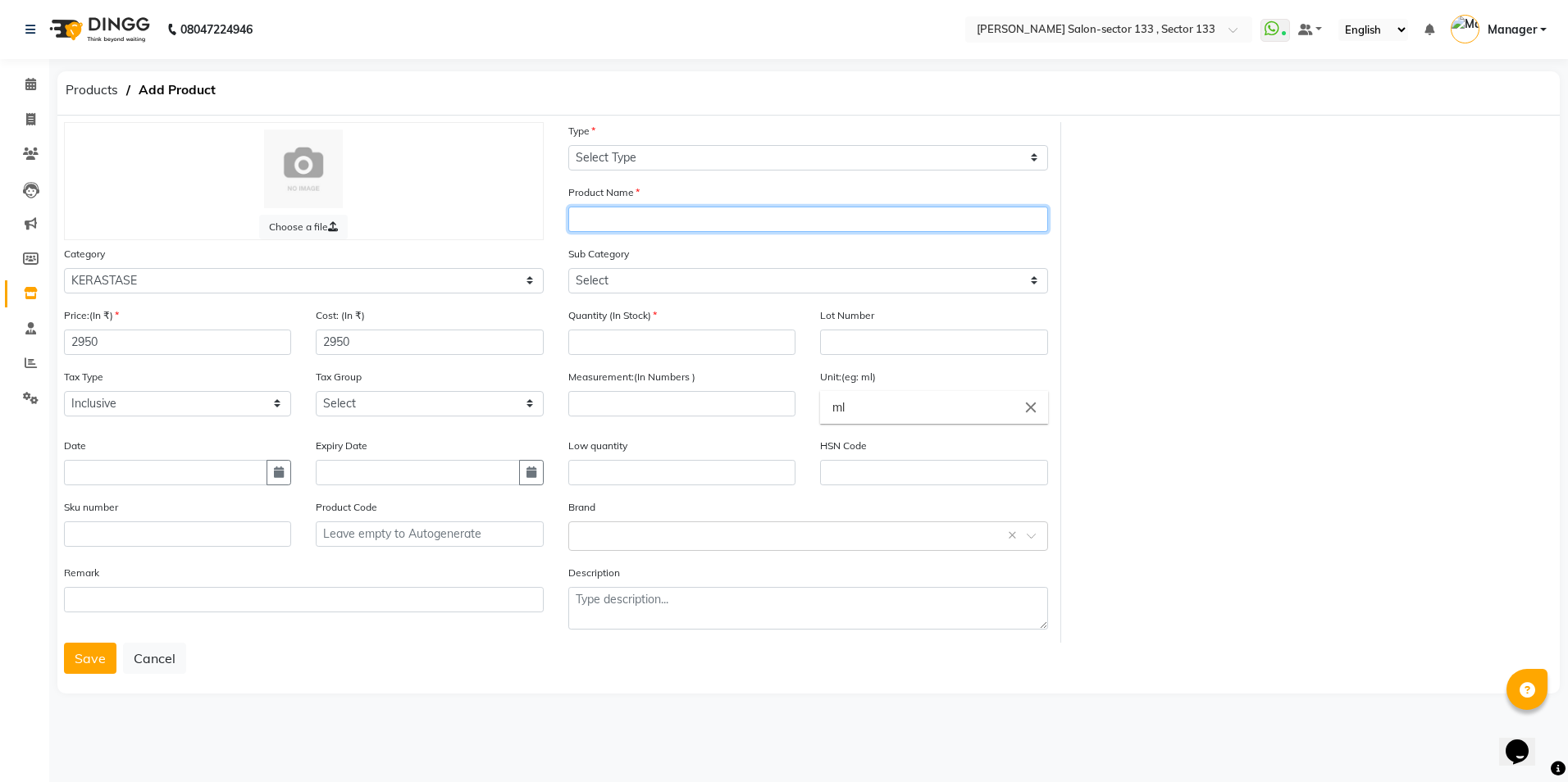
click at [703, 214] on input "text" at bounding box center [808, 220] width 480 height 25
type input "blond absolu"
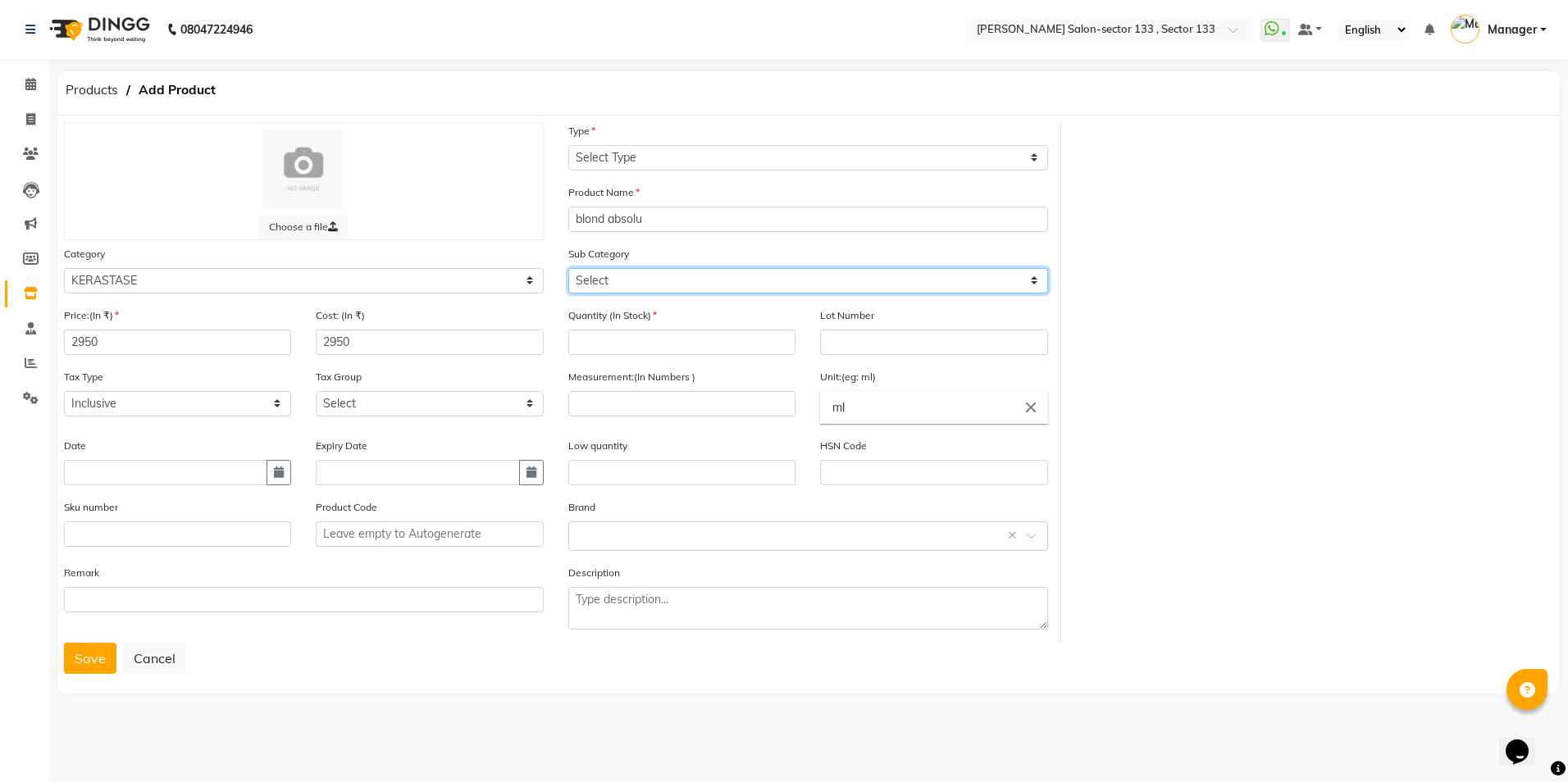
click at [701, 274] on select "Select NUTRITIVE 8H MAGIC NIGHT SERUM" at bounding box center [808, 281] width 480 height 25
click at [1370, 280] on div "Choose a file Type Select Type Both Retail Consumable Product Name blond absolu…" at bounding box center [808, 383] width 1514 height 521
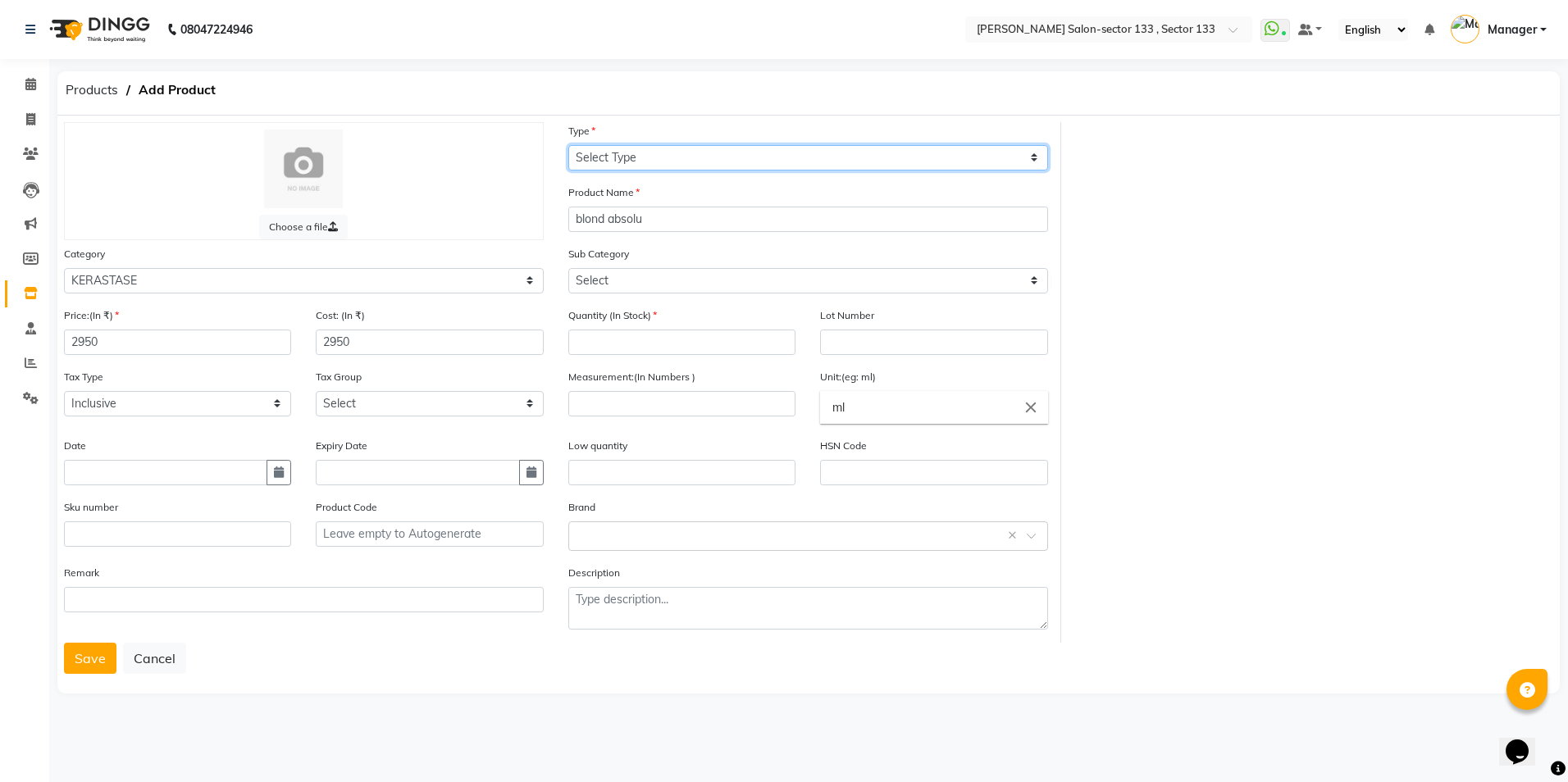
click at [935, 155] on select "Select Type Both Retail Consumable" at bounding box center [808, 158] width 480 height 25
select select "R"
click at [568, 145] on select "Select Type Both Retail Consumable" at bounding box center [808, 158] width 480 height 25
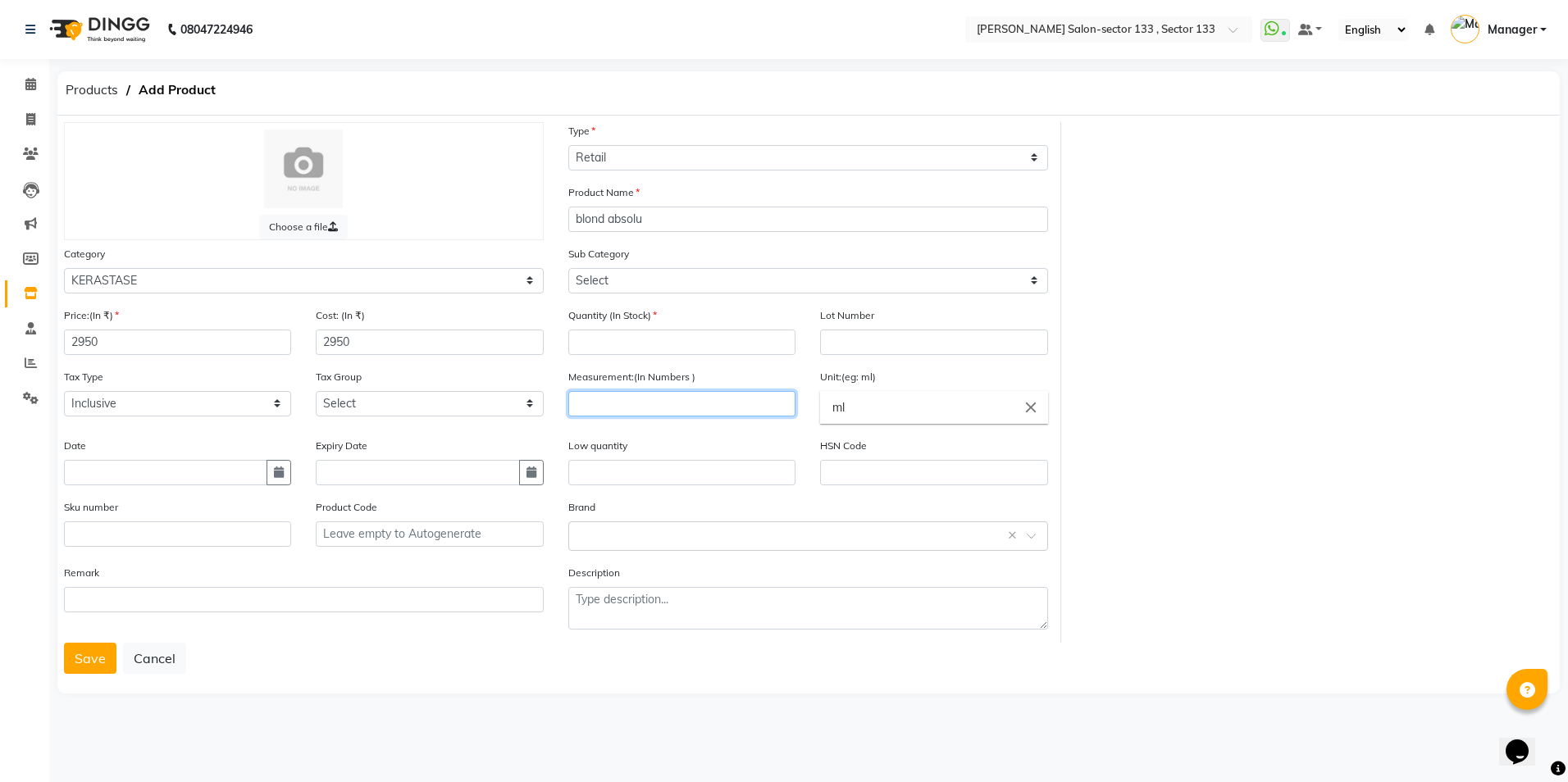
click at [688, 394] on input "number" at bounding box center [681, 404] width 227 height 25
type input "250"
click at [1415, 408] on div "Choose a file Type Select Type Both Retail Consumable Product Name blond absolu…" at bounding box center [808, 383] width 1514 height 521
click at [681, 340] on input "number" at bounding box center [681, 342] width 227 height 25
type input "2"
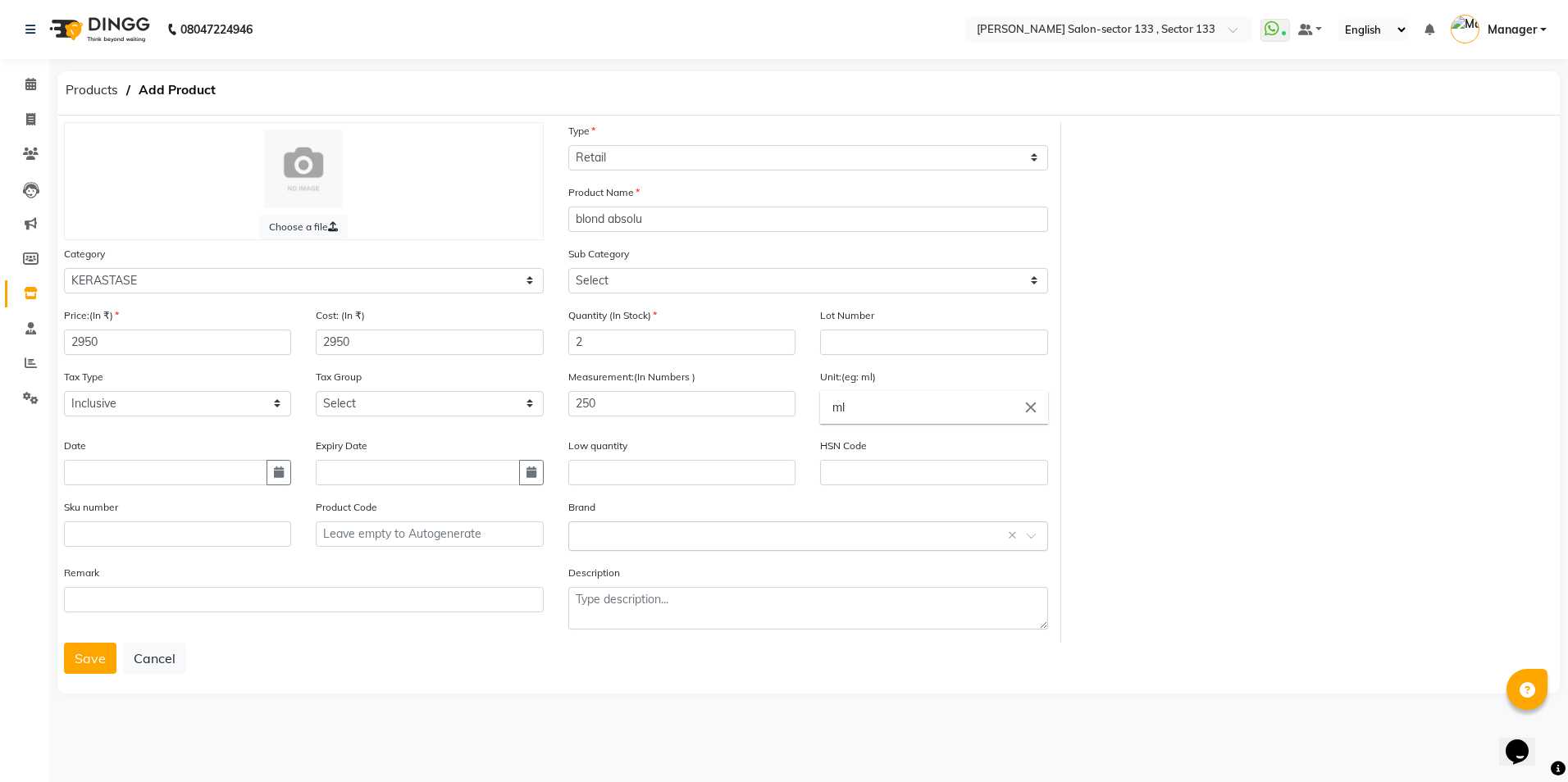
click at [1047, 550] on body "08047224946 Select Location × Madonna Salon-sector 133 , Sector 133 WhatsApp St…" at bounding box center [784, 391] width 1568 height 782
click at [641, 621] on div "Kérastase" at bounding box center [808, 627] width 478 height 30
click at [90, 656] on button "Save" at bounding box center [90, 658] width 52 height 31
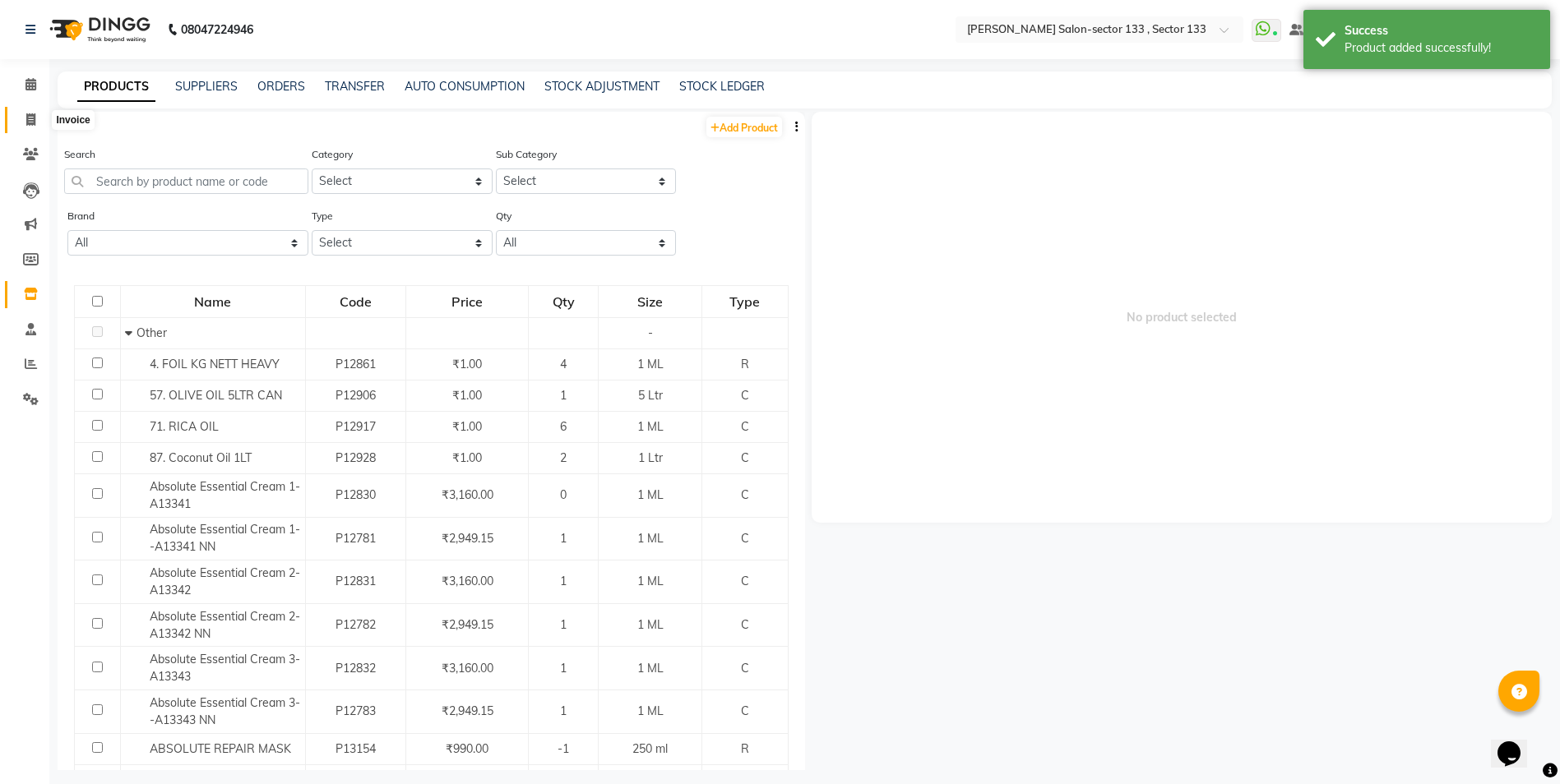
click at [36, 125] on span at bounding box center [30, 120] width 29 height 19
select select "service"
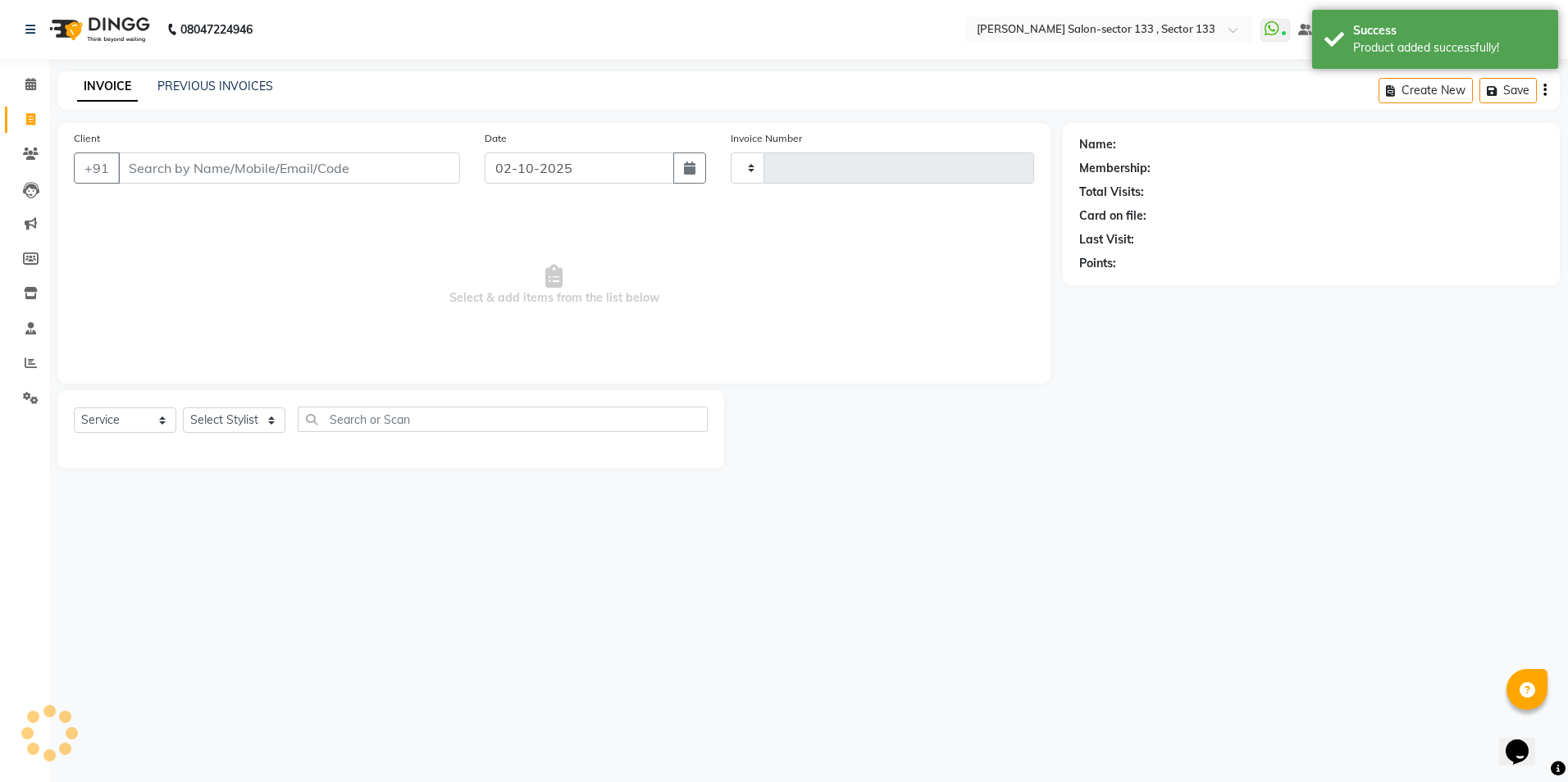
type input "2137"
select select "8302"
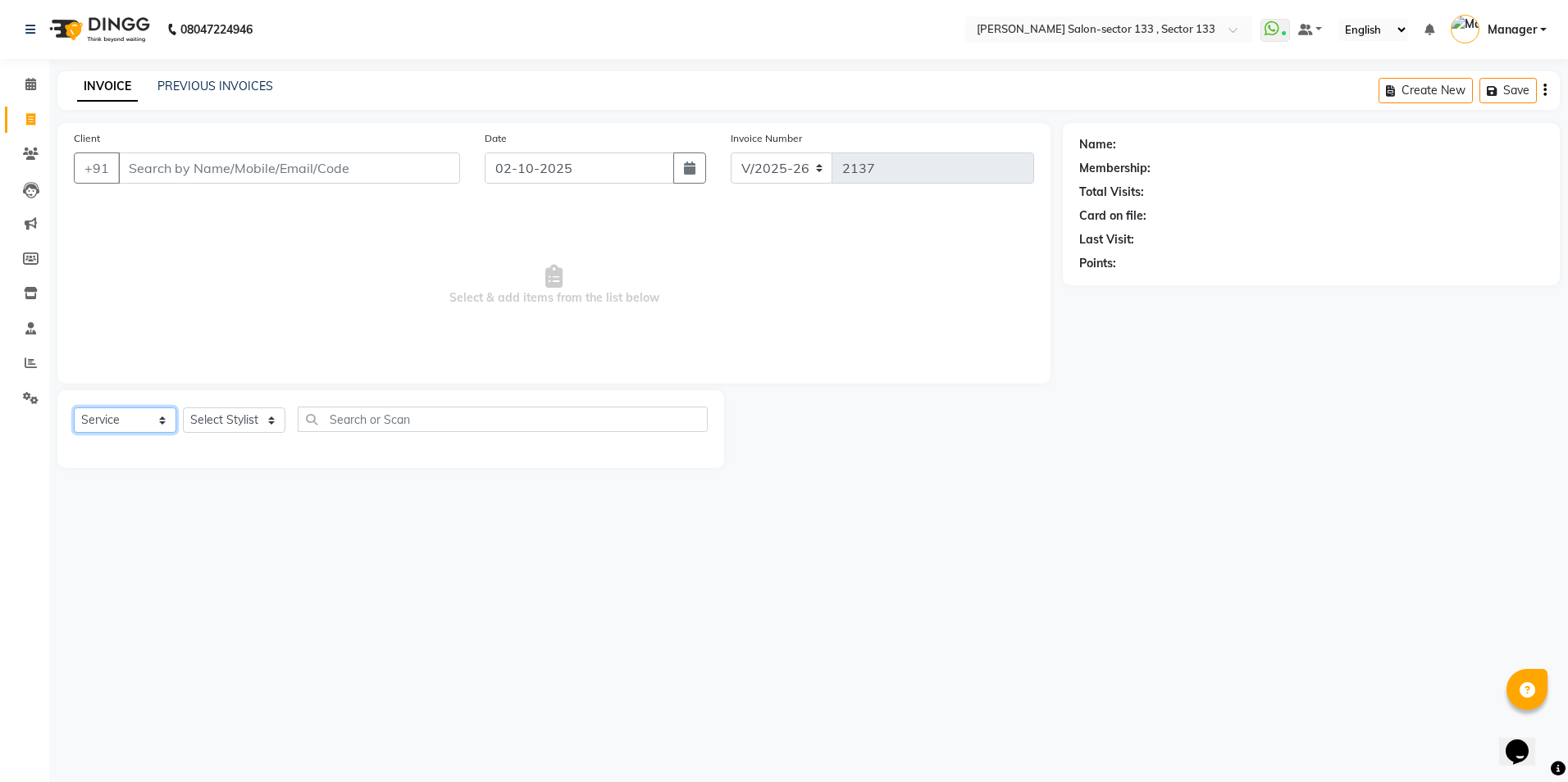
click at [148, 420] on select "Select Service Product Membership Package Voucher Prepaid Gift Card" at bounding box center [124, 421] width 102 height 25
select select "product"
click at [73, 408] on select "Select Service Product Membership Package Voucher Prepaid Gift Card" at bounding box center [124, 421] width 102 height 25
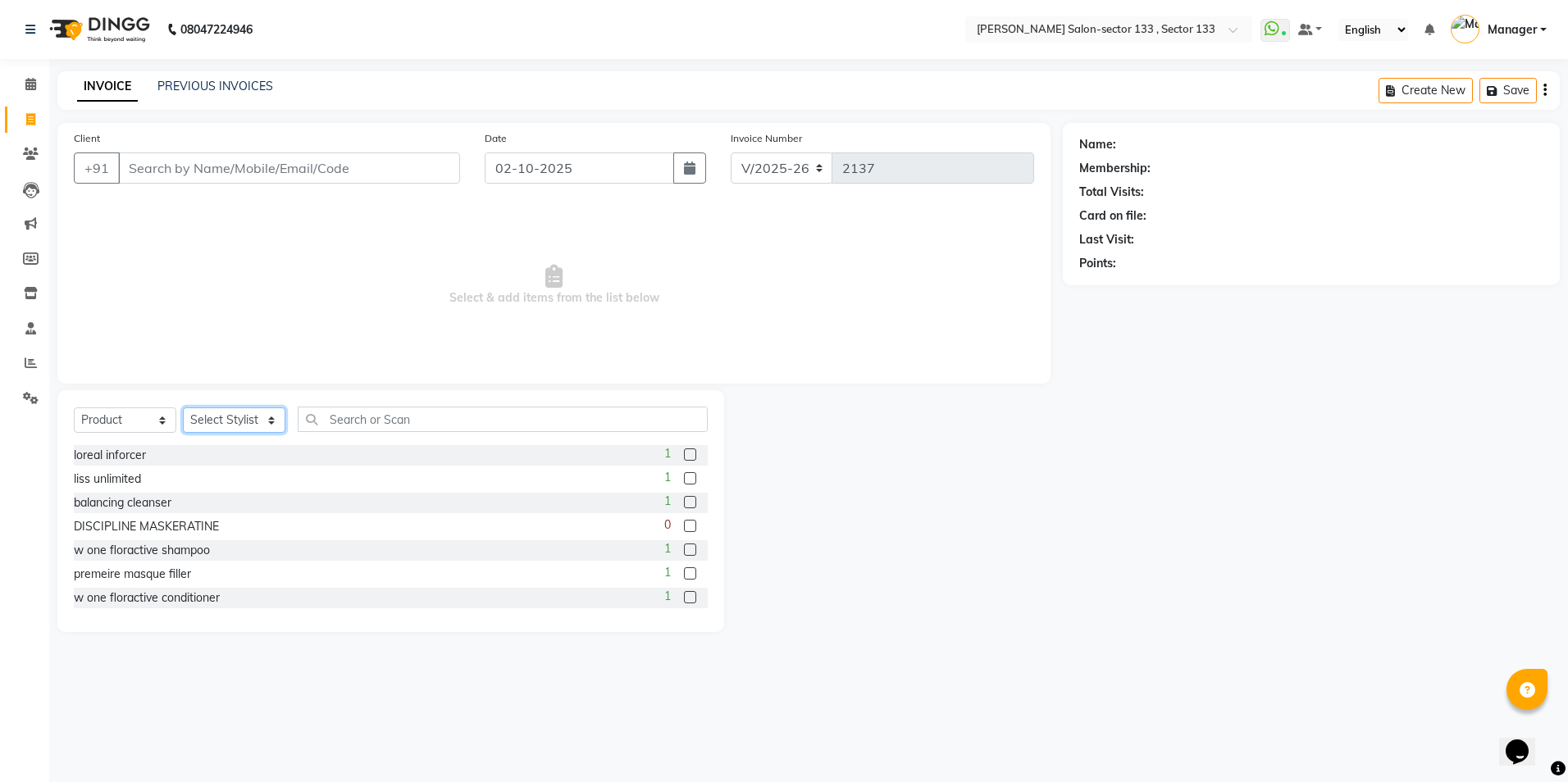
click at [211, 425] on select "Select Stylist Anjali Anwar BUSHRA Dolly jaspal KIRTI Manager Mehboob Owner id …" at bounding box center [234, 421] width 102 height 25
select select "92684"
click at [183, 408] on select "Select Stylist Anjali Anwar BUSHRA Dolly jaspal KIRTI Manager Mehboob Owner id …" at bounding box center [234, 421] width 102 height 25
click at [363, 421] on input "text" at bounding box center [503, 420] width 410 height 25
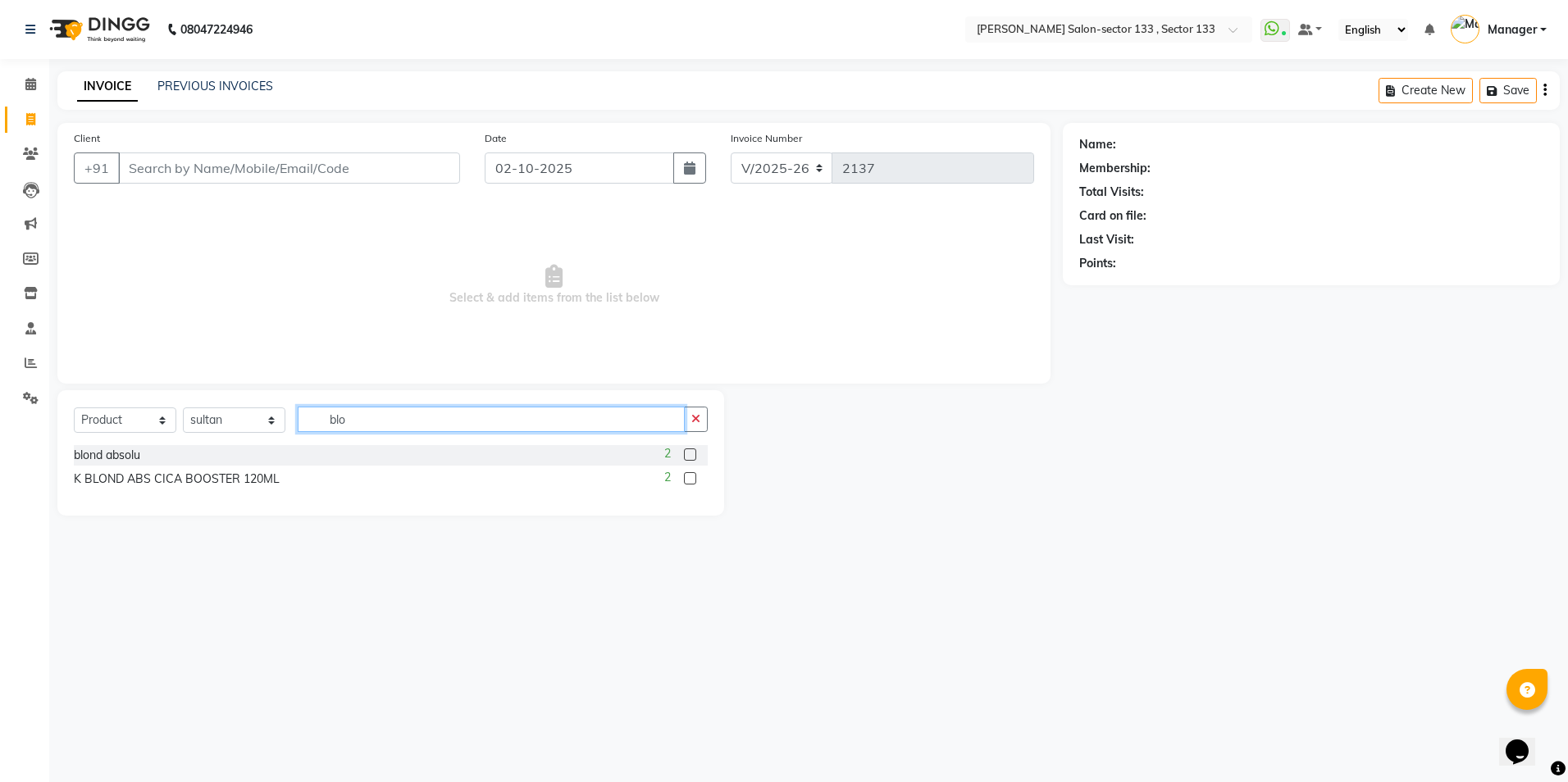
type input "blo"
click at [689, 453] on label at bounding box center [690, 454] width 13 height 13
click at [689, 453] on input "checkbox" at bounding box center [689, 455] width 11 height 11
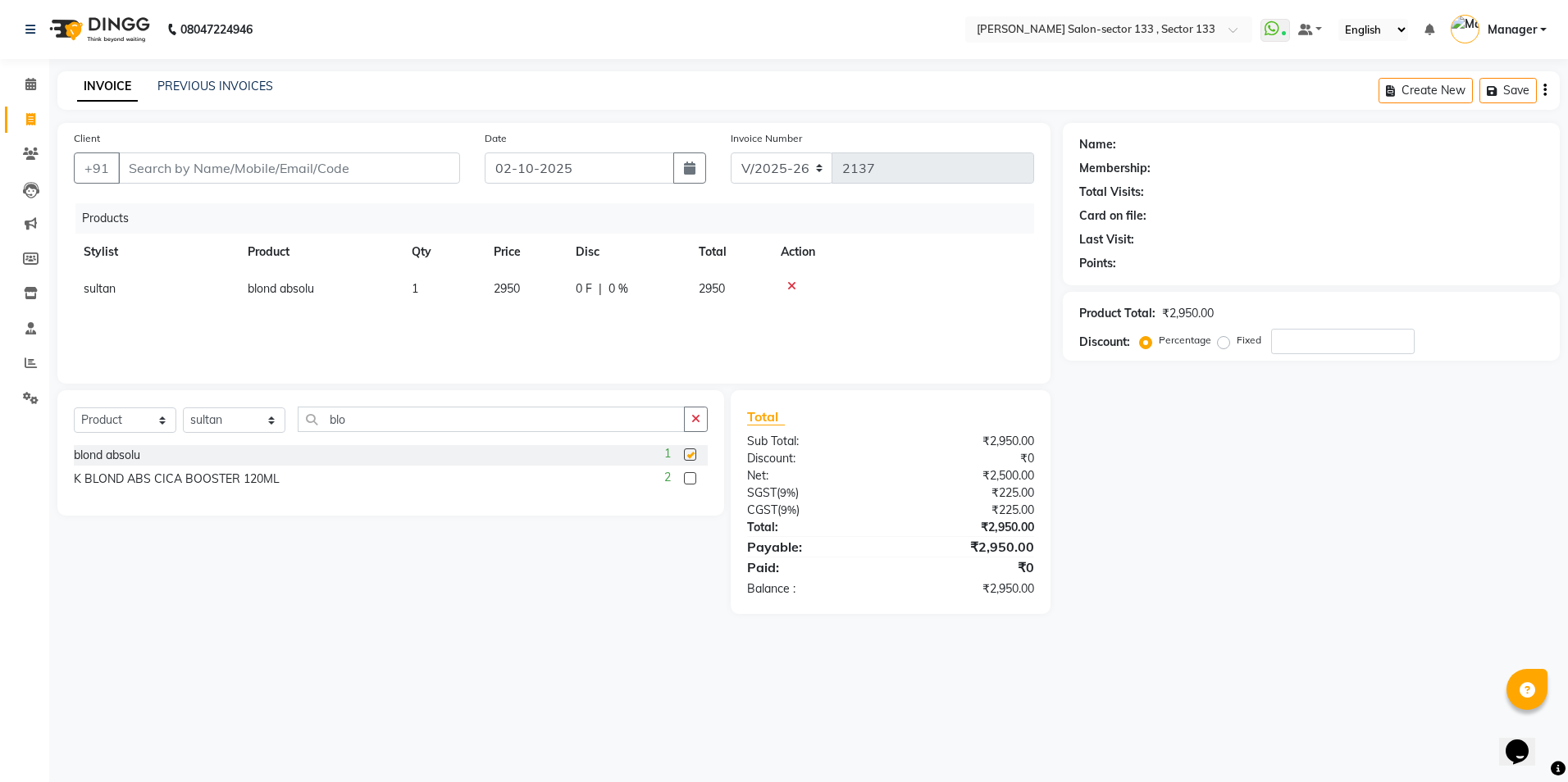
checkbox input "false"
click at [220, 418] on select "Select Stylist Anjali Anwar BUSHRA Dolly jaspal KIRTI Manager Mehboob Owner id …" at bounding box center [234, 421] width 102 height 25
click at [120, 422] on select "Select Service Product Membership Package Voucher Prepaid Gift Card" at bounding box center [124, 421] width 102 height 25
select select "service"
click at [73, 408] on select "Select Service Product Membership Package Voucher Prepaid Gift Card" at bounding box center [124, 421] width 102 height 25
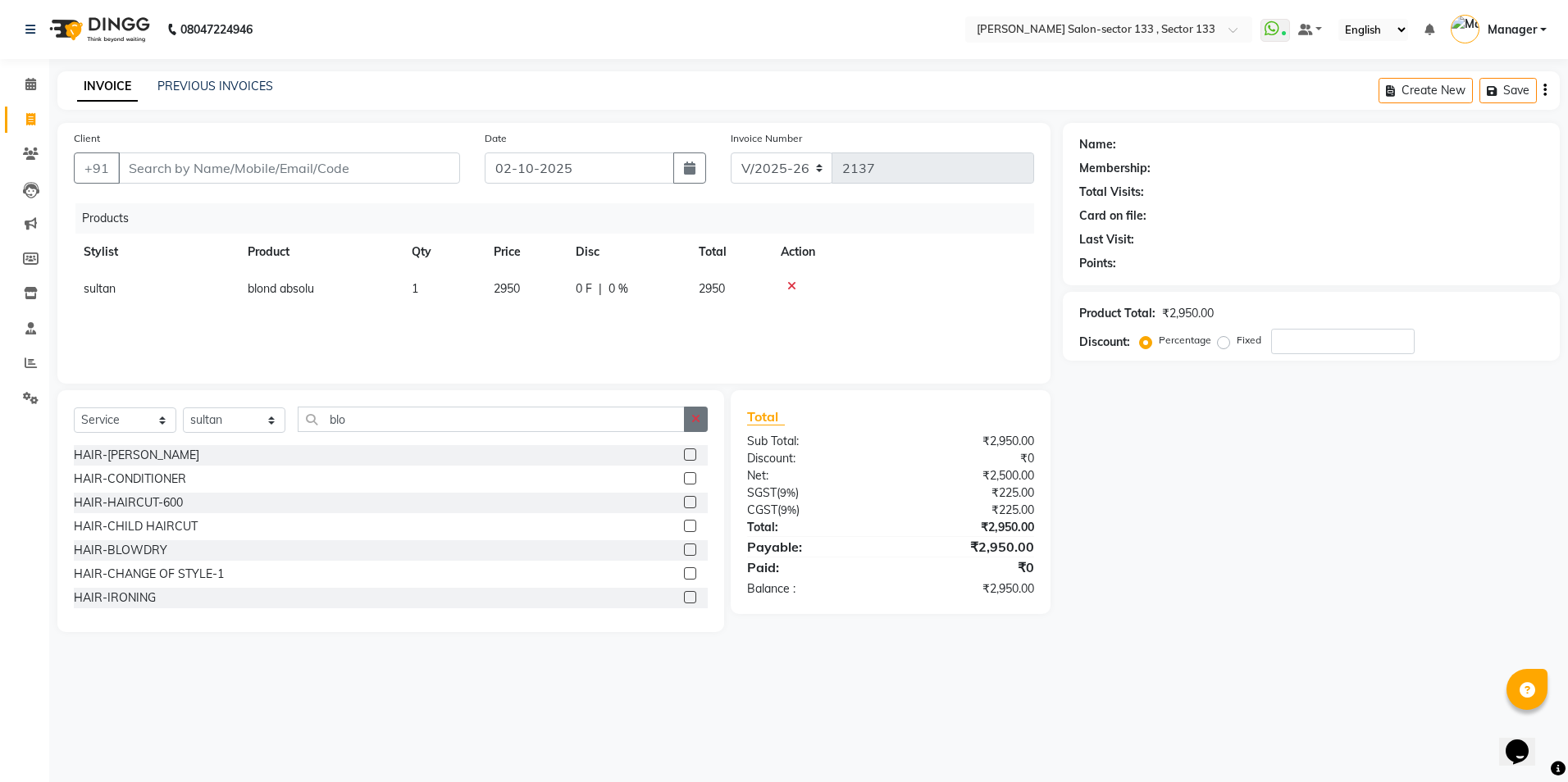
click at [690, 418] on button "button" at bounding box center [696, 420] width 24 height 25
click at [687, 418] on input "text" at bounding box center [503, 420] width 410 height 25
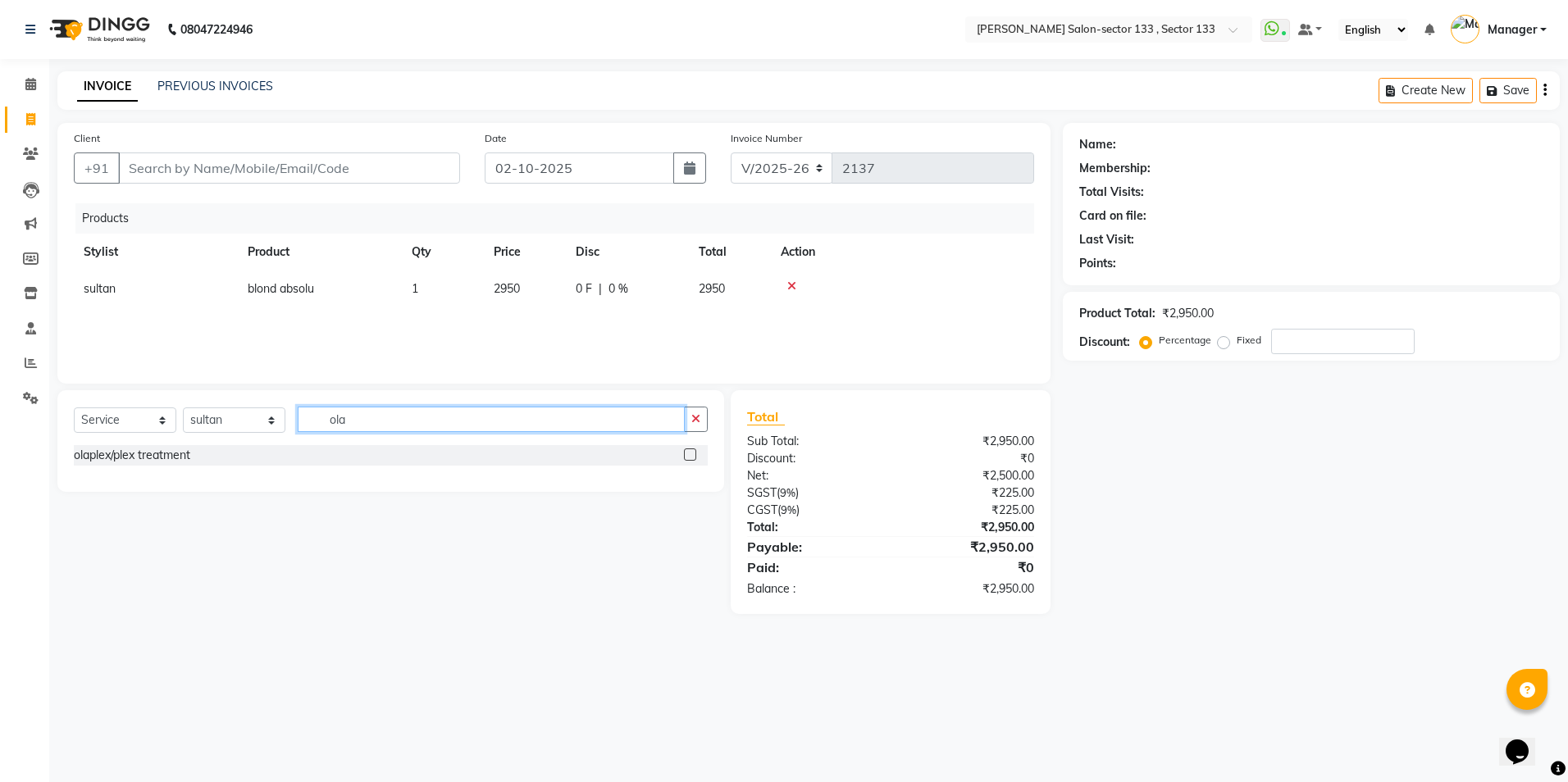
type input "ola"
click at [687, 458] on label at bounding box center [690, 454] width 13 height 13
click at [687, 458] on input "checkbox" at bounding box center [689, 455] width 11 height 11
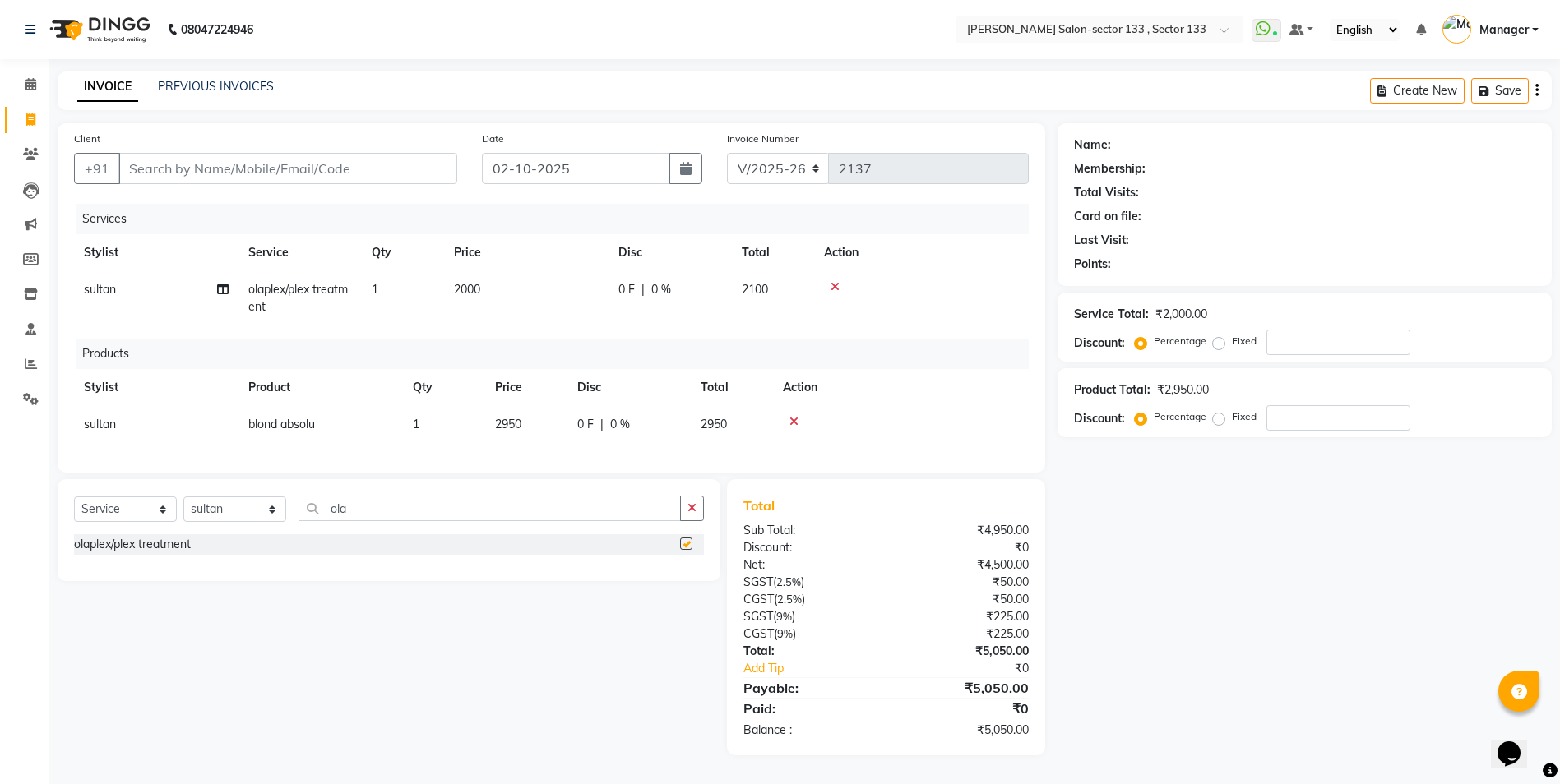
checkbox input "false"
click at [545, 293] on td "2000" at bounding box center [526, 298] width 164 height 54
select select "92684"
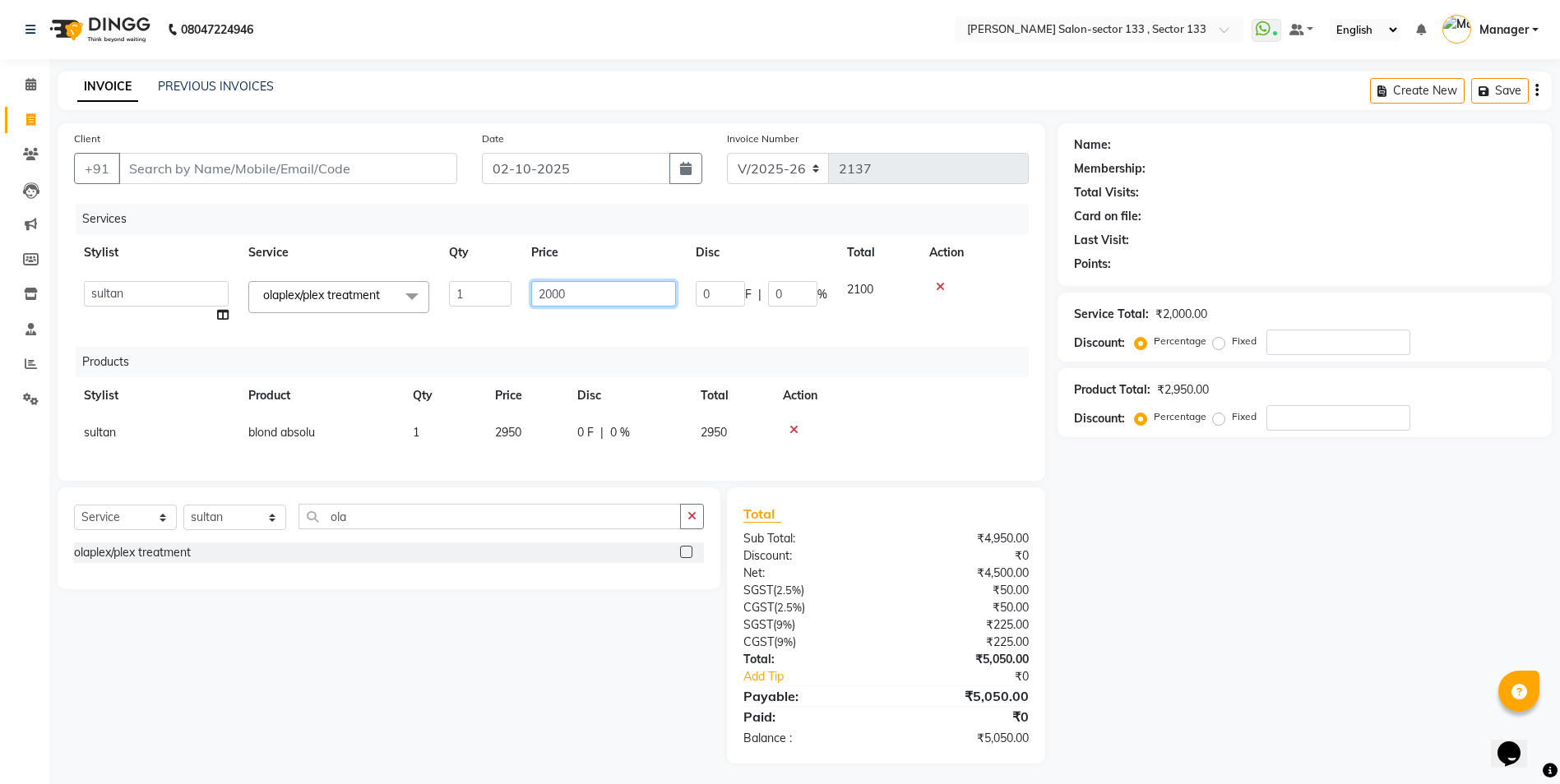
click at [545, 293] on input "2000" at bounding box center [603, 294] width 145 height 25
type input "3500"
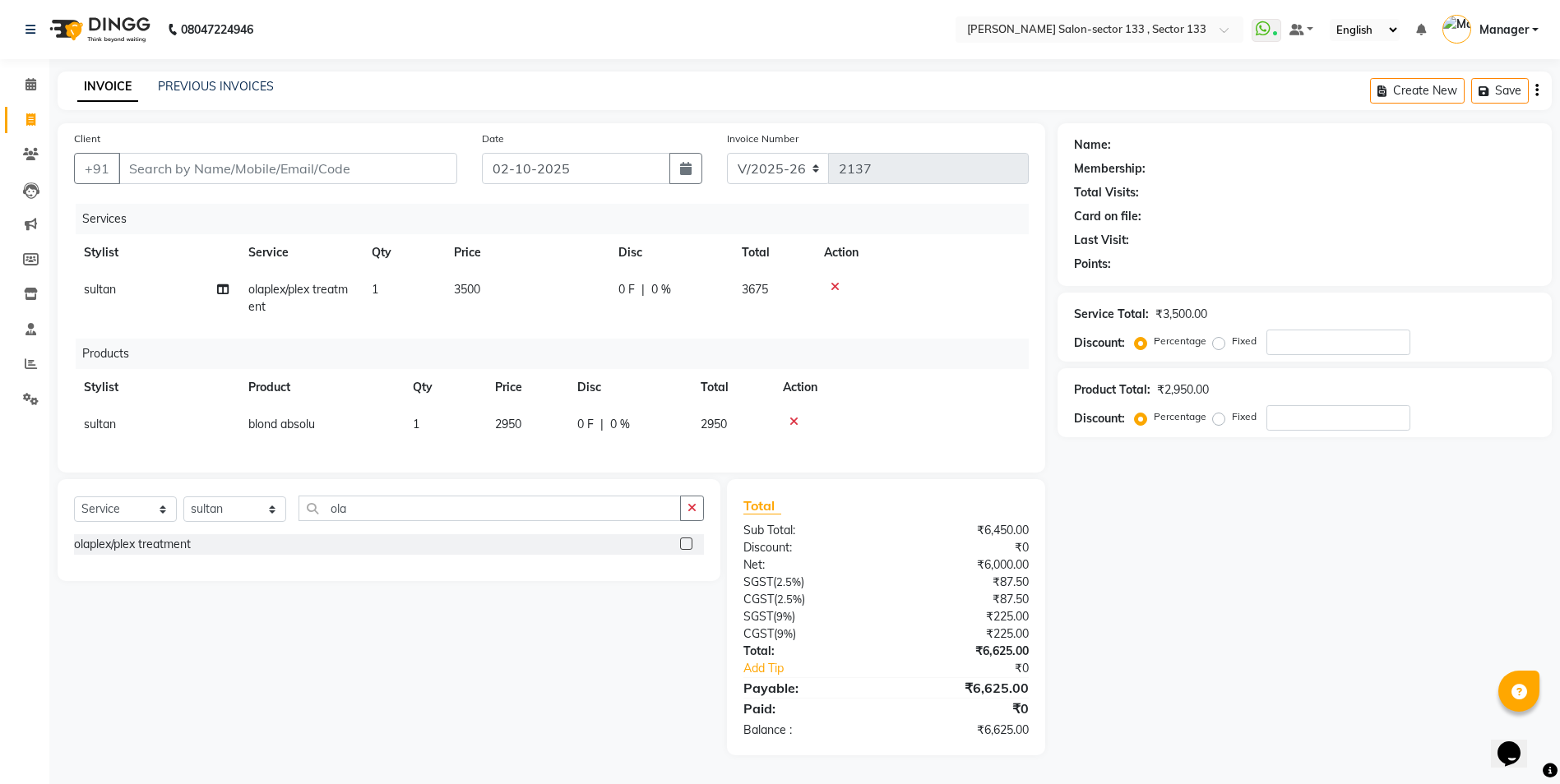
click at [1293, 575] on div "Name: Membership: Total Visits: Card on file: Last Visit: Points: Service Total…" at bounding box center [1311, 439] width 506 height 632
click at [837, 285] on icon at bounding box center [835, 287] width 9 height 12
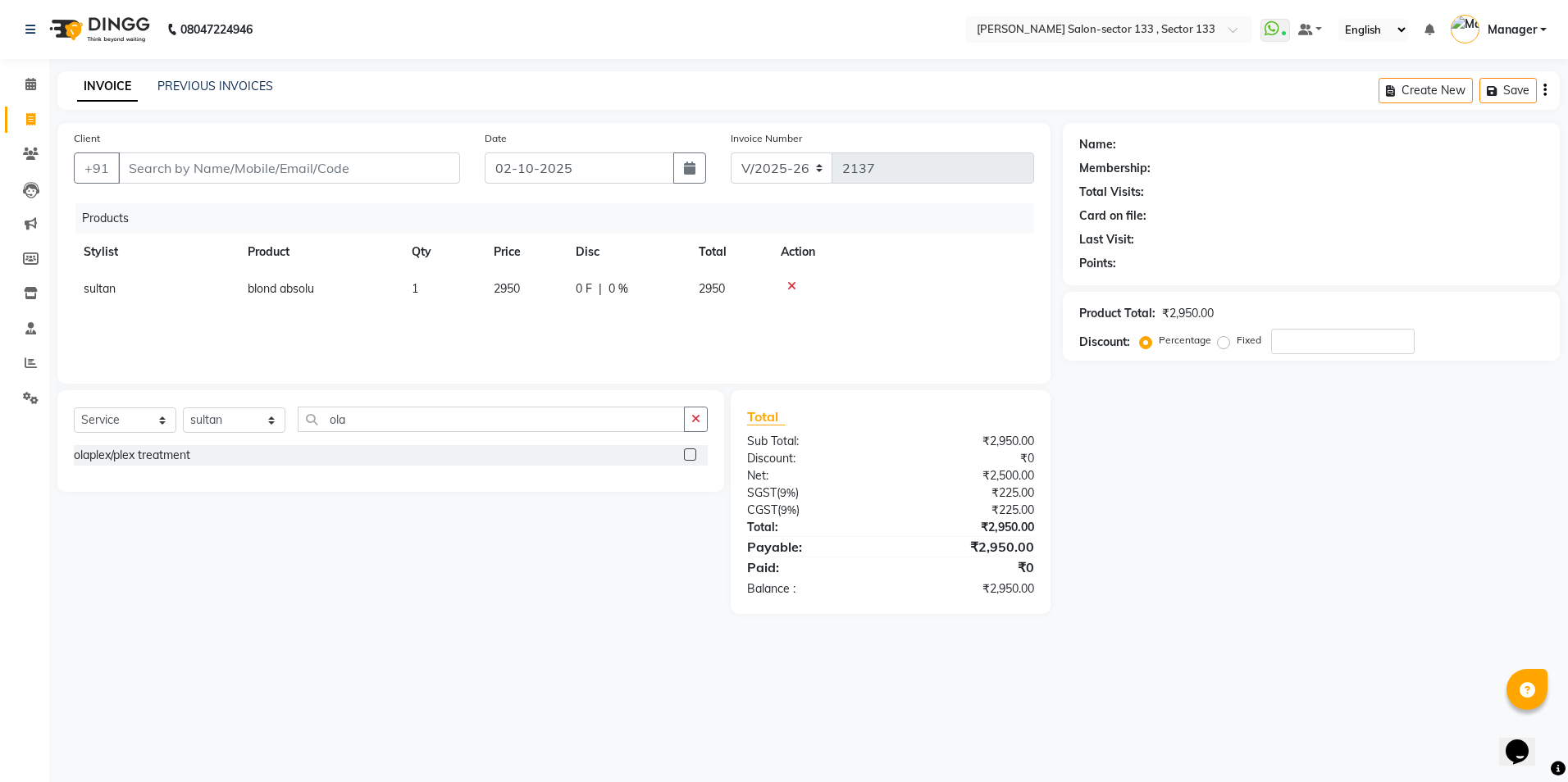
click at [794, 283] on icon at bounding box center [791, 286] width 9 height 12
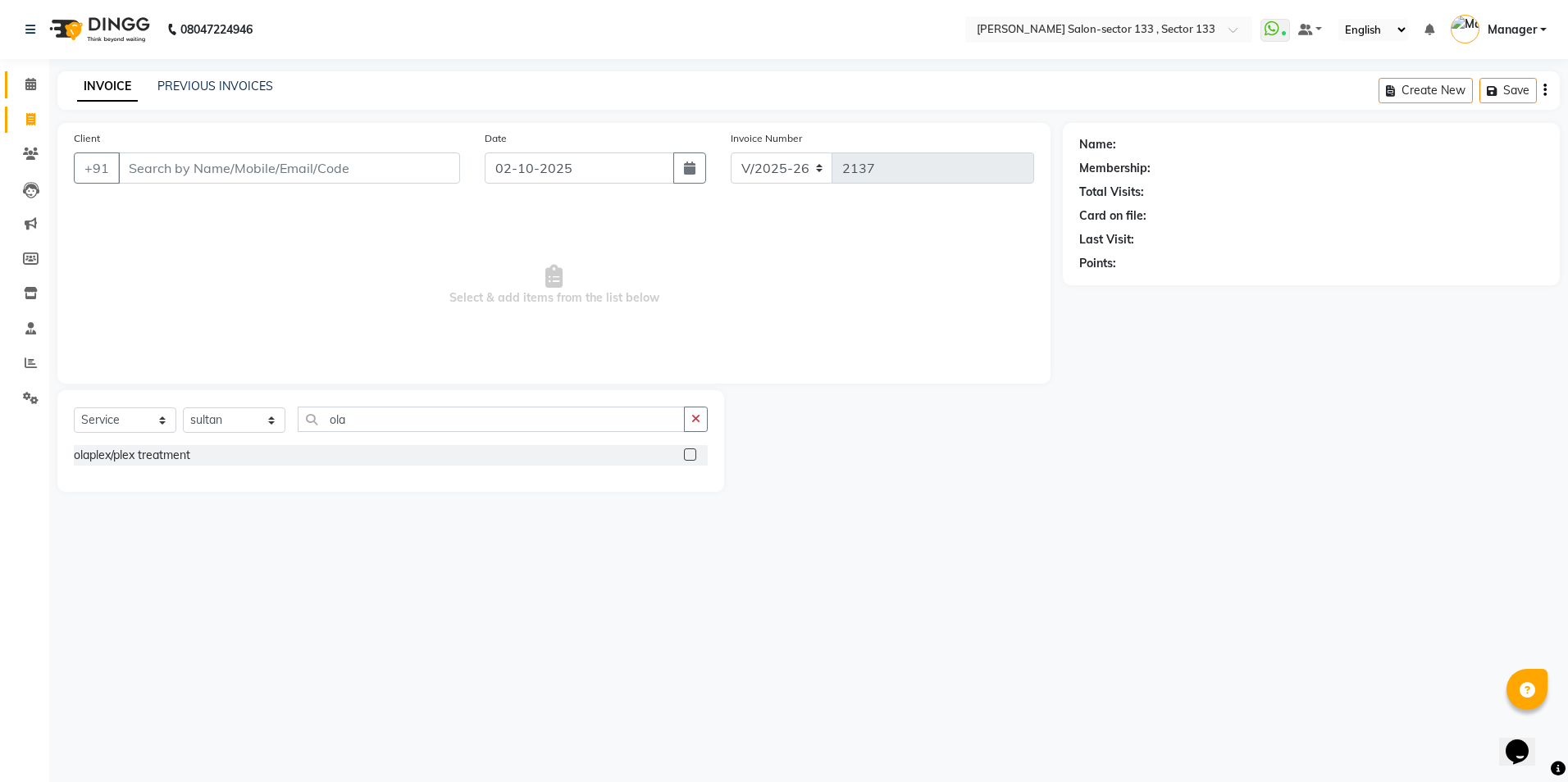
click at [31, 95] on link "Calendar" at bounding box center [24, 84] width 40 height 27
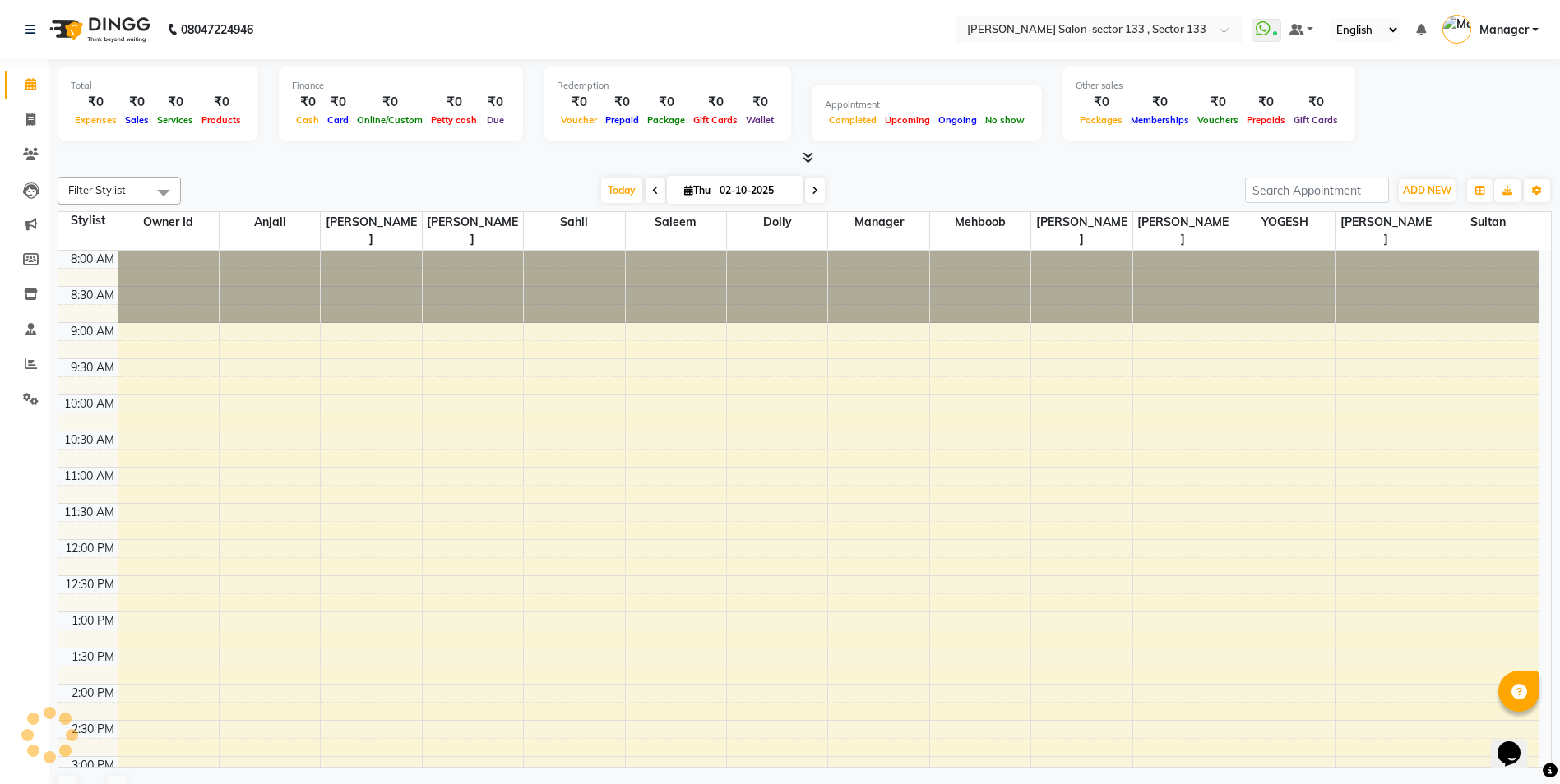
scroll to position [551, 0]
